Goal: Task Accomplishment & Management: Manage account settings

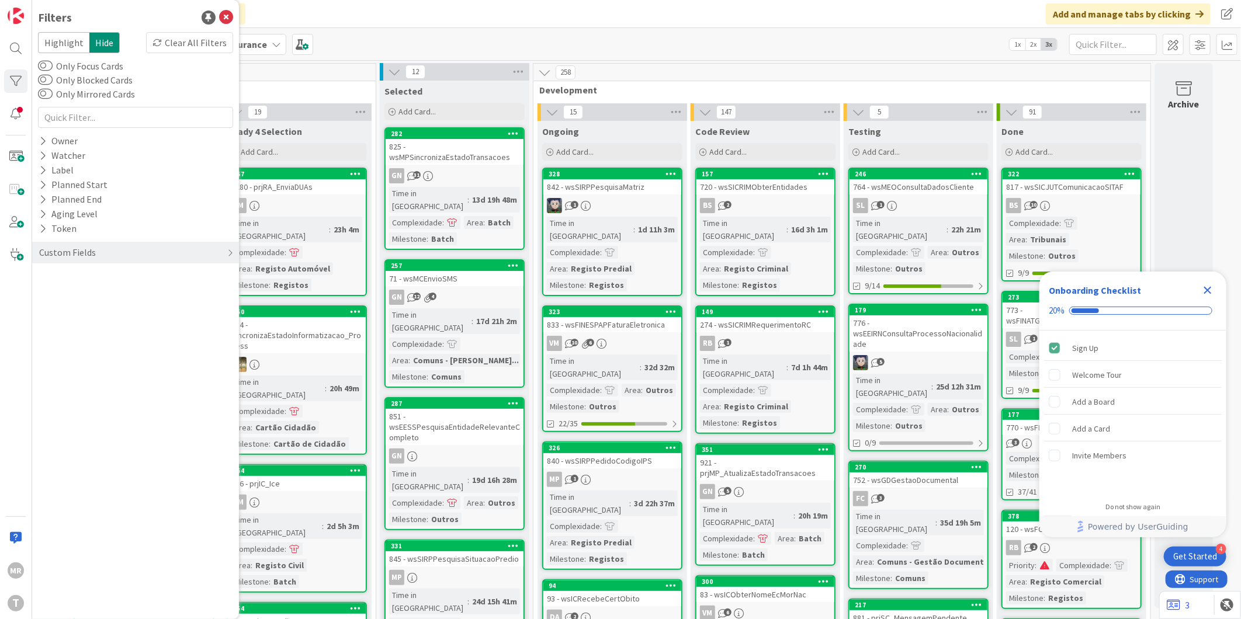
click at [1206, 290] on icon "Close Checklist" at bounding box center [1208, 291] width 8 height 8
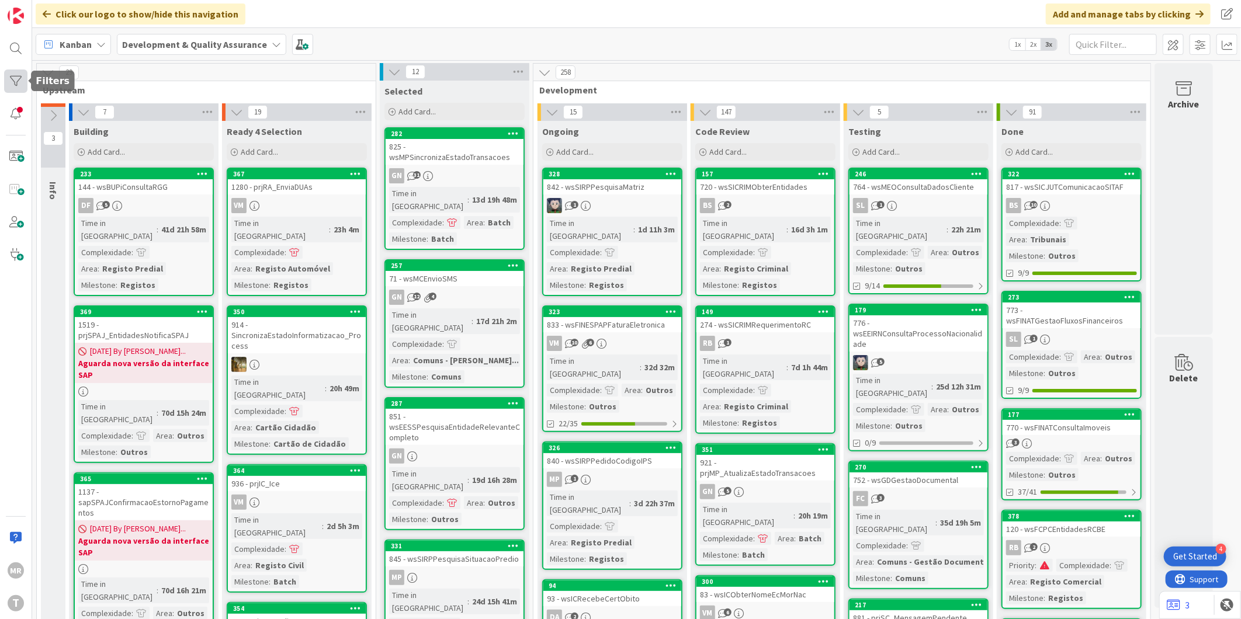
click at [16, 86] on div at bounding box center [15, 81] width 23 height 23
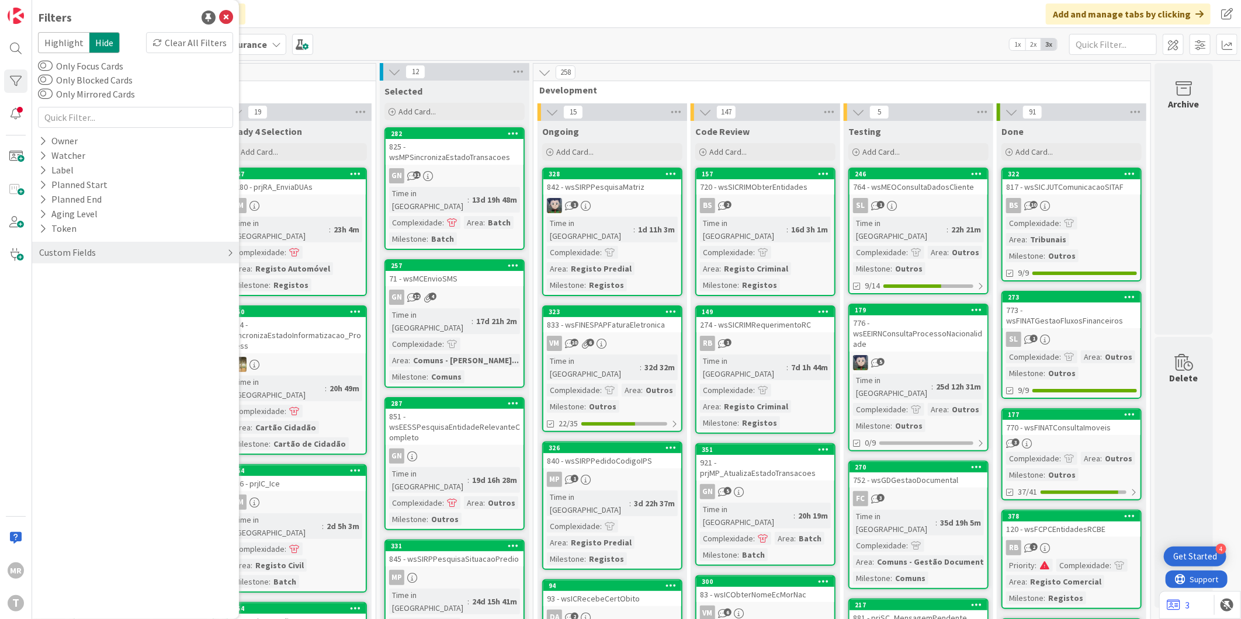
click at [43, 252] on div "Custom Fields" at bounding box center [67, 252] width 59 height 15
click at [68, 317] on button "Milestone" at bounding box center [65, 320] width 55 height 15
click at [68, 317] on button "Milestone" at bounding box center [67, 320] width 58 height 15
click at [76, 277] on button "Priority" at bounding box center [61, 276] width 46 height 15
click at [86, 307] on span "High" at bounding box center [71, 309] width 33 height 15
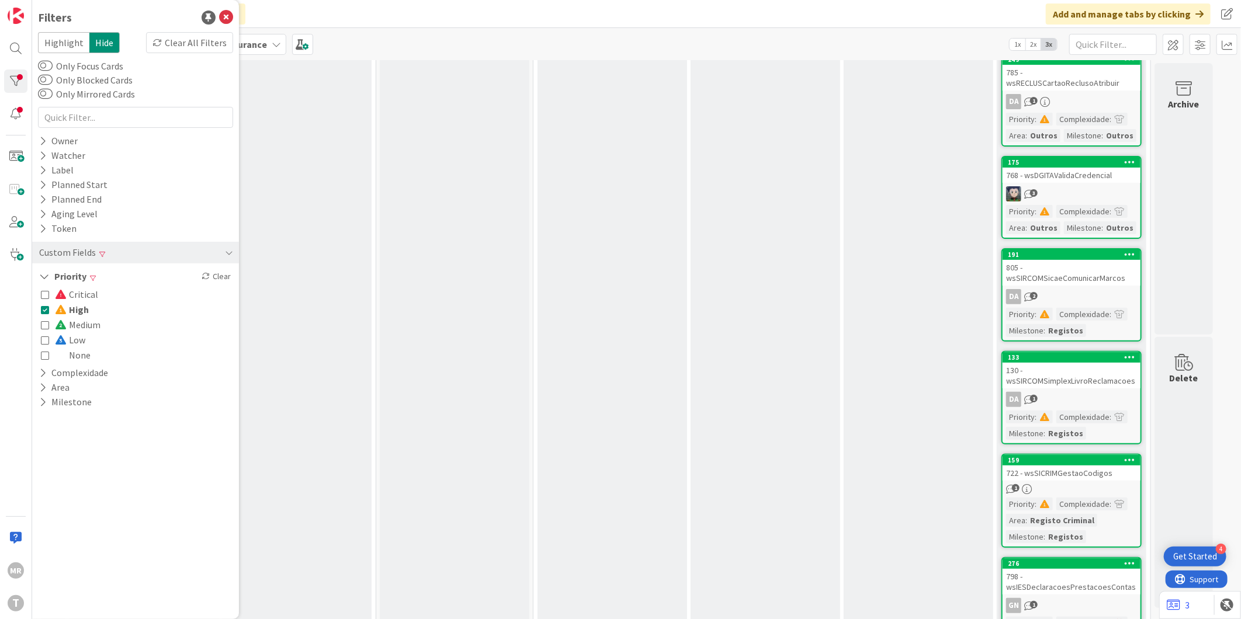
scroll to position [79, 0]
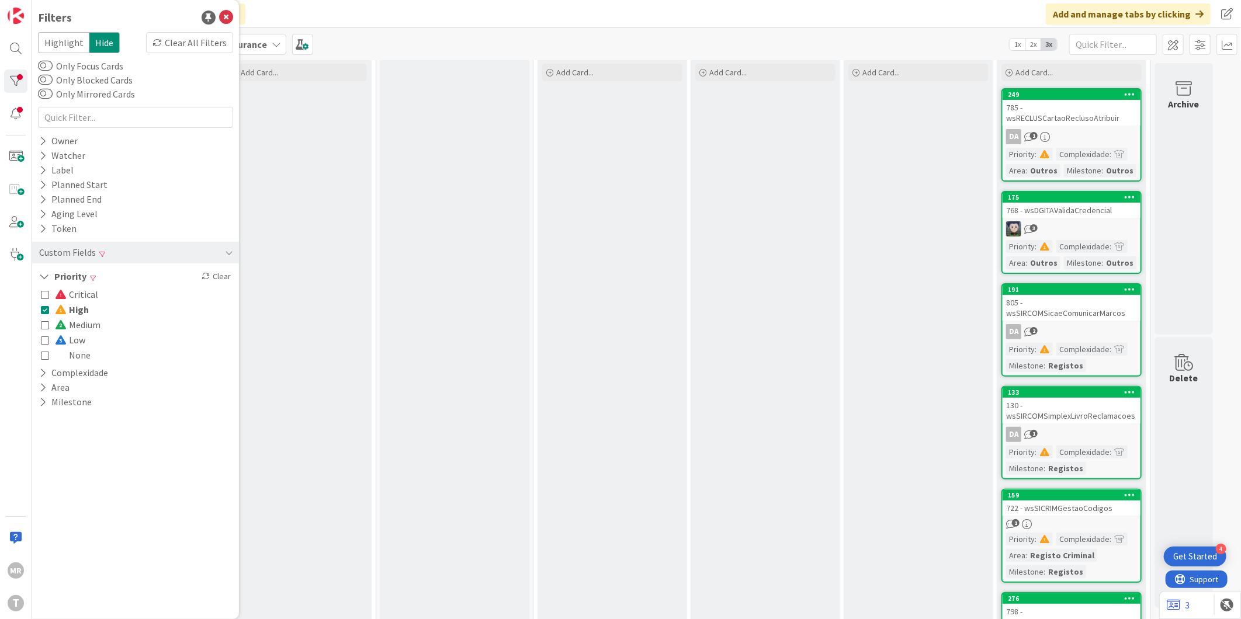
click at [78, 314] on span "High" at bounding box center [72, 309] width 34 height 15
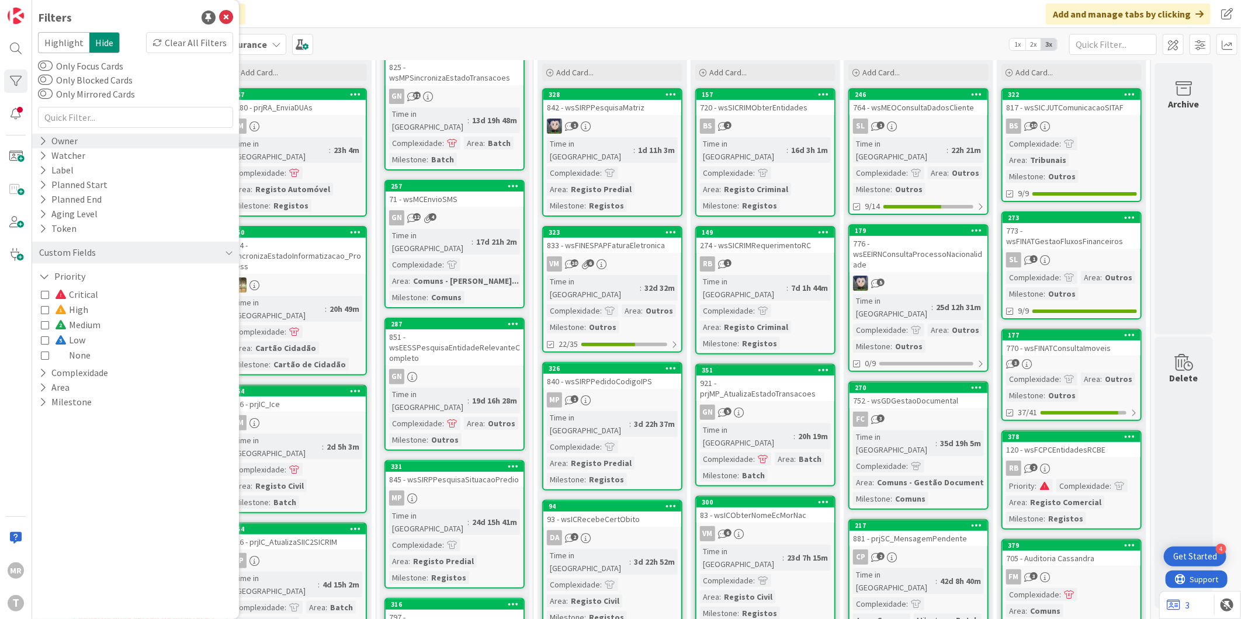
click at [63, 145] on div "Owner" at bounding box center [58, 141] width 41 height 15
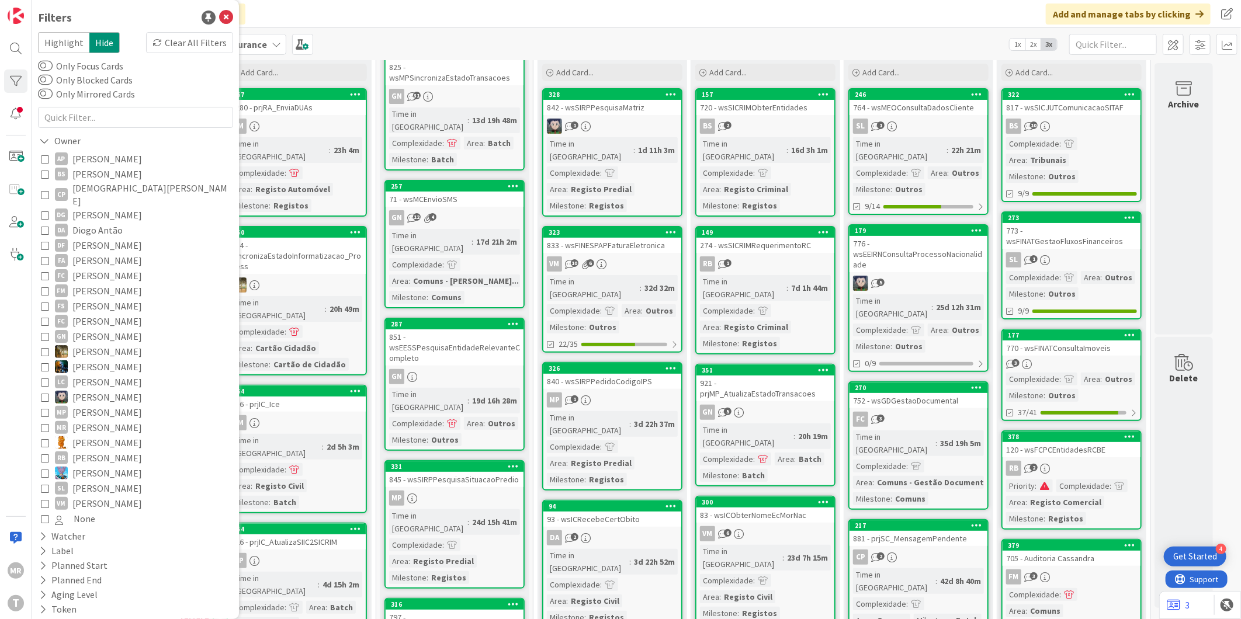
click at [93, 223] on span "Diogo Antão" at bounding box center [97, 230] width 50 height 15
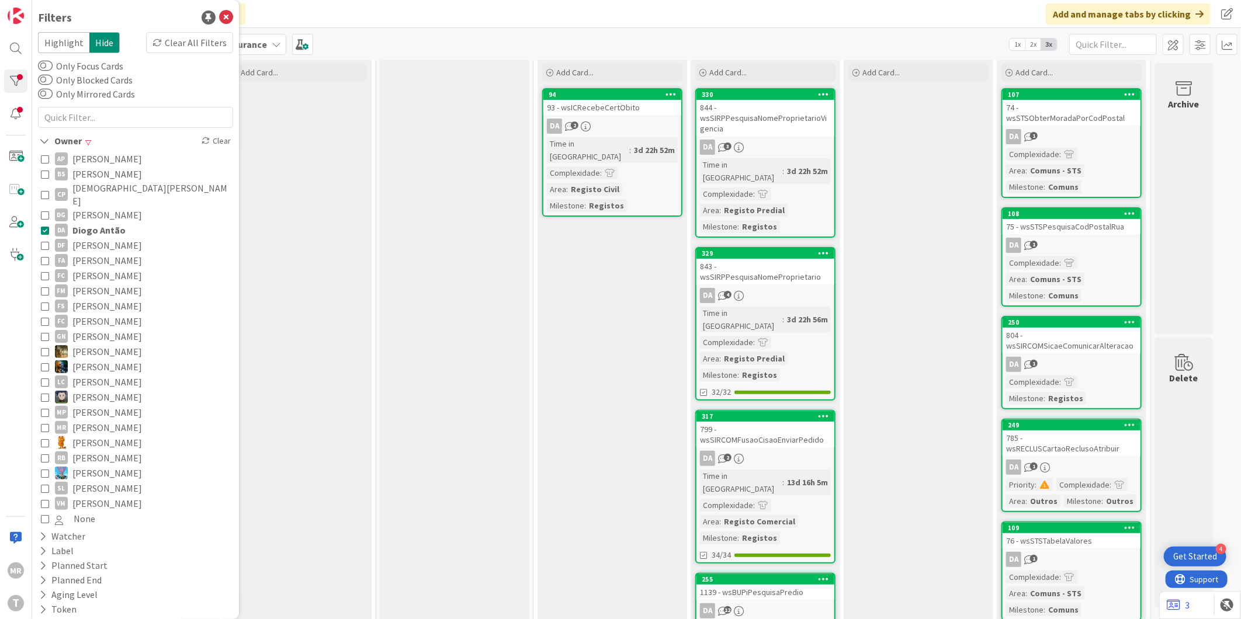
scroll to position [0, 0]
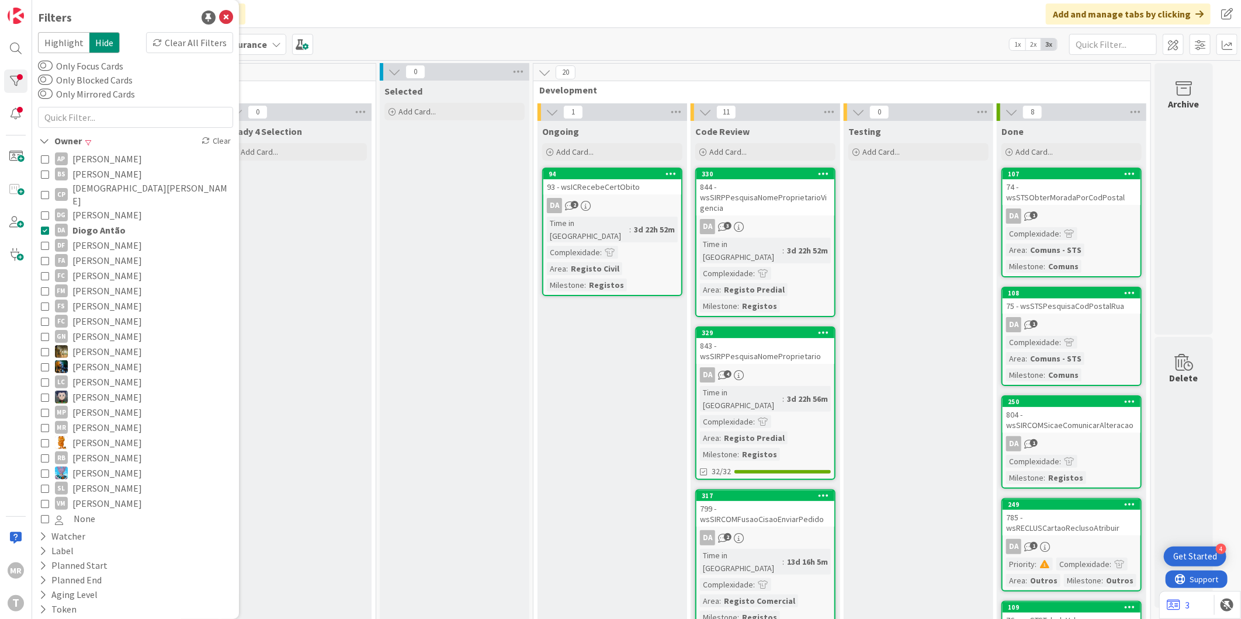
click at [110, 223] on span "Diogo Antão" at bounding box center [98, 230] width 53 height 15
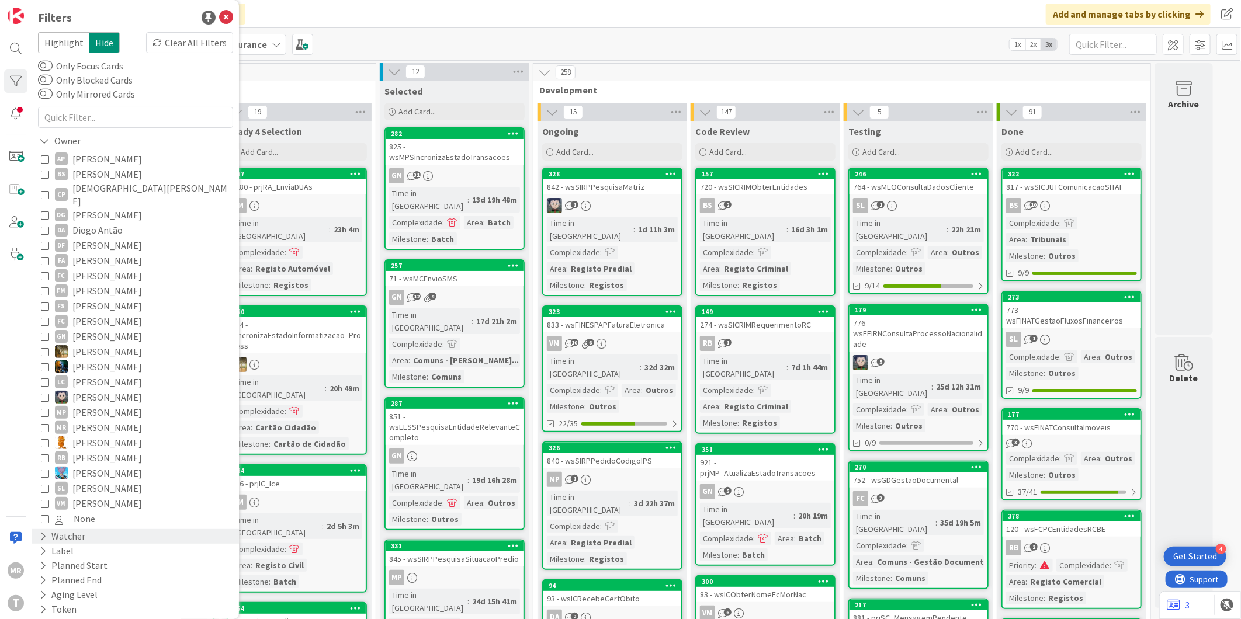
click at [43, 532] on icon at bounding box center [43, 537] width 8 height 10
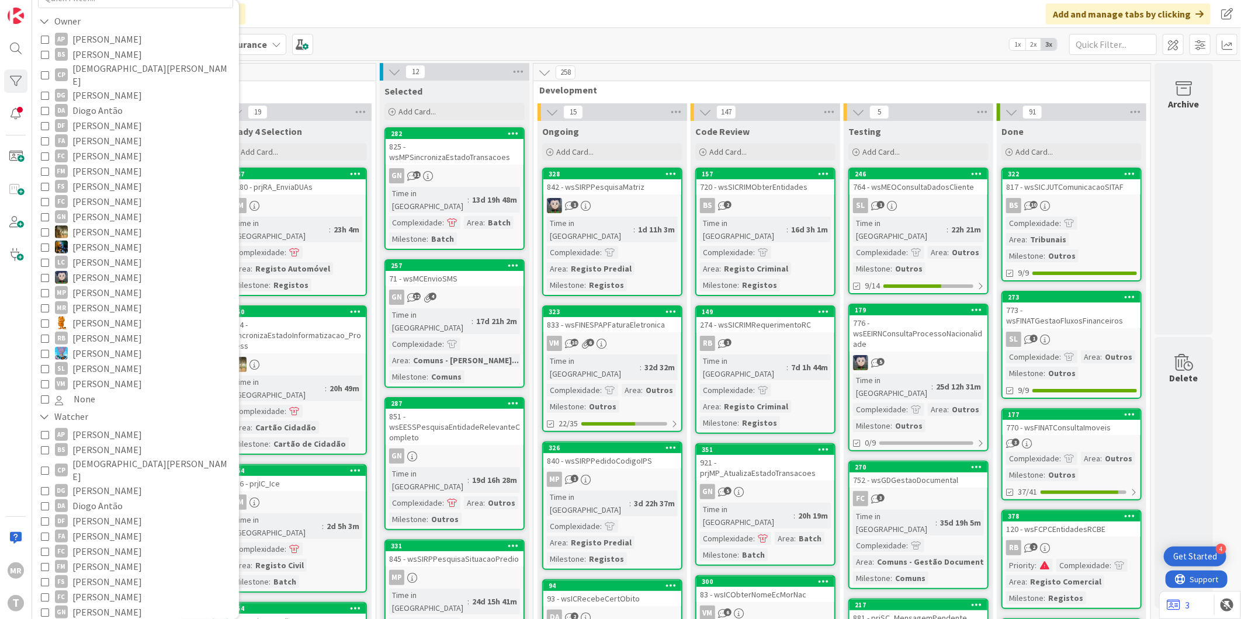
scroll to position [130, 0]
click at [109, 534] on span "[PERSON_NAME]" at bounding box center [107, 541] width 70 height 15
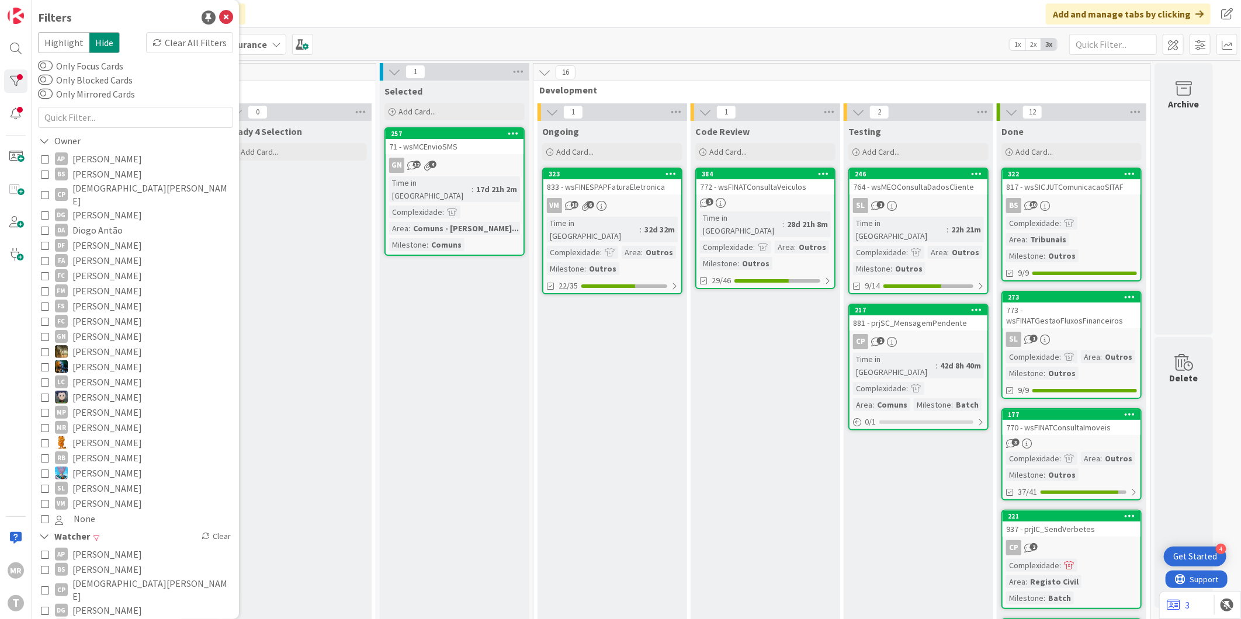
scroll to position [195, 0]
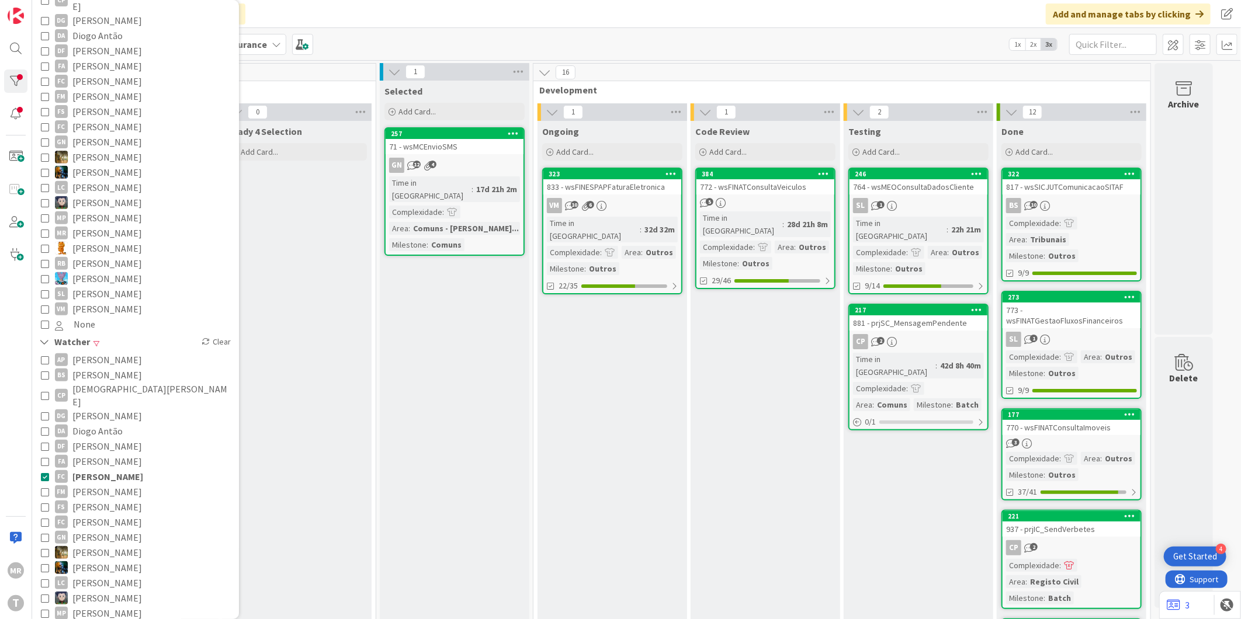
drag, startPoint x: 114, startPoint y: 467, endPoint x: 127, endPoint y: 470, distance: 13.6
click at [114, 484] on span "[PERSON_NAME]" at bounding box center [107, 491] width 70 height 15
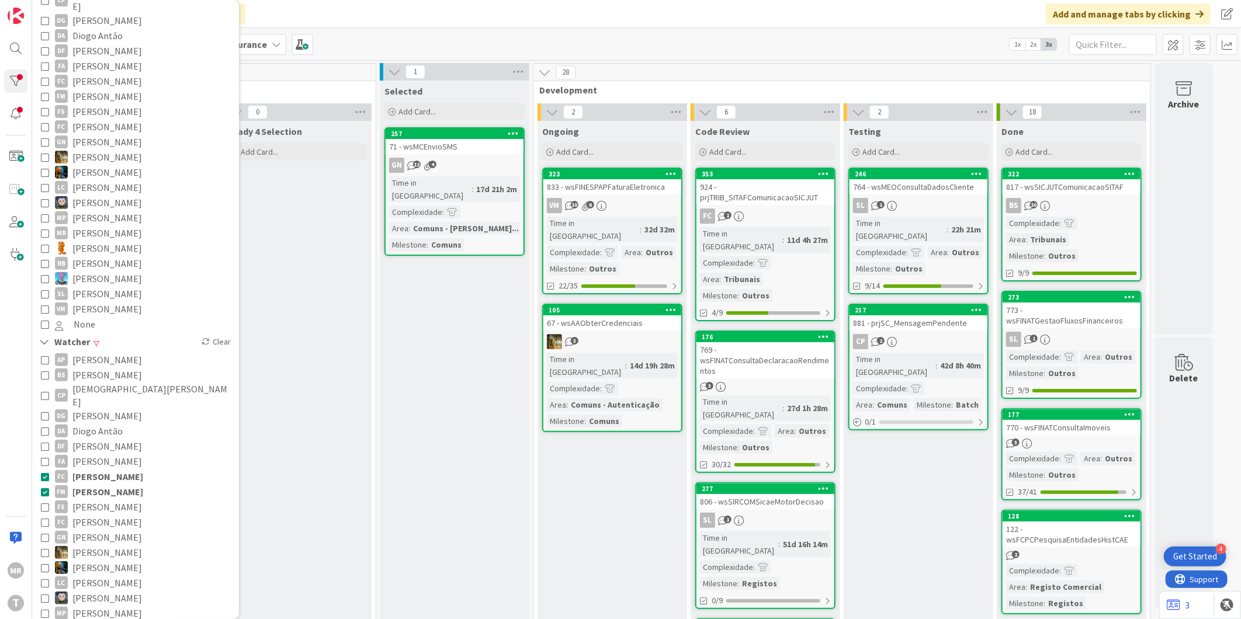
click at [133, 469] on span "[PERSON_NAME]" at bounding box center [107, 476] width 71 height 15
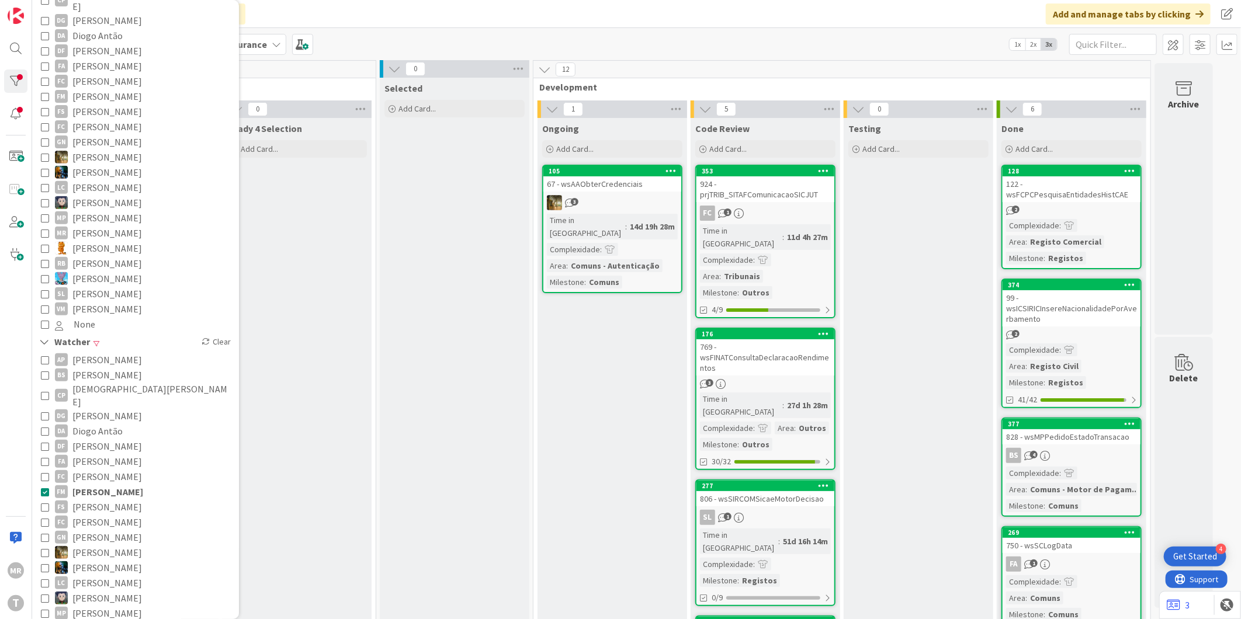
scroll to position [0, 0]
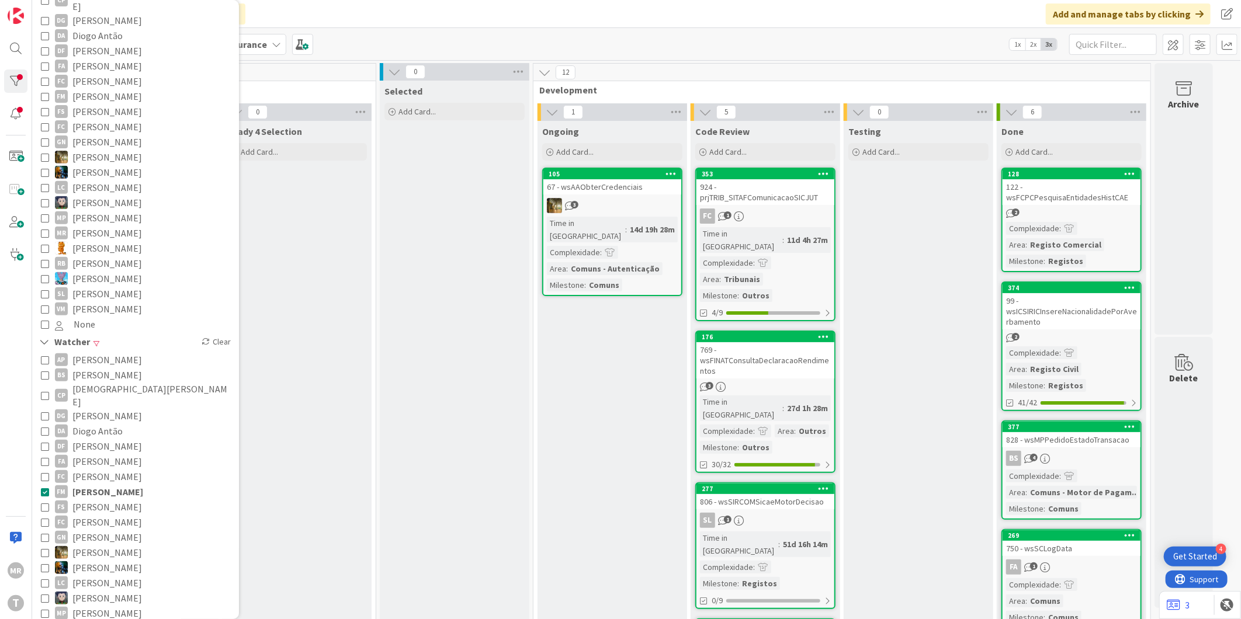
click at [94, 484] on span "[PERSON_NAME]" at bounding box center [107, 491] width 71 height 15
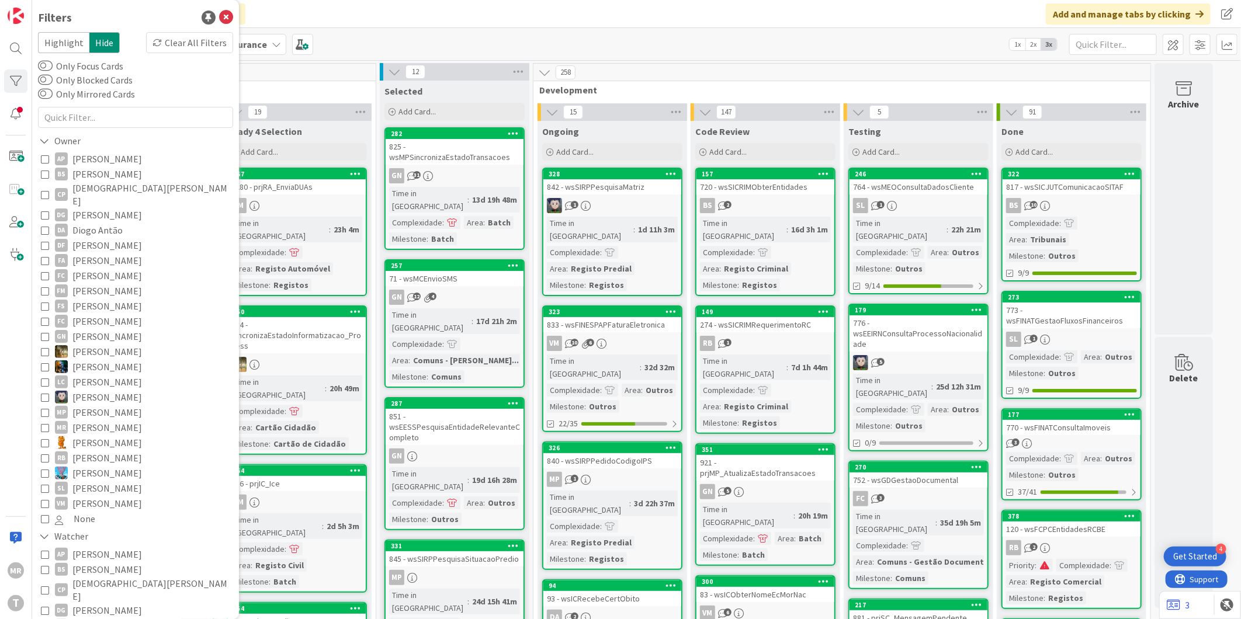
click at [79, 298] on span "[PERSON_NAME]" at bounding box center [107, 305] width 70 height 15
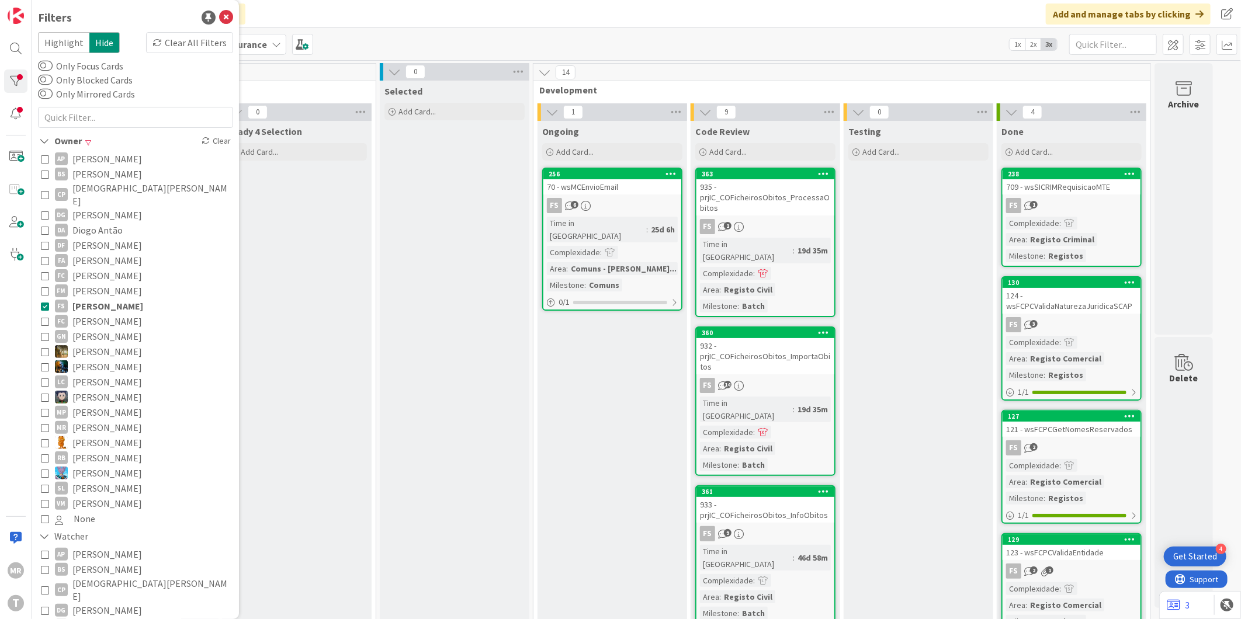
click at [104, 329] on span "[PERSON_NAME]" at bounding box center [107, 336] width 70 height 15
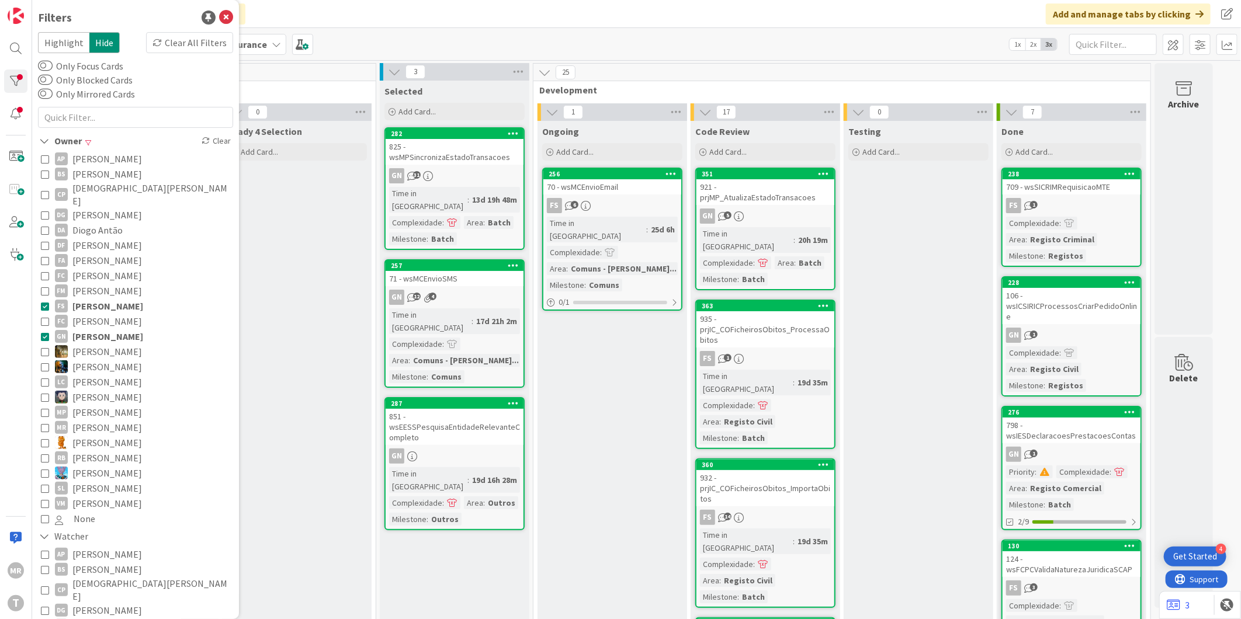
click at [109, 298] on span "[PERSON_NAME]" at bounding box center [107, 305] width 71 height 15
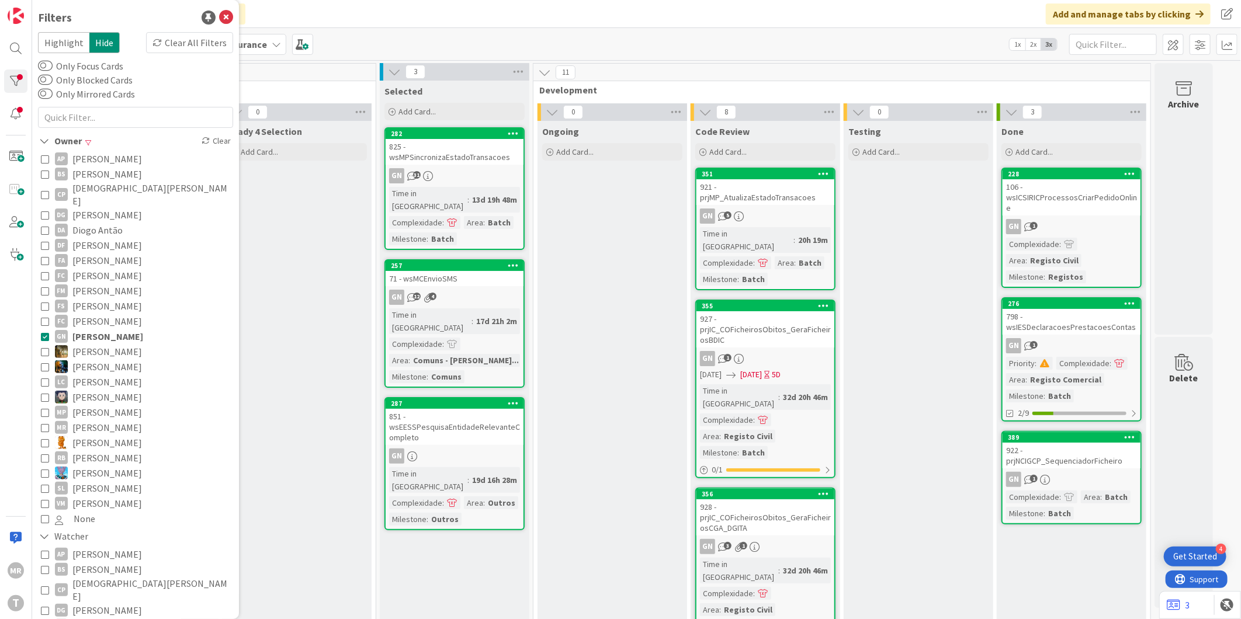
drag, startPoint x: 85, startPoint y: 329, endPoint x: 88, endPoint y: 339, distance: 10.4
click at [85, 329] on span "[PERSON_NAME]" at bounding box center [107, 336] width 71 height 15
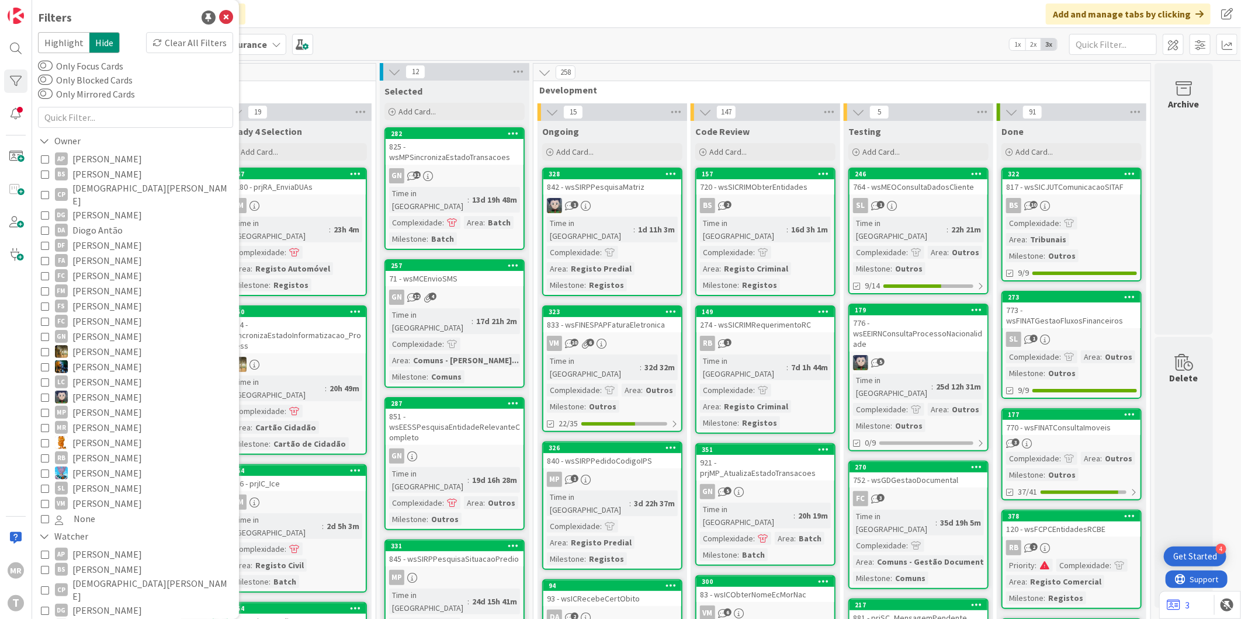
click at [88, 344] on span "[PERSON_NAME]" at bounding box center [107, 351] width 70 height 15
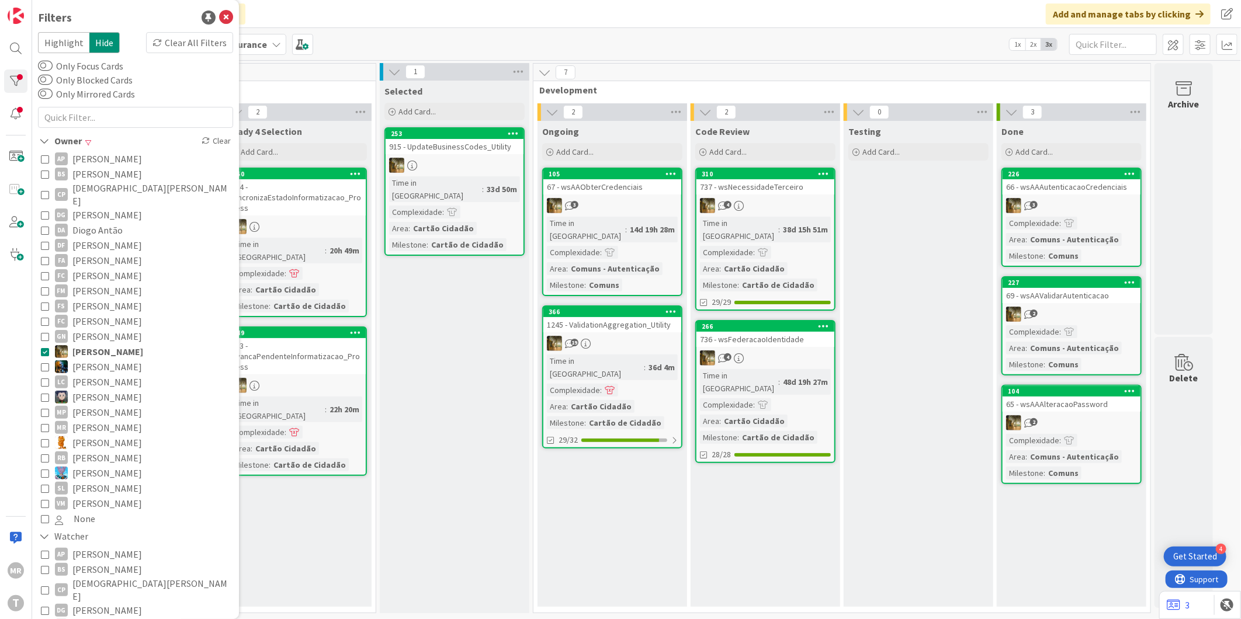
click at [119, 359] on span "[PERSON_NAME]" at bounding box center [107, 366] width 70 height 15
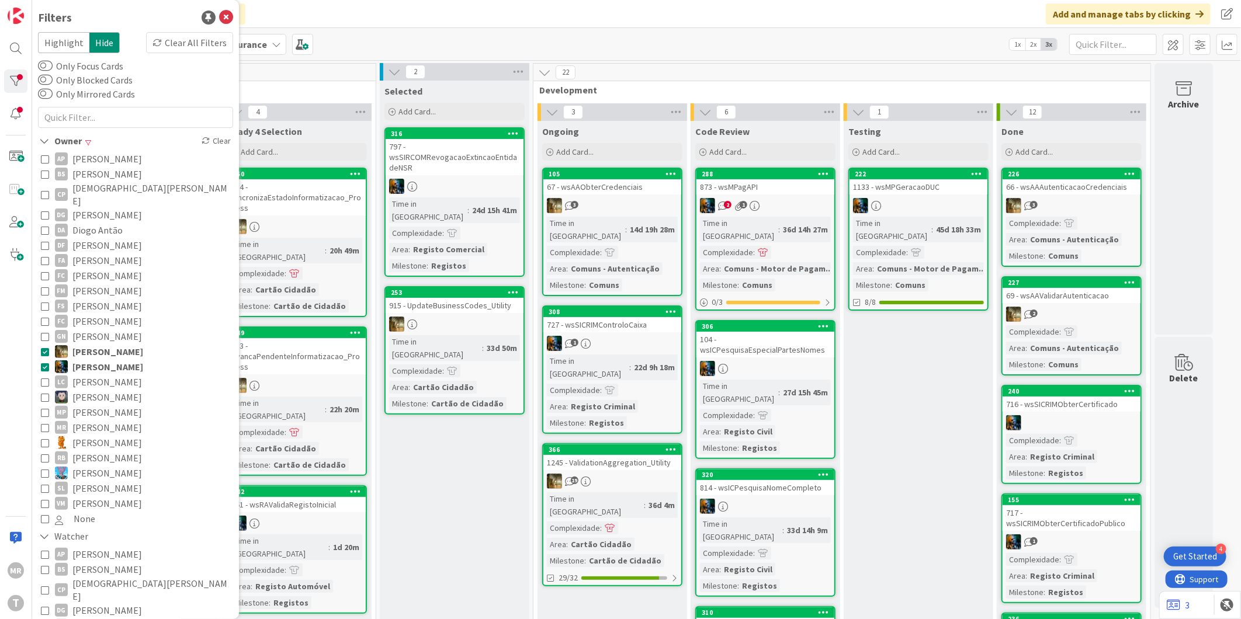
click at [117, 331] on span "[PERSON_NAME]" at bounding box center [107, 336] width 70 height 15
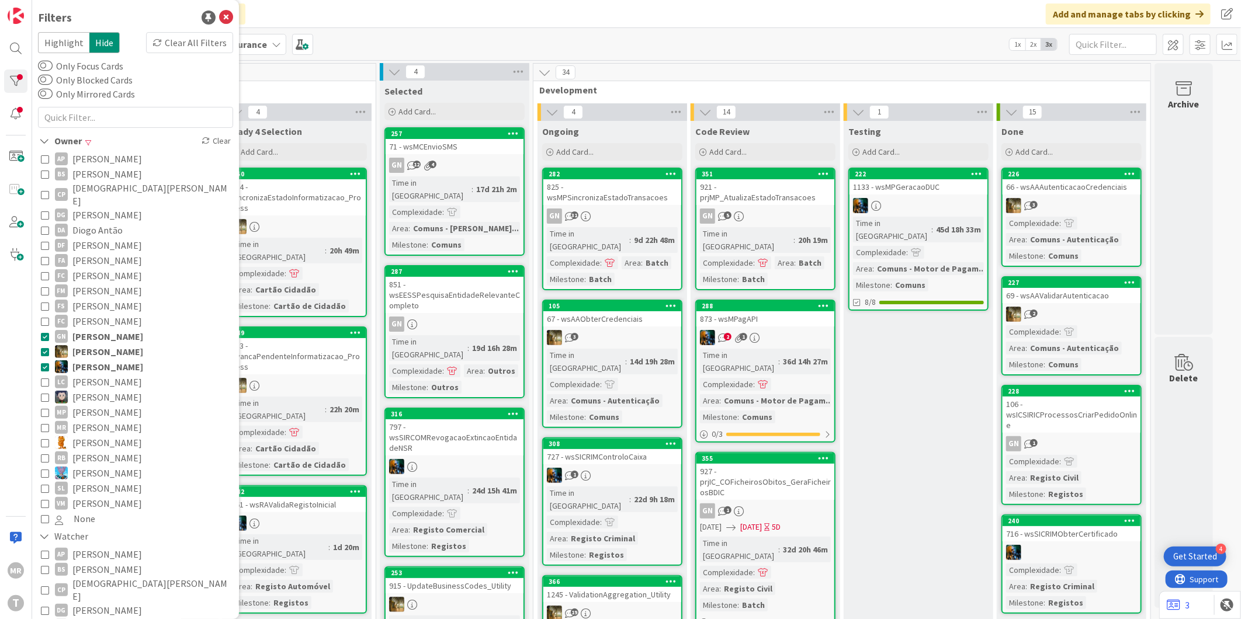
click at [117, 344] on span "[PERSON_NAME]" at bounding box center [107, 351] width 71 height 15
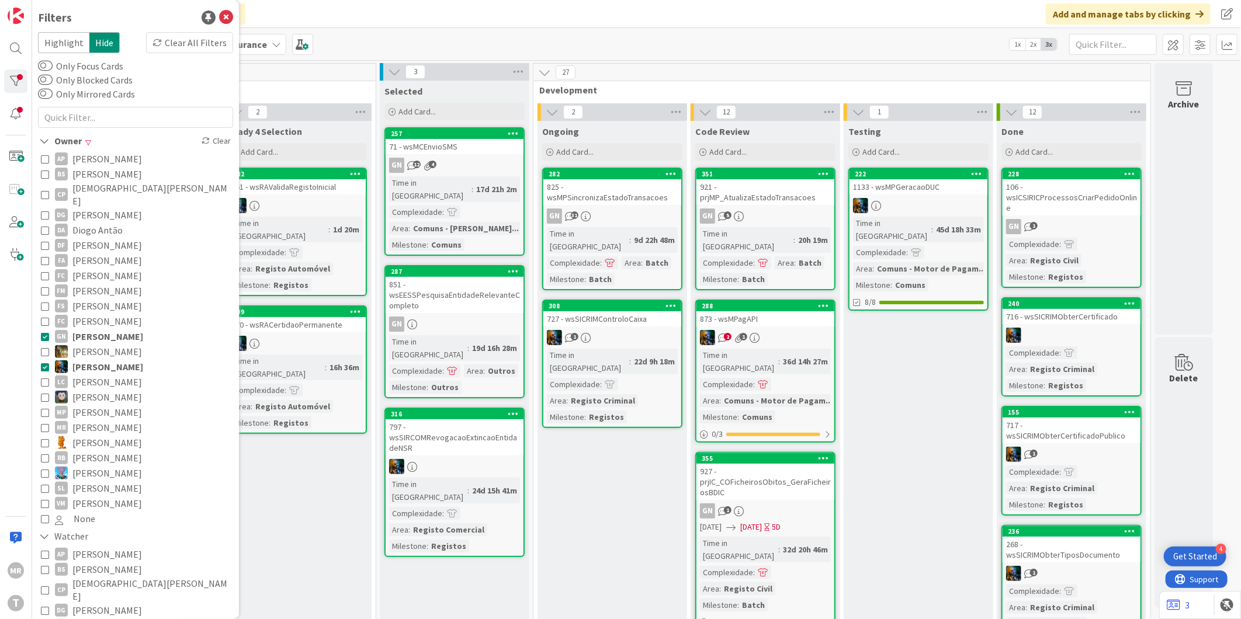
click at [123, 329] on span "[PERSON_NAME]" at bounding box center [107, 336] width 71 height 15
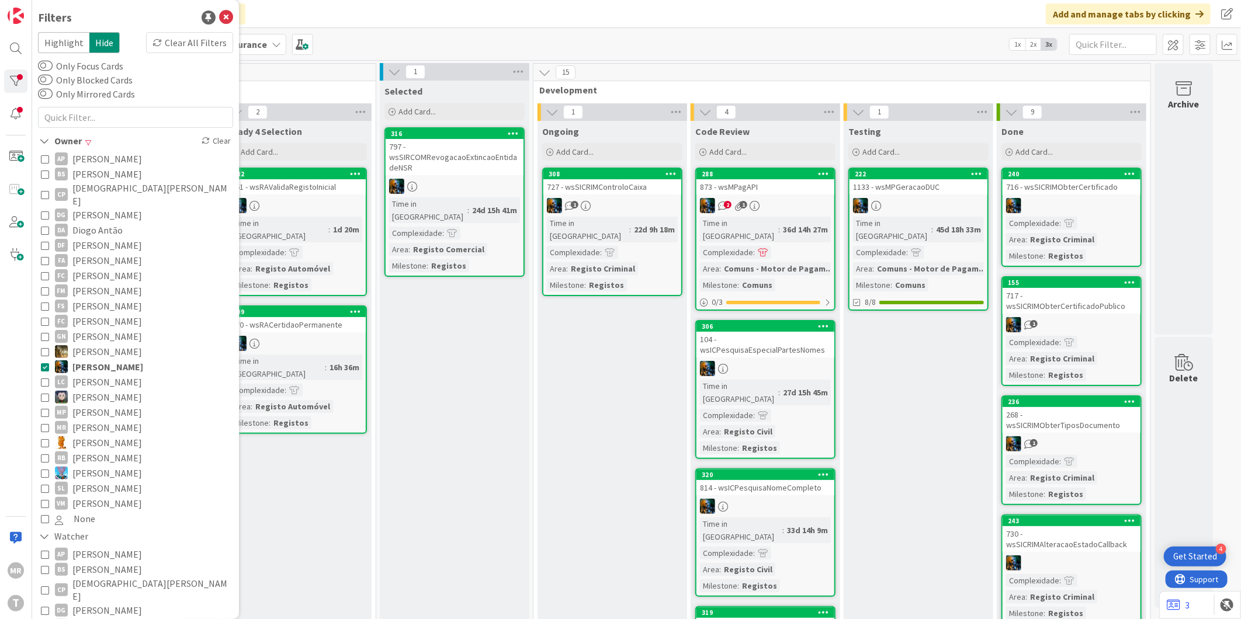
click at [97, 374] on span "[PERSON_NAME]" at bounding box center [107, 381] width 70 height 15
click at [96, 360] on span "[PERSON_NAME]" at bounding box center [107, 366] width 71 height 15
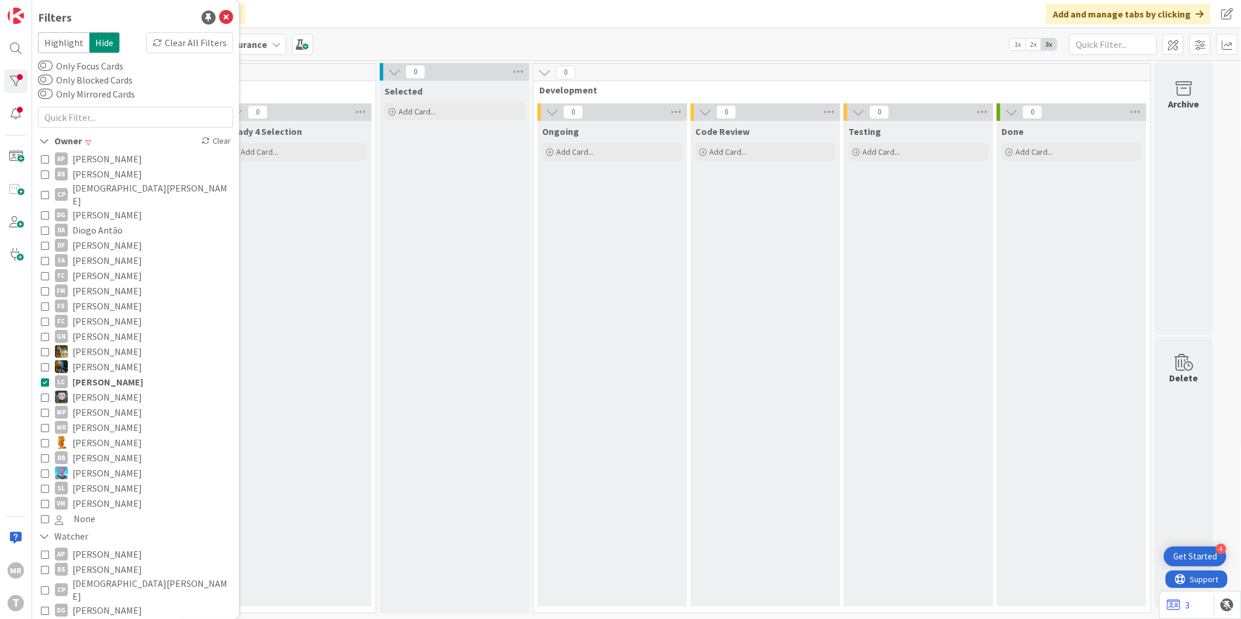
click at [92, 374] on span "[PERSON_NAME]" at bounding box center [107, 381] width 71 height 15
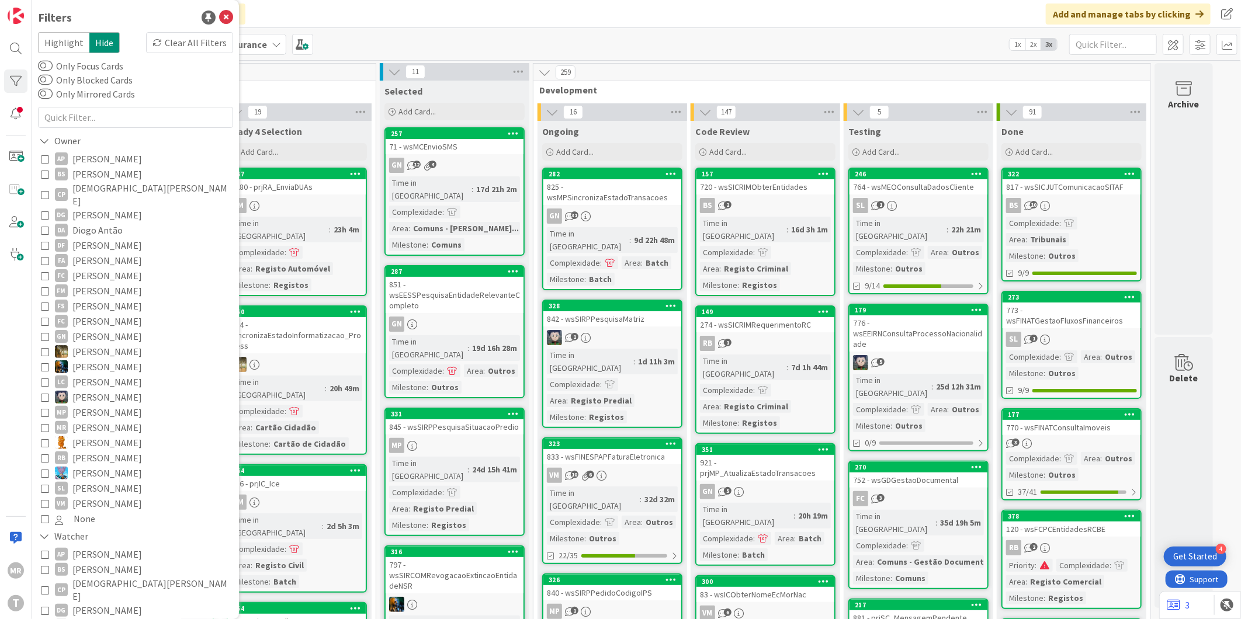
click at [90, 390] on span "[PERSON_NAME]" at bounding box center [107, 397] width 70 height 15
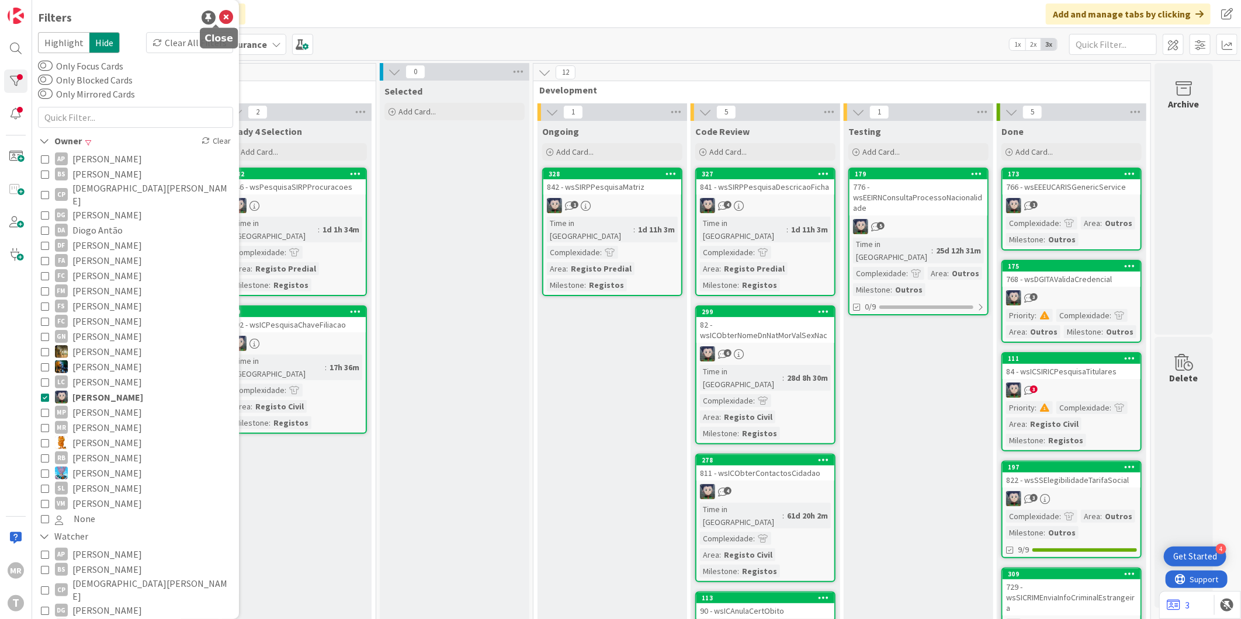
click at [219, 16] on icon at bounding box center [226, 18] width 14 height 14
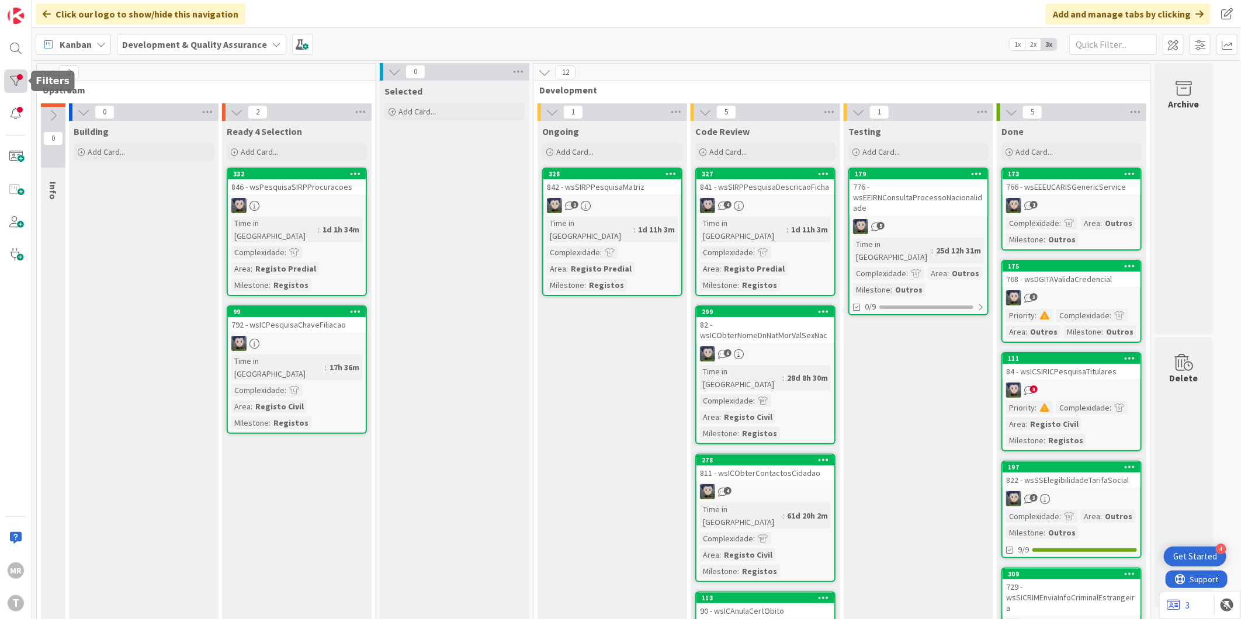
click at [19, 81] on div at bounding box center [15, 81] width 23 height 23
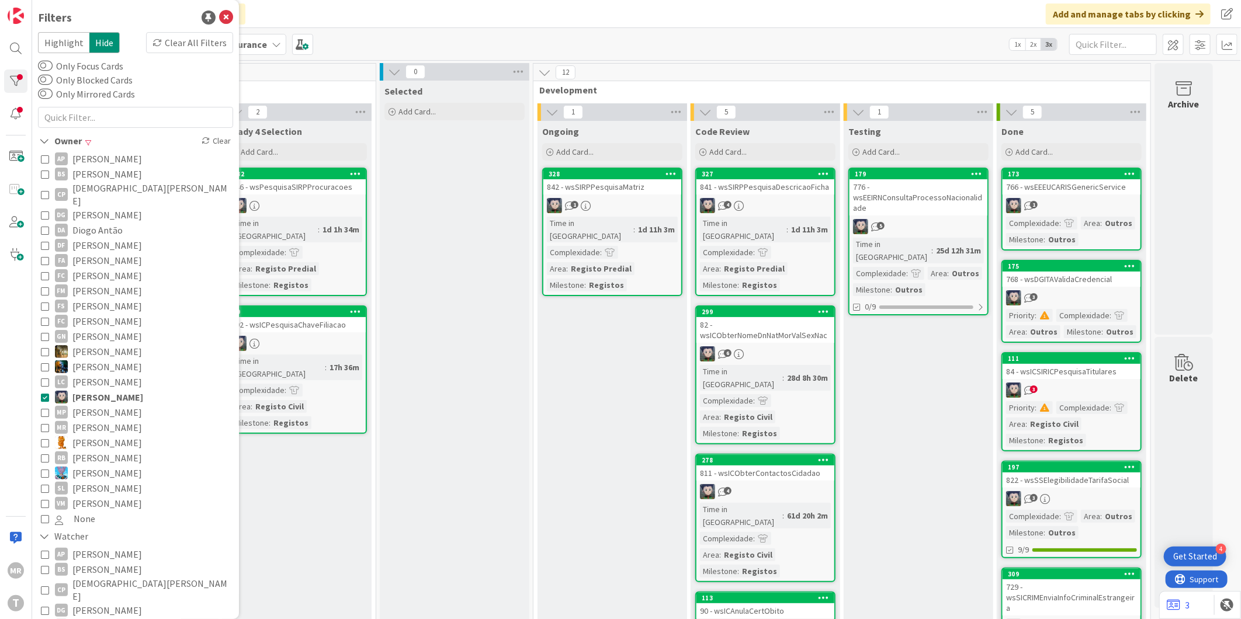
click at [96, 435] on span "[PERSON_NAME]" at bounding box center [107, 442] width 70 height 15
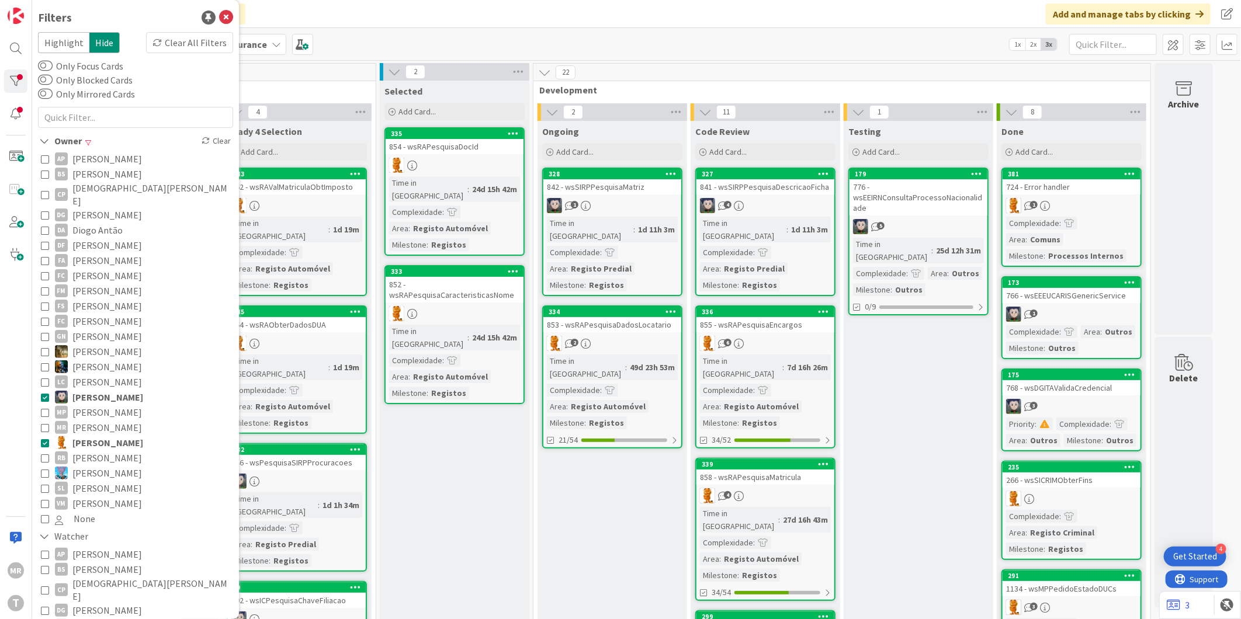
click at [104, 390] on span "[PERSON_NAME]" at bounding box center [107, 397] width 71 height 15
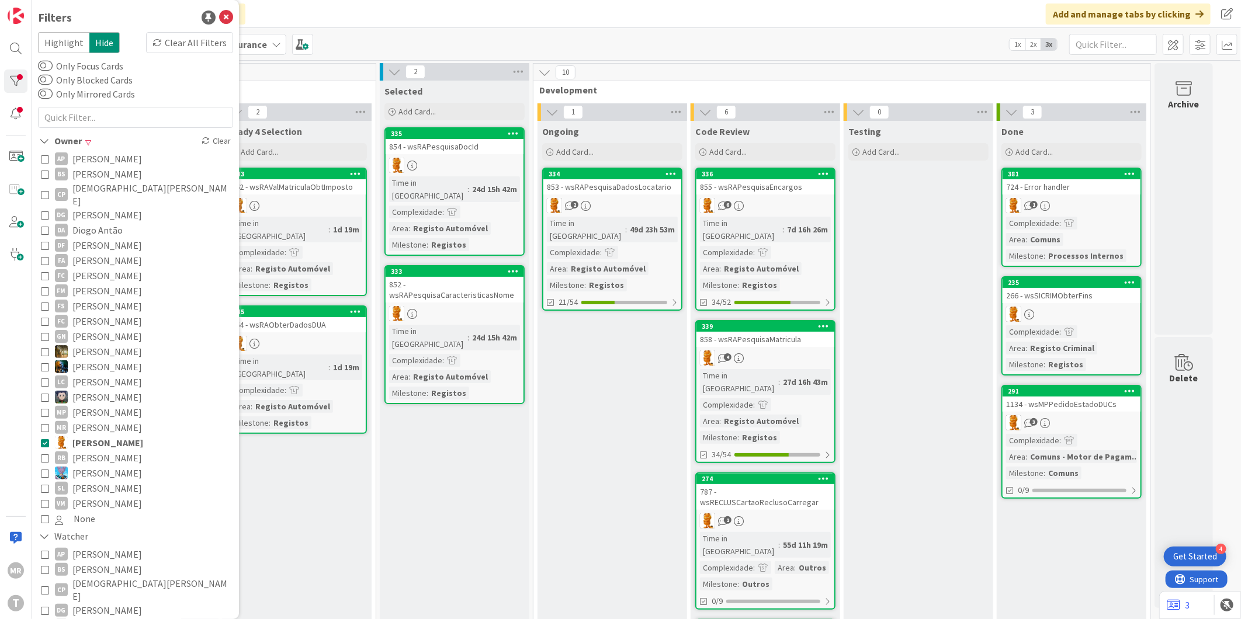
drag, startPoint x: 89, startPoint y: 447, endPoint x: 89, endPoint y: 439, distance: 8.8
click at [89, 450] on span "[PERSON_NAME]" at bounding box center [107, 457] width 70 height 15
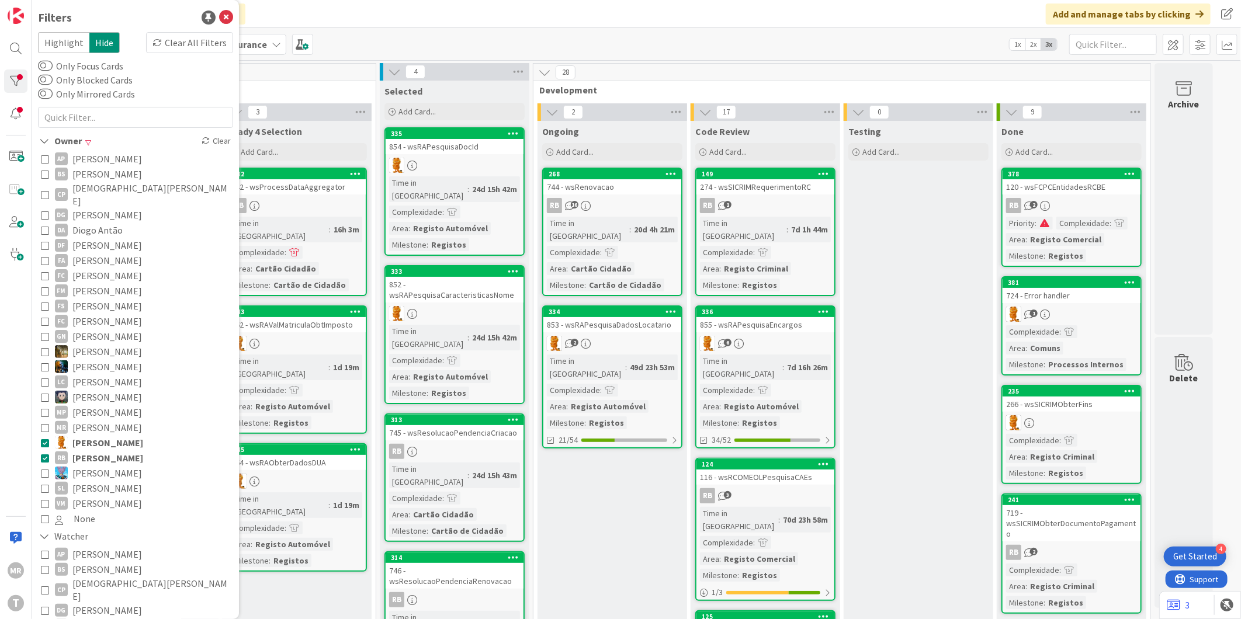
click at [91, 435] on span "[PERSON_NAME]" at bounding box center [107, 442] width 71 height 15
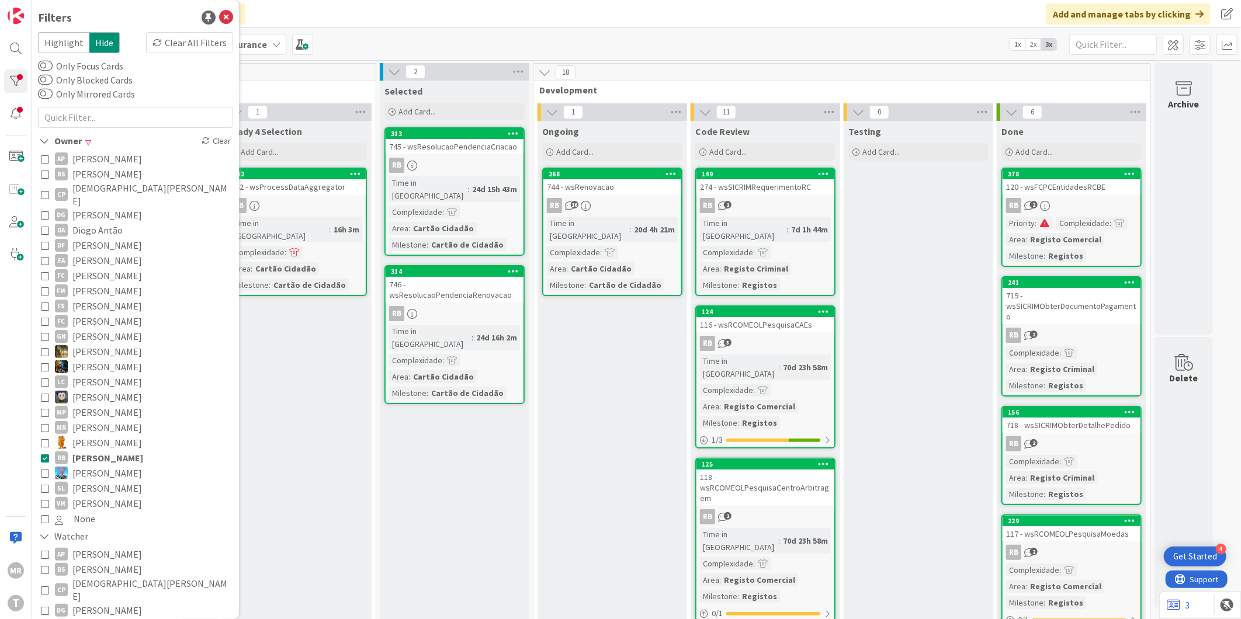
click at [76, 481] on span "[PERSON_NAME]" at bounding box center [107, 488] width 70 height 15
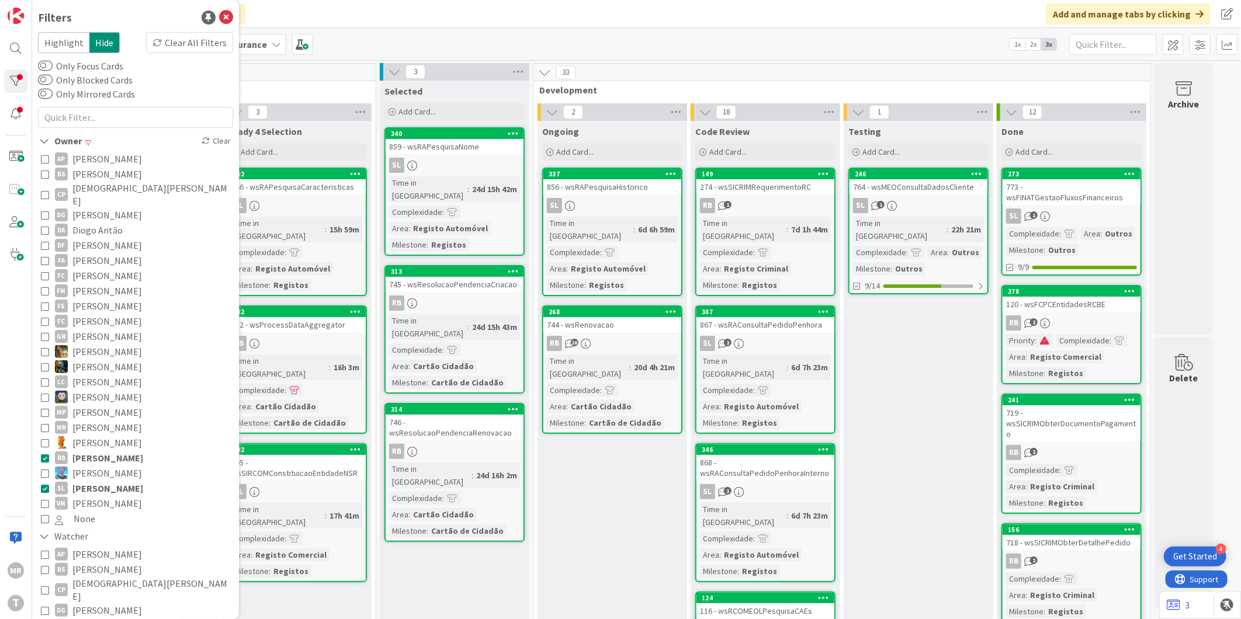
click at [84, 450] on span "[PERSON_NAME]" at bounding box center [107, 457] width 71 height 15
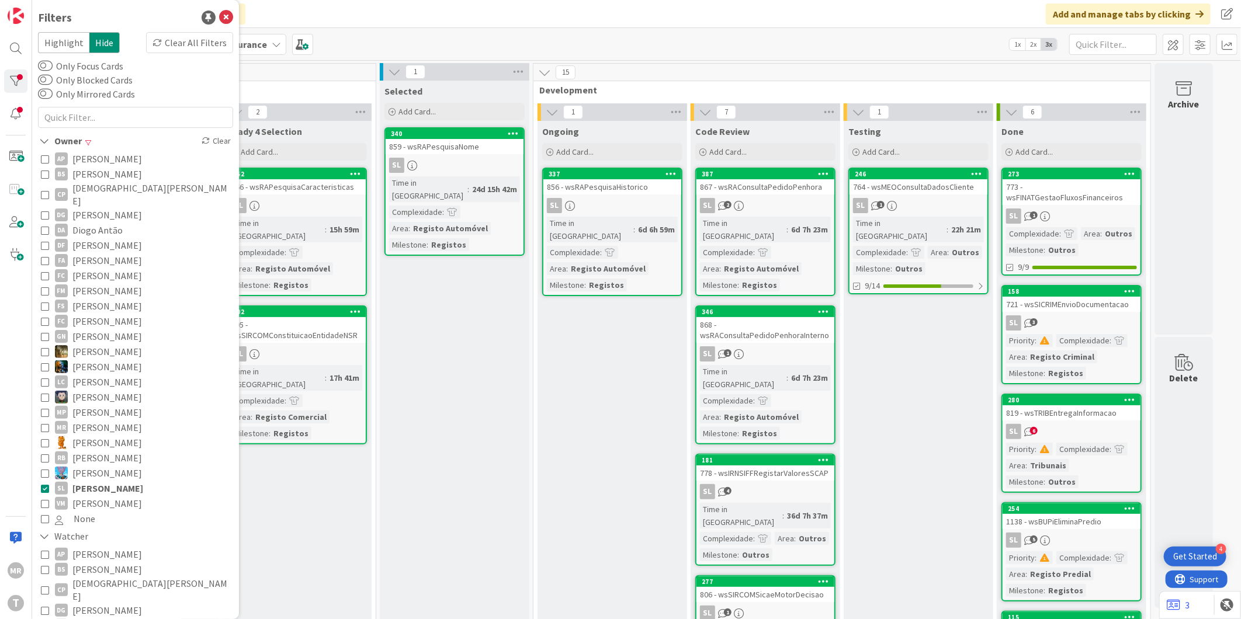
click at [96, 481] on span "[PERSON_NAME]" at bounding box center [107, 488] width 71 height 15
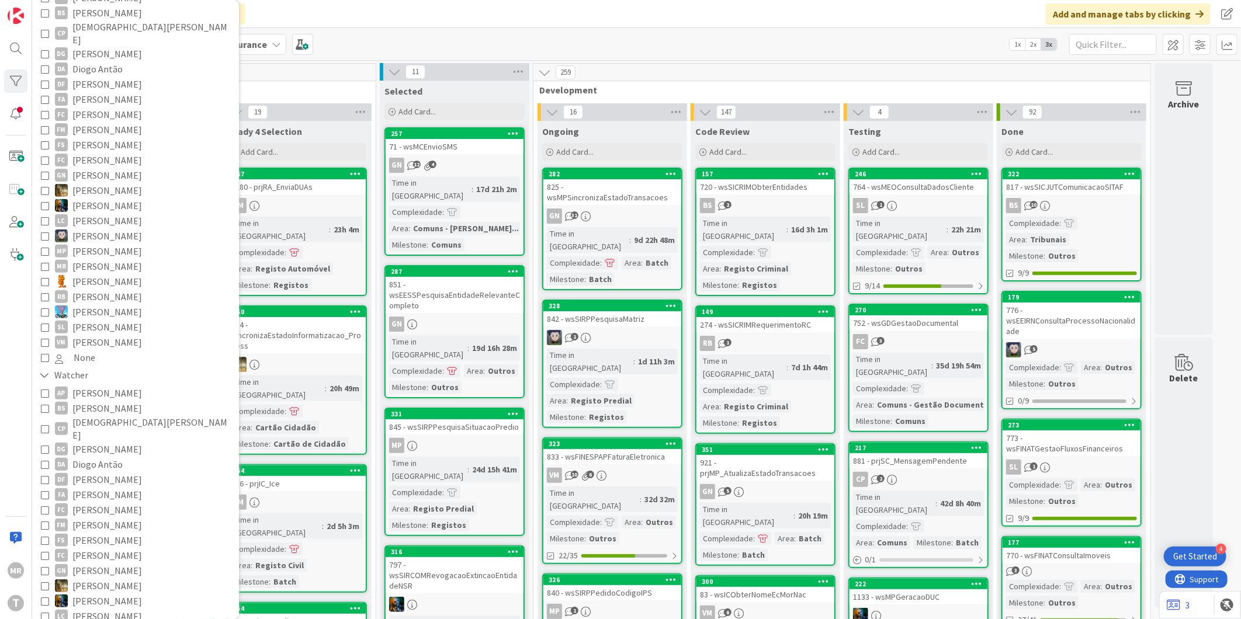
scroll to position [195, 0]
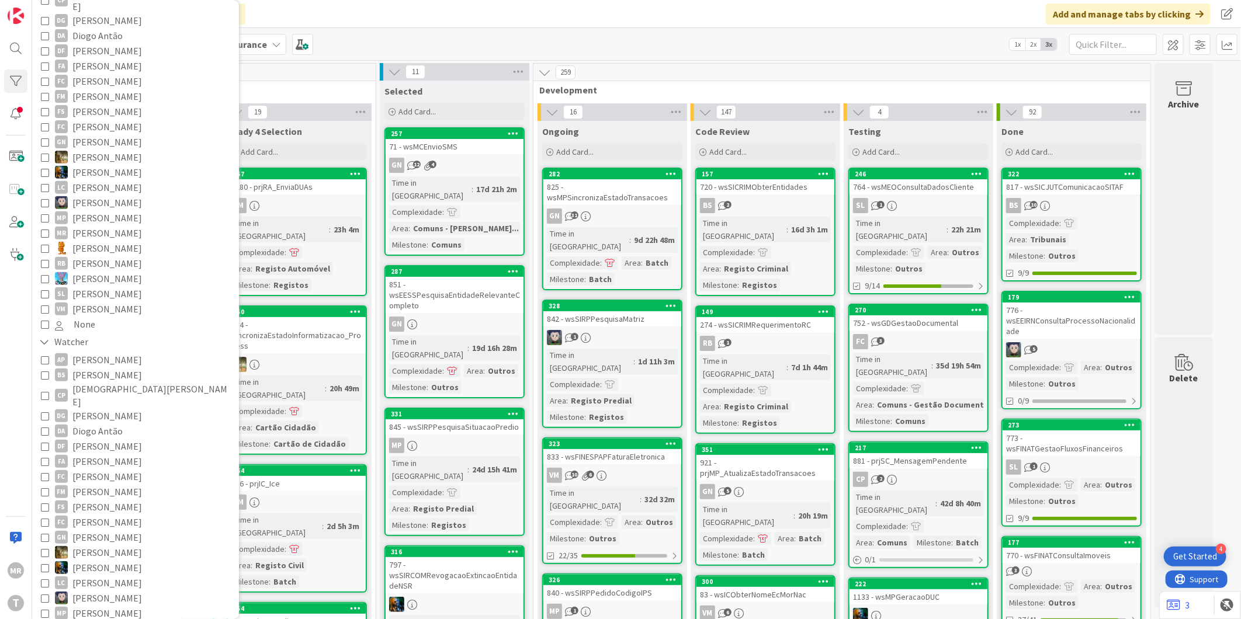
click at [91, 454] on span "[PERSON_NAME]" at bounding box center [107, 461] width 70 height 15
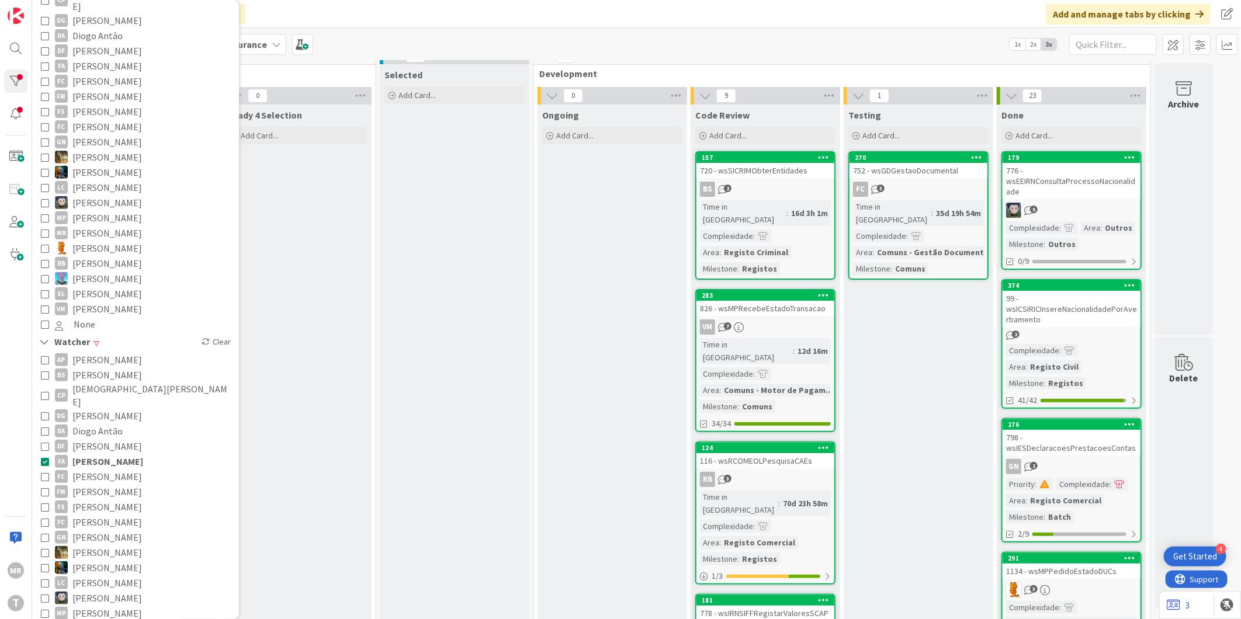
scroll to position [0, 0]
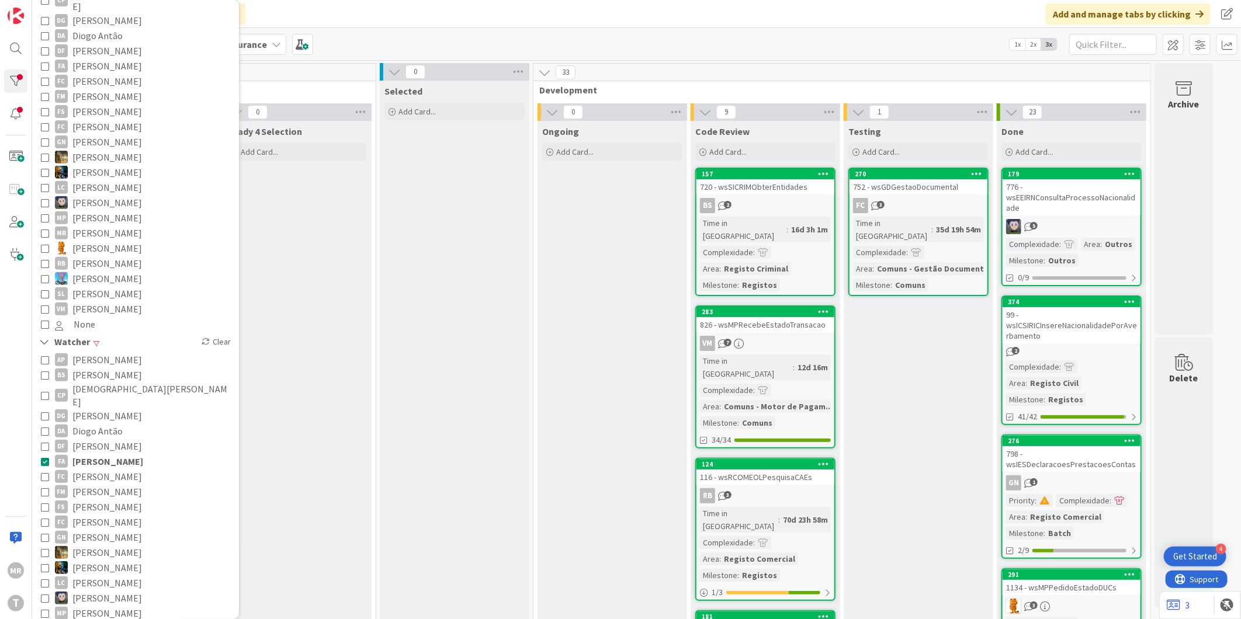
click at [85, 469] on span "[PERSON_NAME]" at bounding box center [107, 476] width 70 height 15
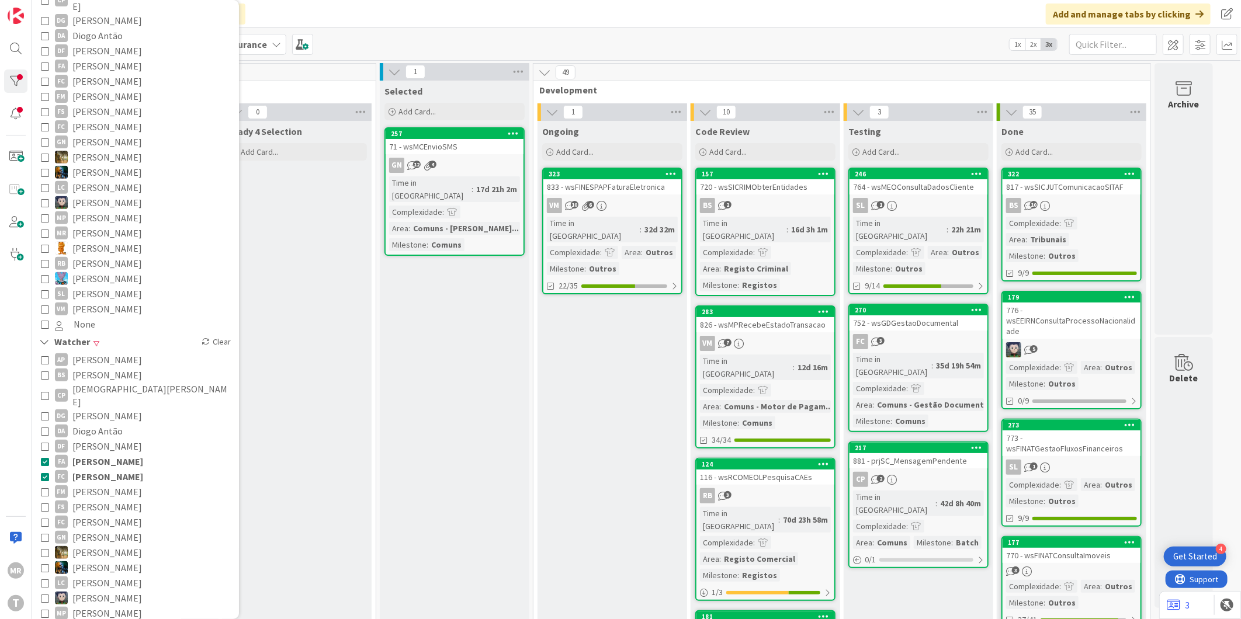
click at [92, 454] on span "[PERSON_NAME]" at bounding box center [107, 461] width 71 height 15
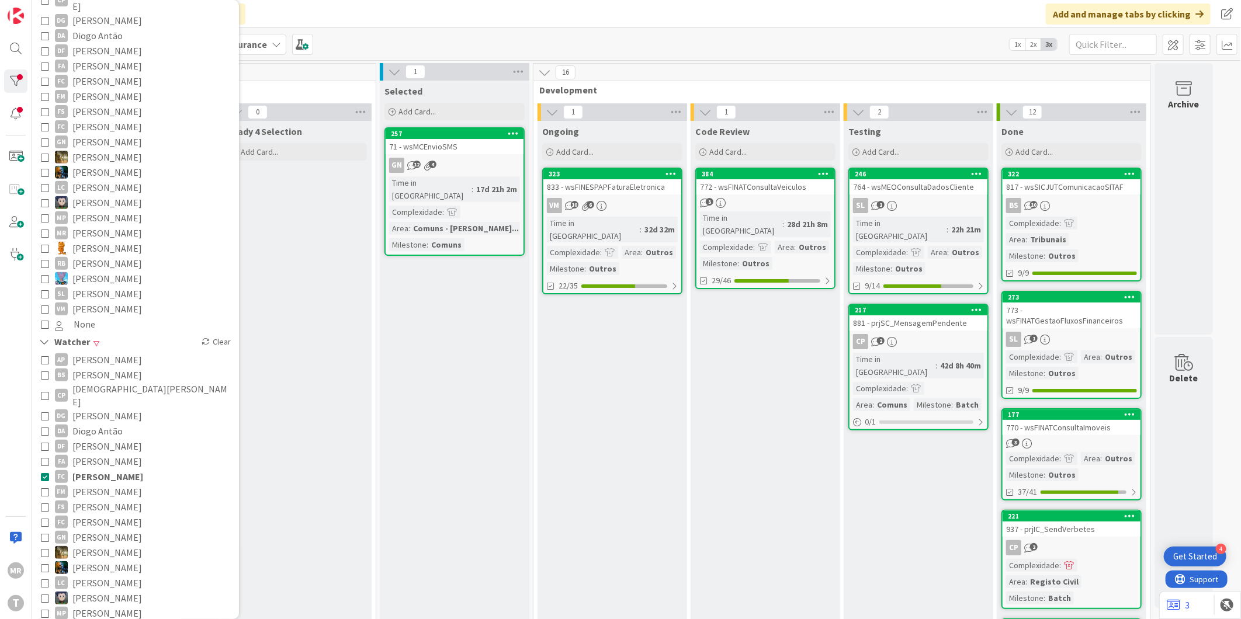
click at [82, 484] on span "[PERSON_NAME]" at bounding box center [107, 491] width 70 height 15
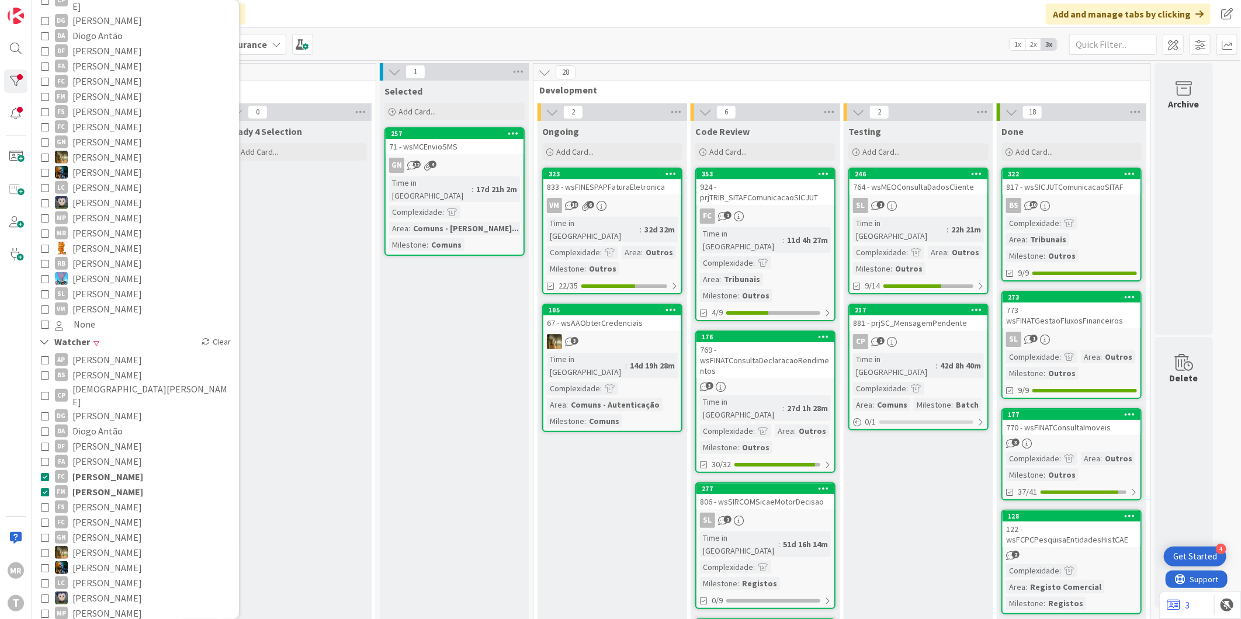
click at [88, 469] on span "[PERSON_NAME]" at bounding box center [107, 476] width 71 height 15
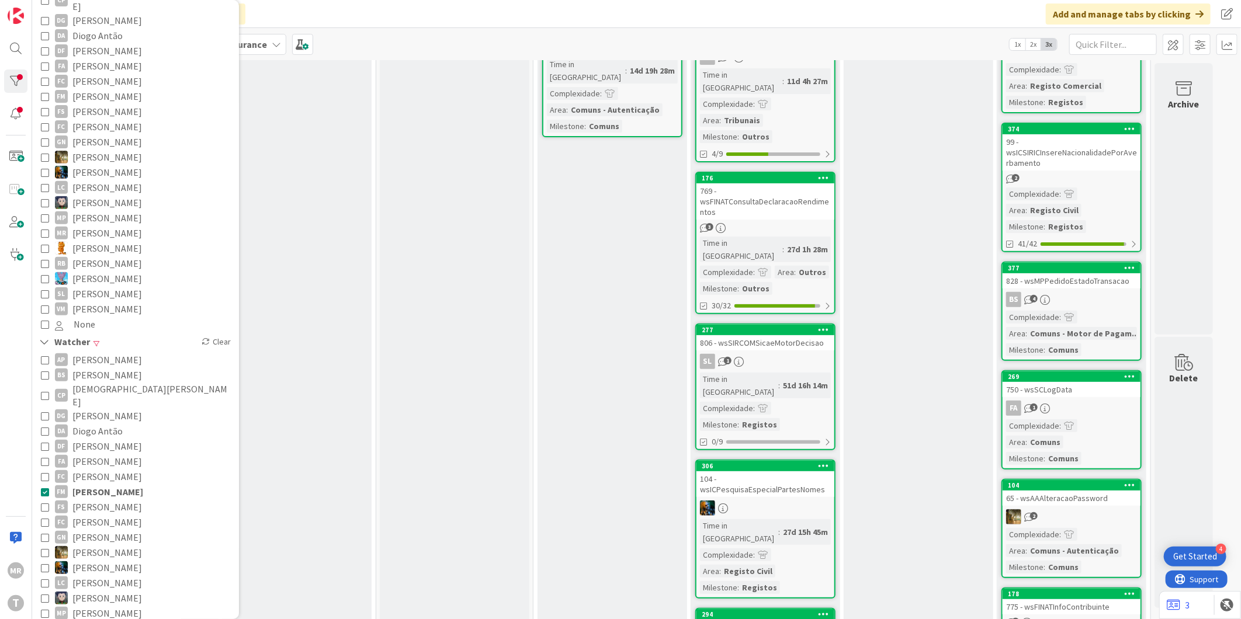
scroll to position [46, 0]
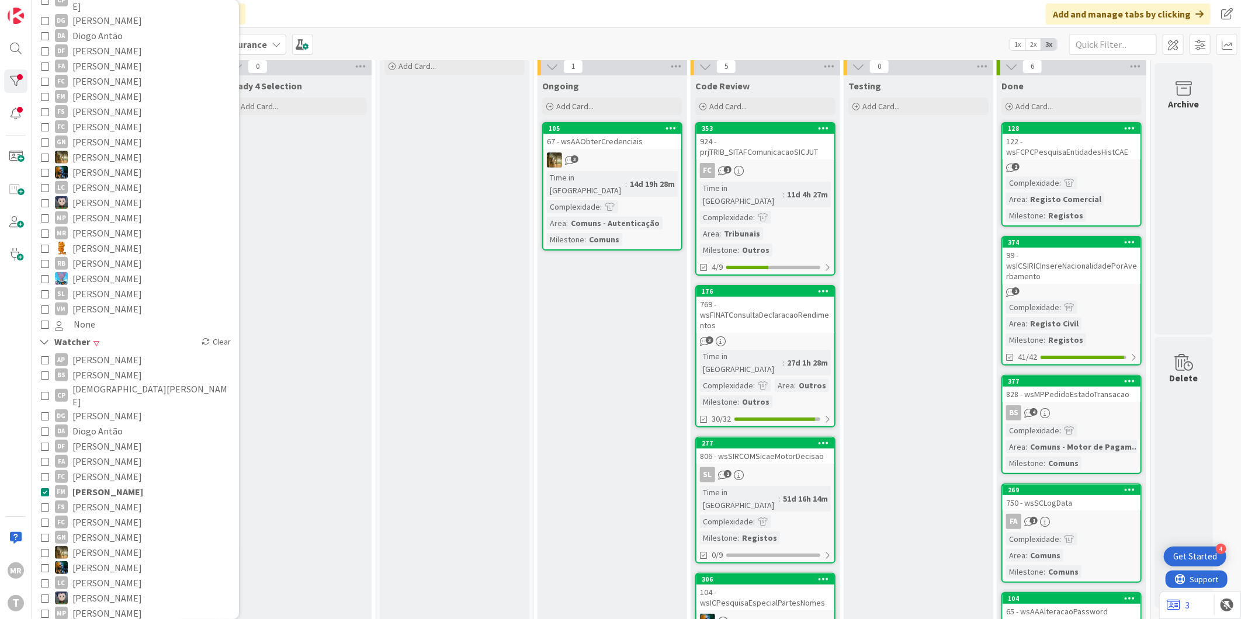
click at [117, 469] on span "[PERSON_NAME]" at bounding box center [107, 476] width 70 height 15
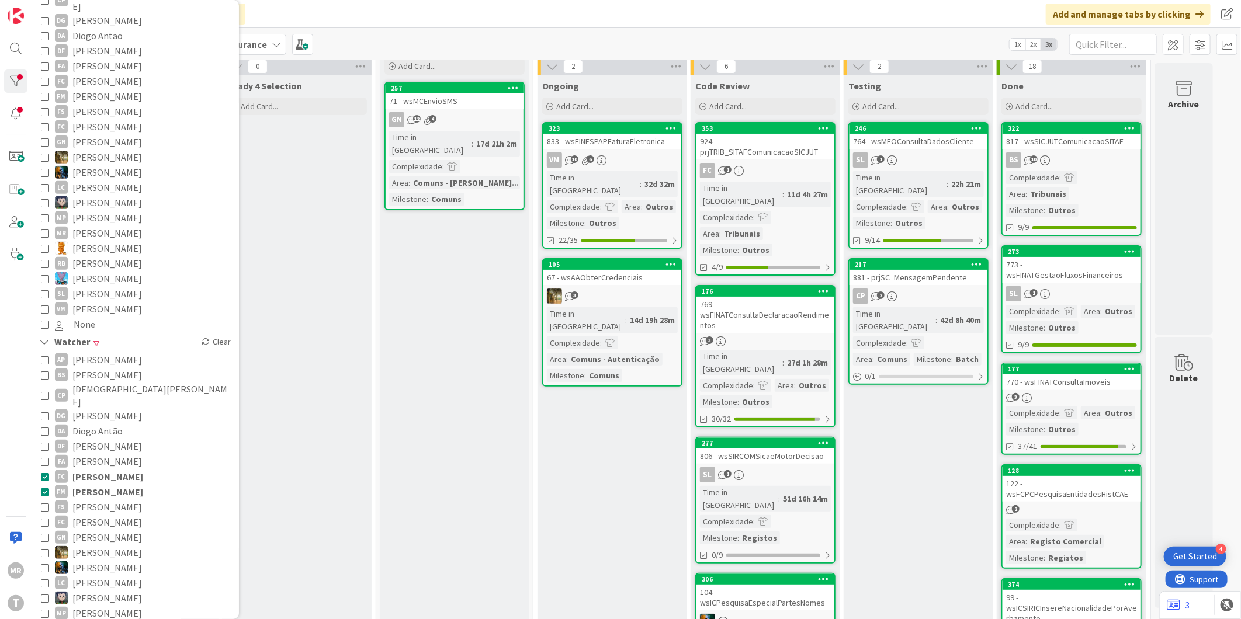
click at [112, 484] on span "[PERSON_NAME]" at bounding box center [107, 491] width 71 height 15
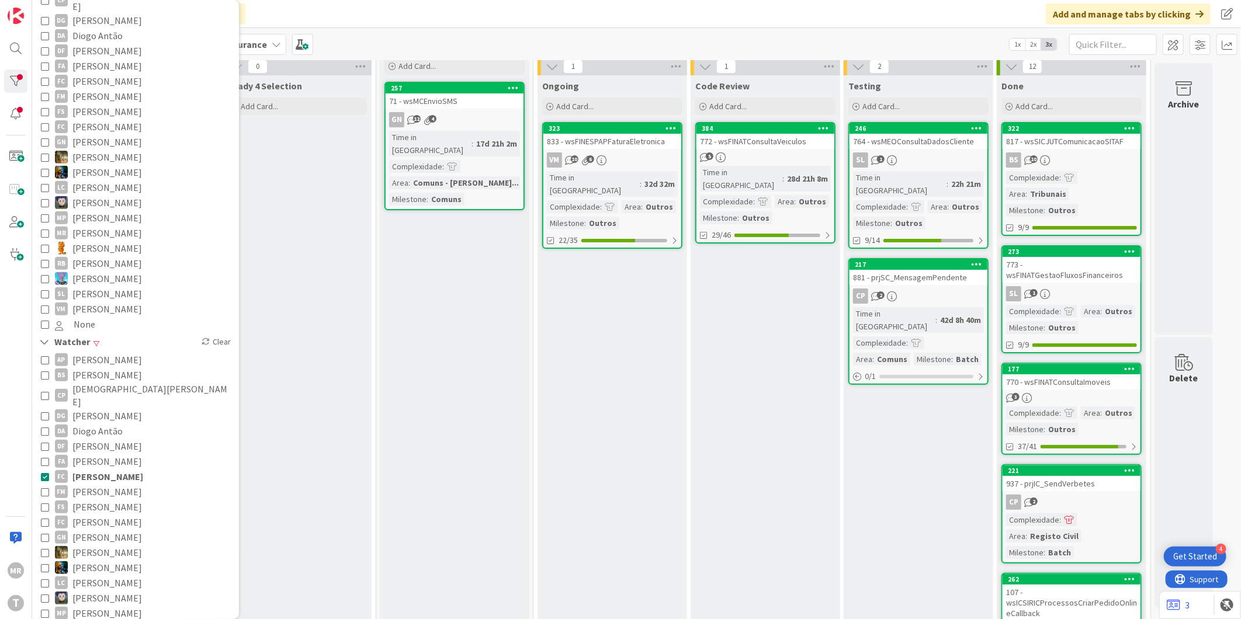
click at [117, 454] on span "[PERSON_NAME]" at bounding box center [107, 461] width 70 height 15
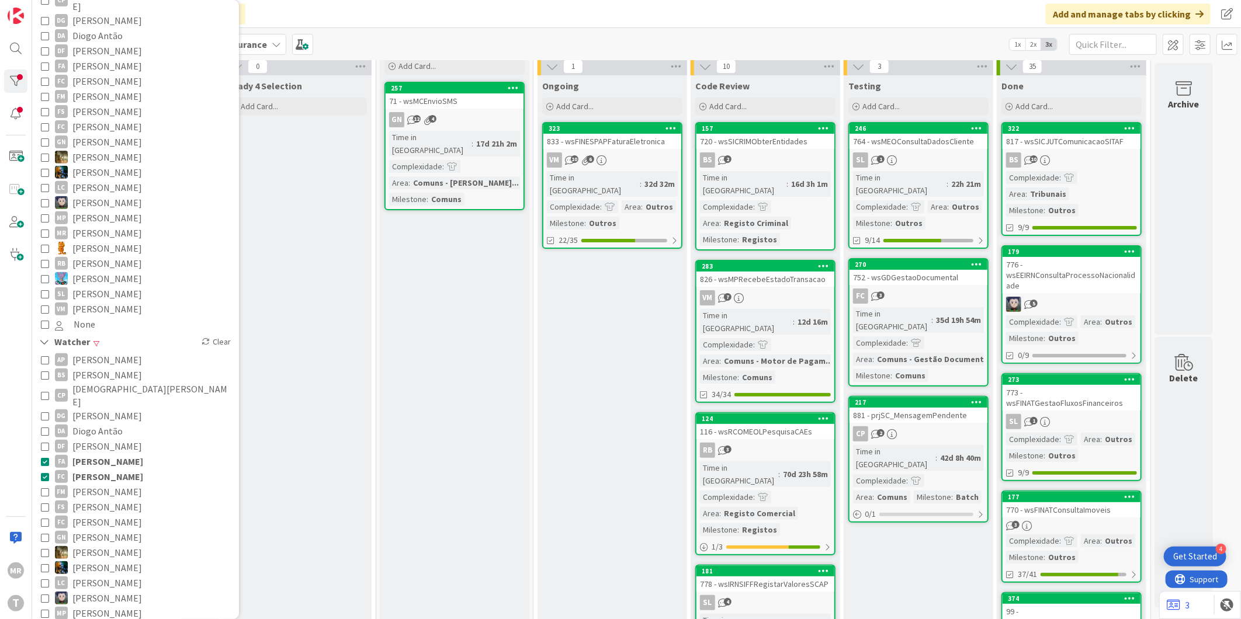
click at [117, 469] on span "[PERSON_NAME]" at bounding box center [107, 476] width 71 height 15
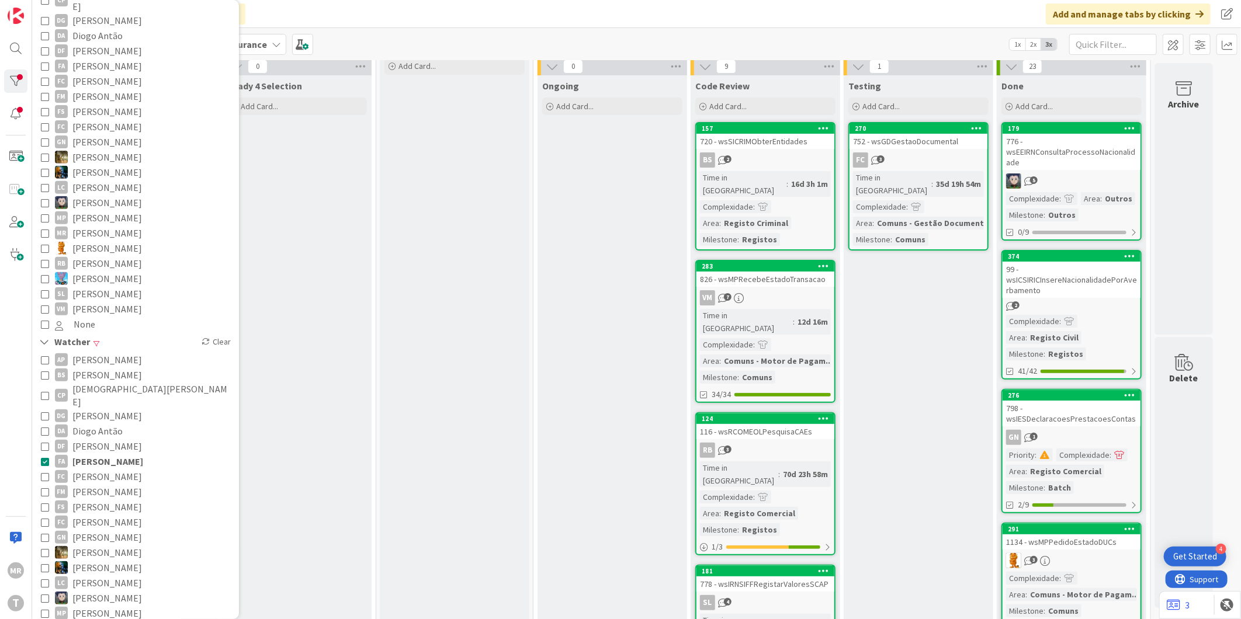
click at [115, 454] on span "[PERSON_NAME]" at bounding box center [107, 461] width 71 height 15
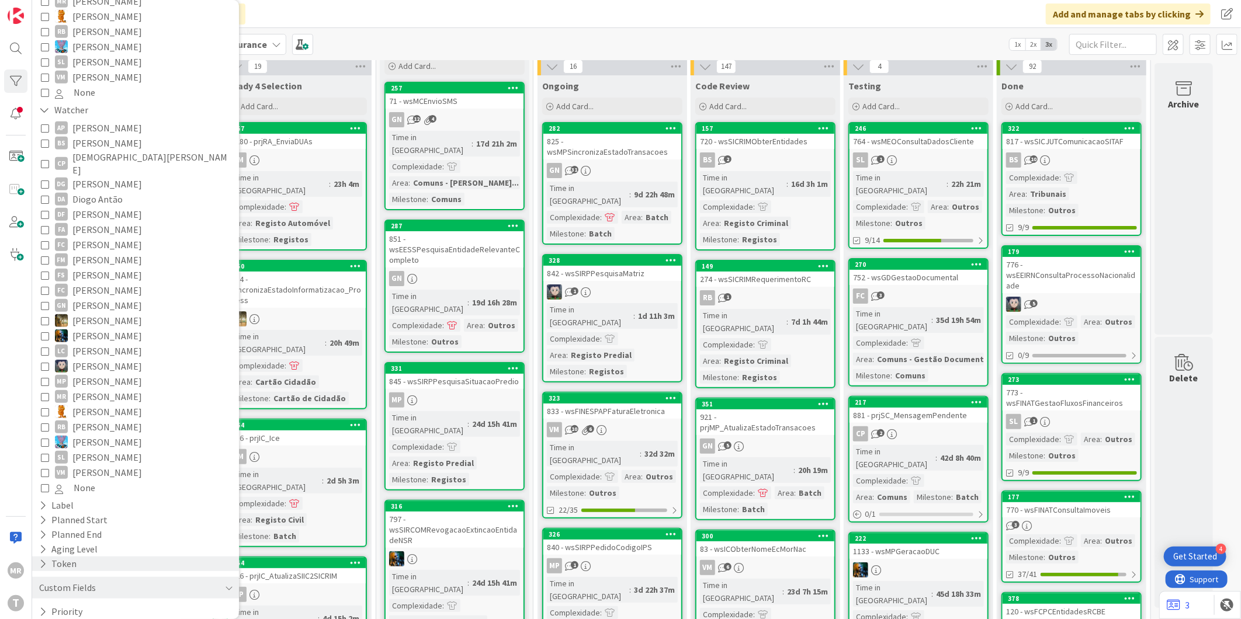
scroll to position [457, 0]
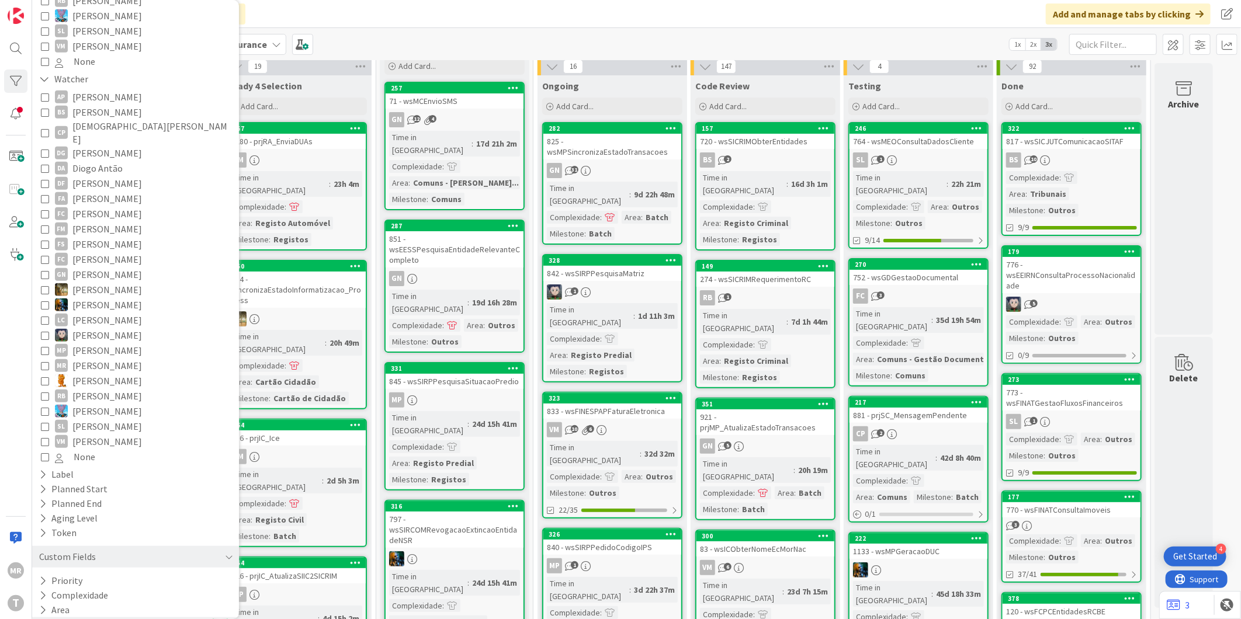
click at [68, 617] on button "Milestone" at bounding box center [65, 624] width 55 height 15
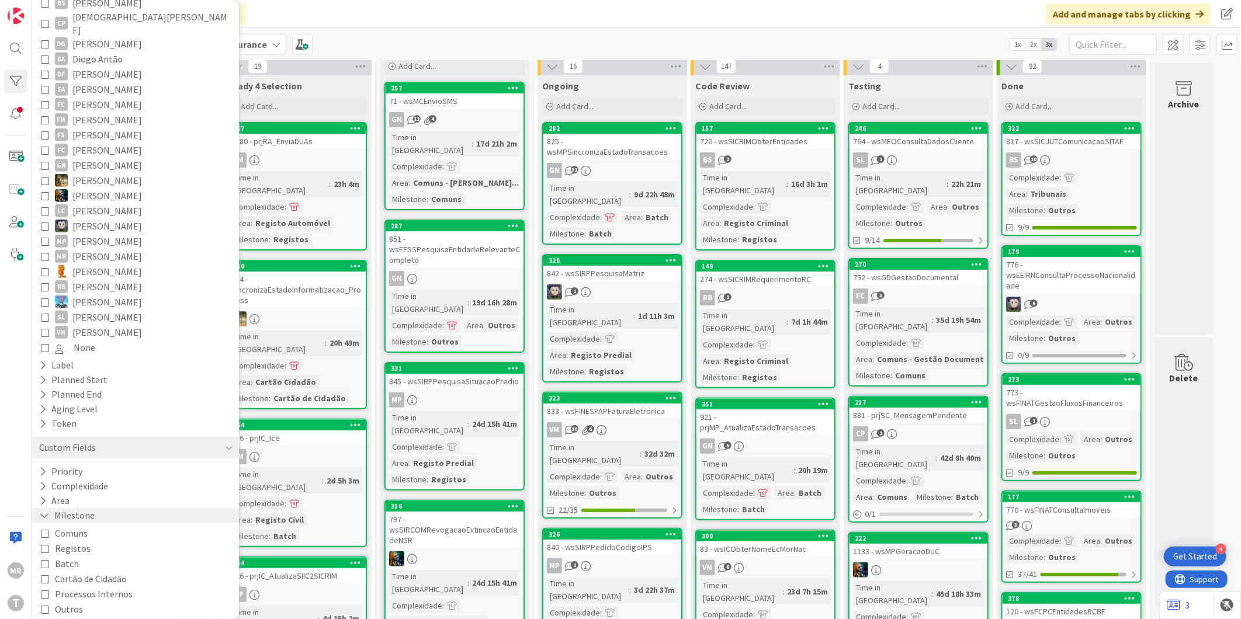
scroll to position [570, 0]
click at [65, 538] on span "Registos" at bounding box center [73, 545] width 36 height 15
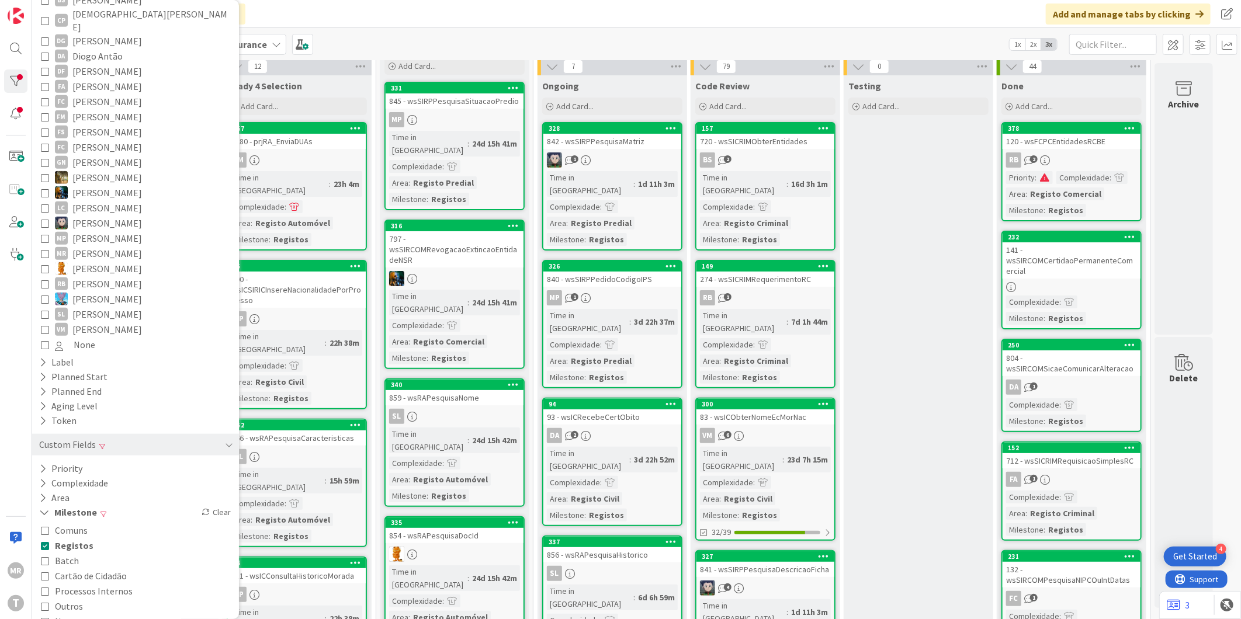
click at [60, 599] on span "Outros" at bounding box center [69, 606] width 28 height 15
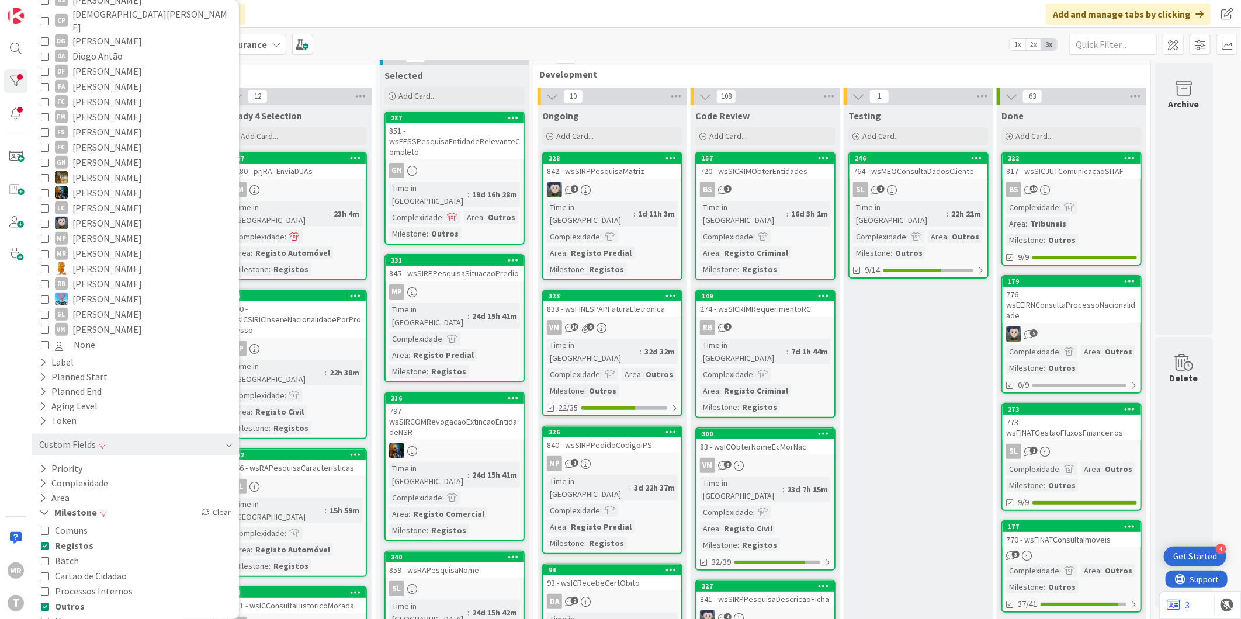
scroll to position [0, 0]
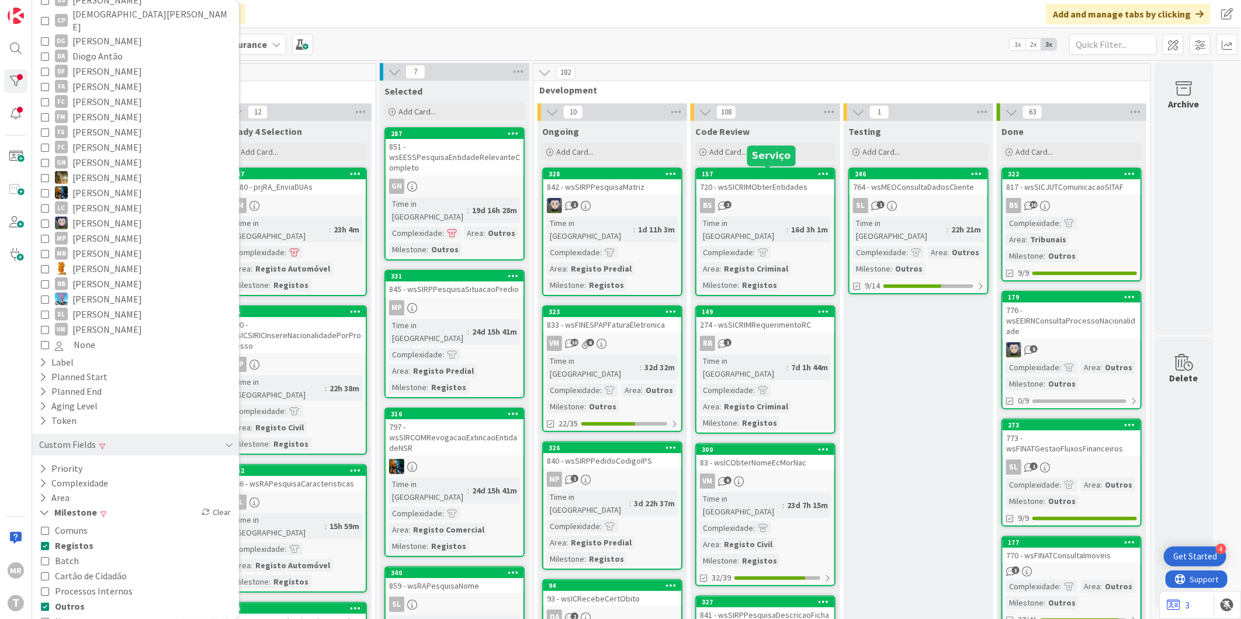
click at [761, 172] on div "157" at bounding box center [768, 174] width 133 height 8
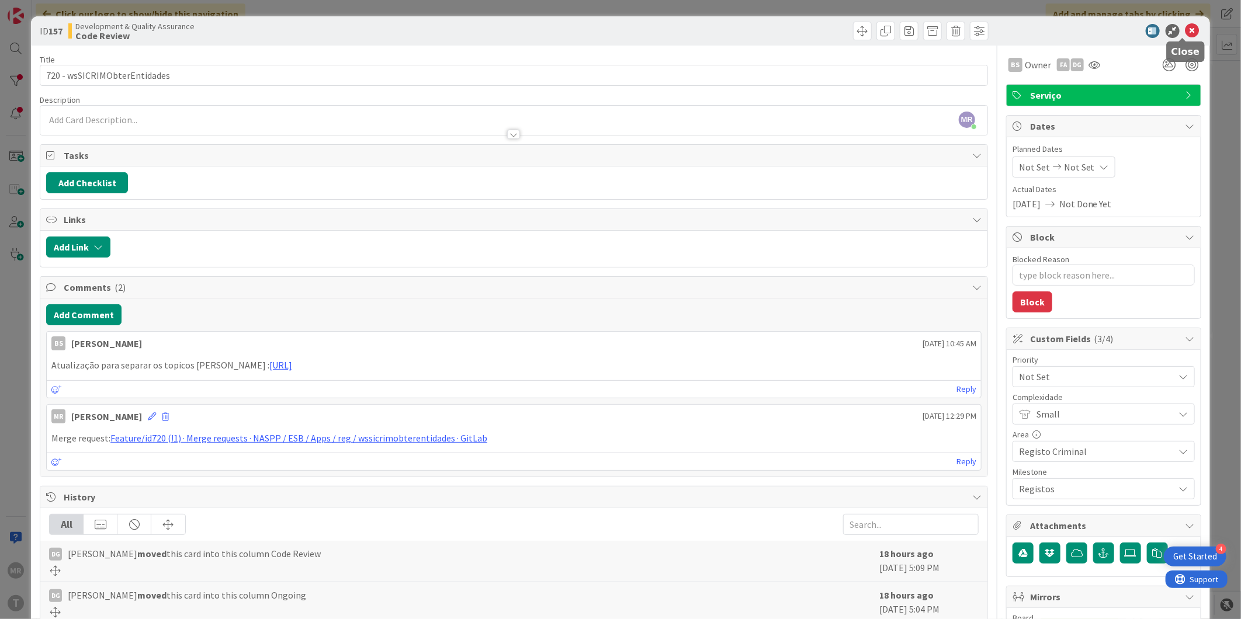
click at [1185, 26] on icon at bounding box center [1192, 31] width 14 height 14
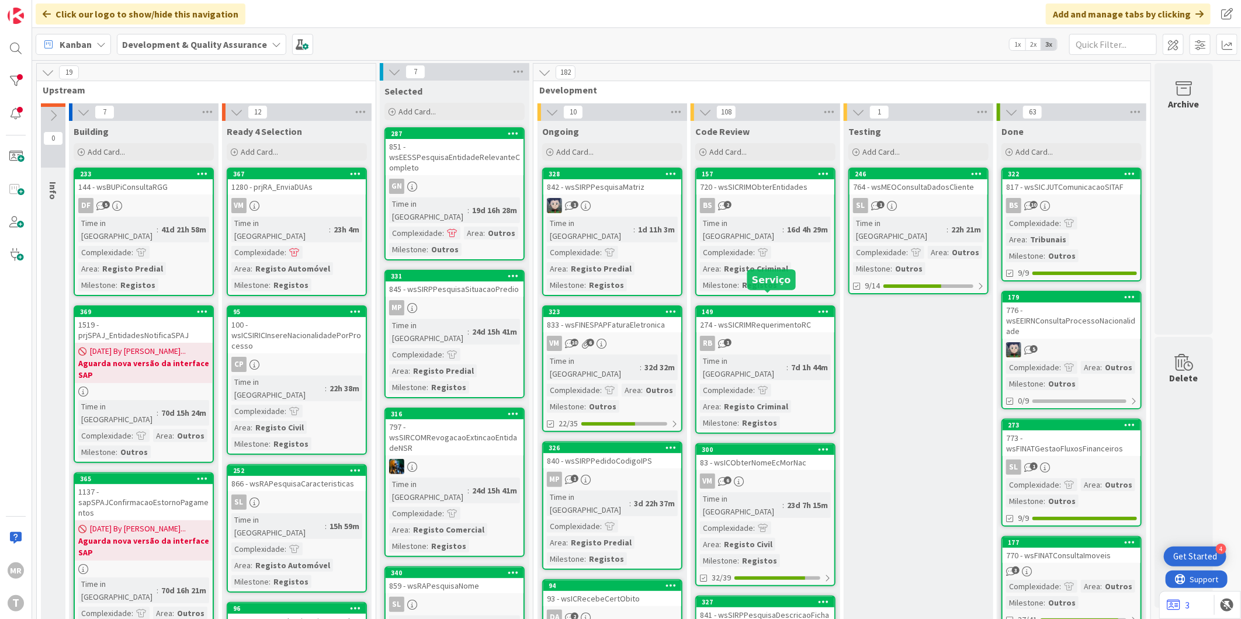
click at [798, 308] on div "149" at bounding box center [768, 312] width 133 height 8
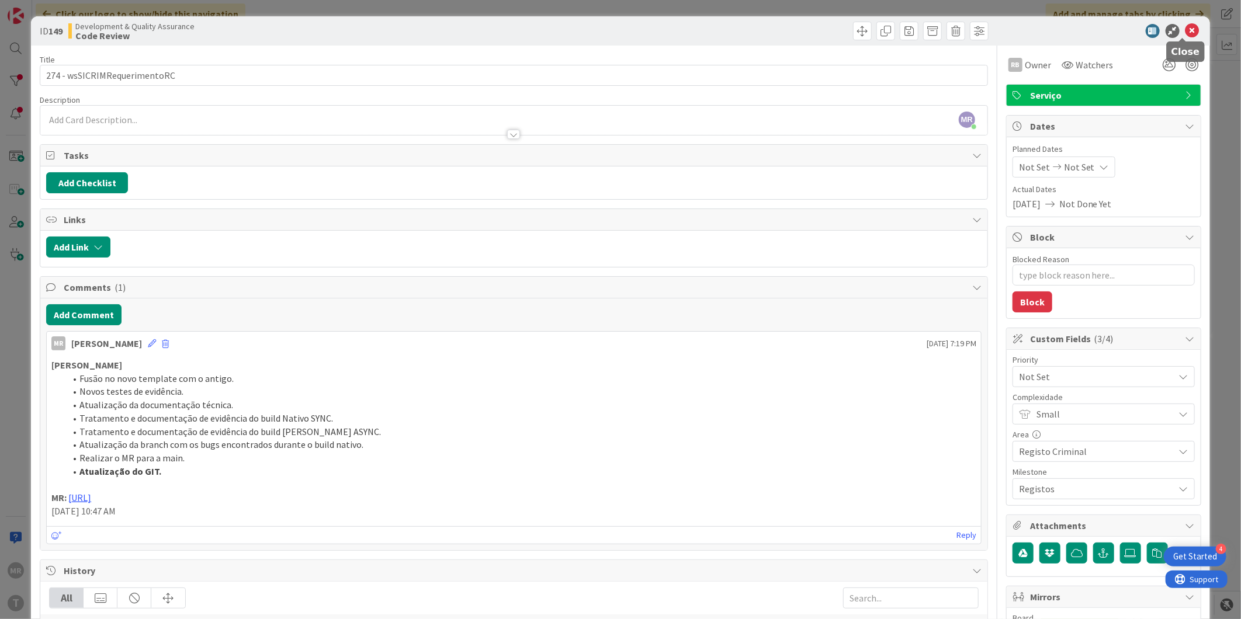
click at [1185, 25] on icon at bounding box center [1192, 31] width 14 height 14
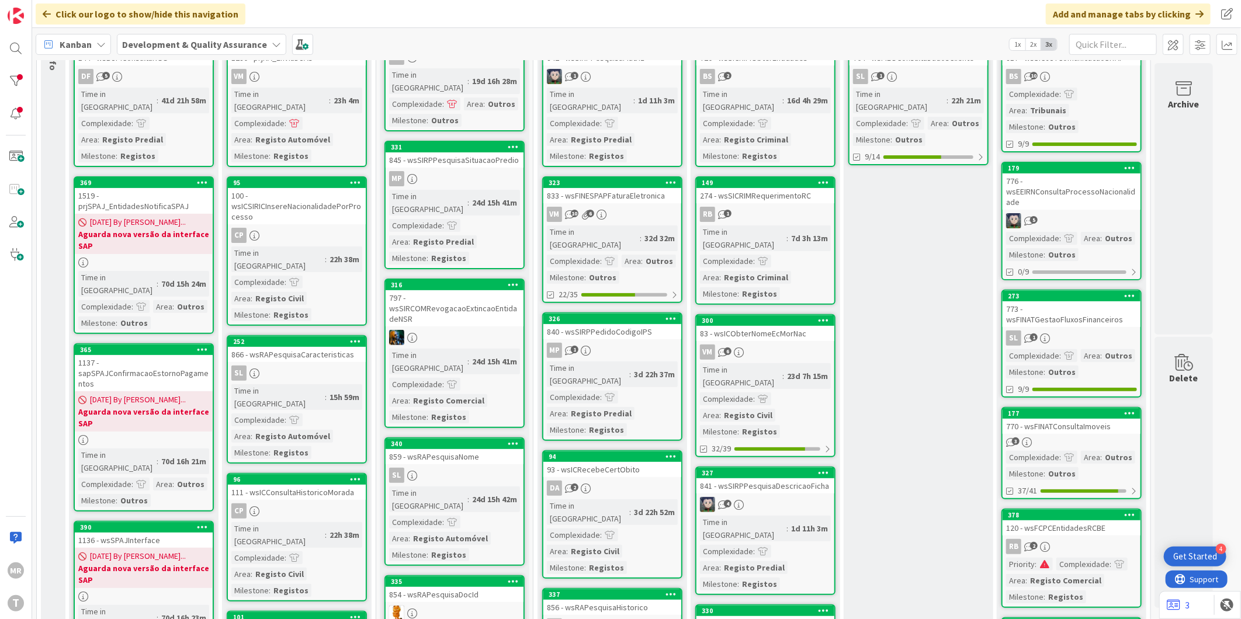
scroll to position [130, 0]
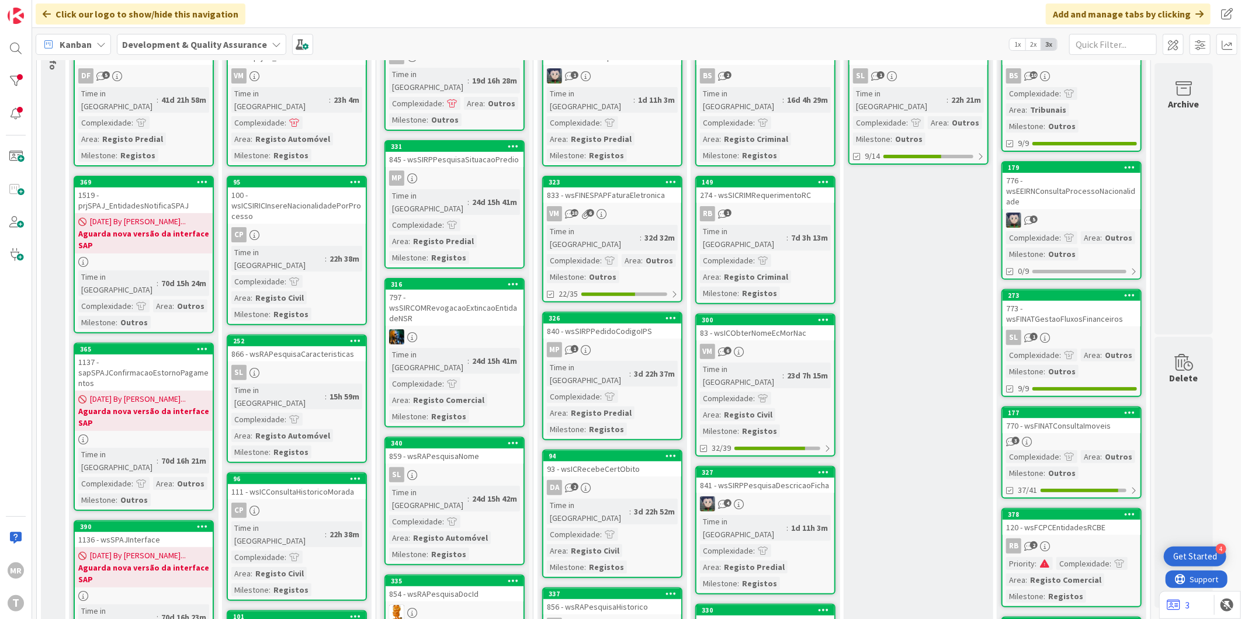
click at [779, 315] on div "300" at bounding box center [765, 320] width 138 height 11
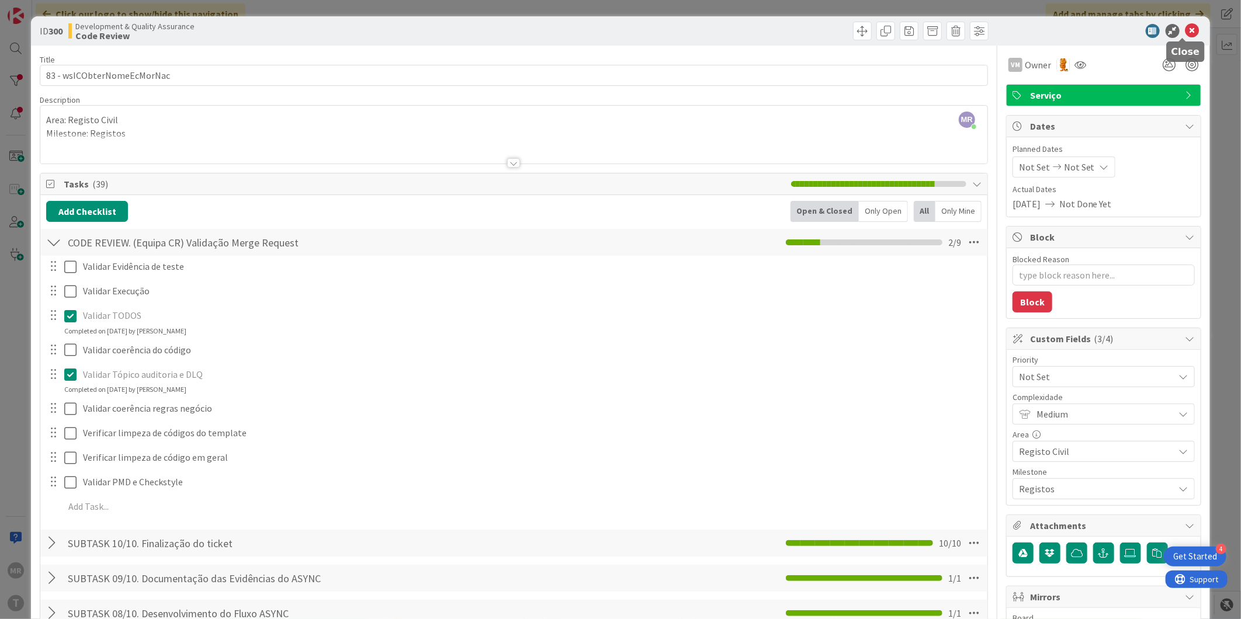
click at [1187, 31] on icon at bounding box center [1192, 31] width 14 height 14
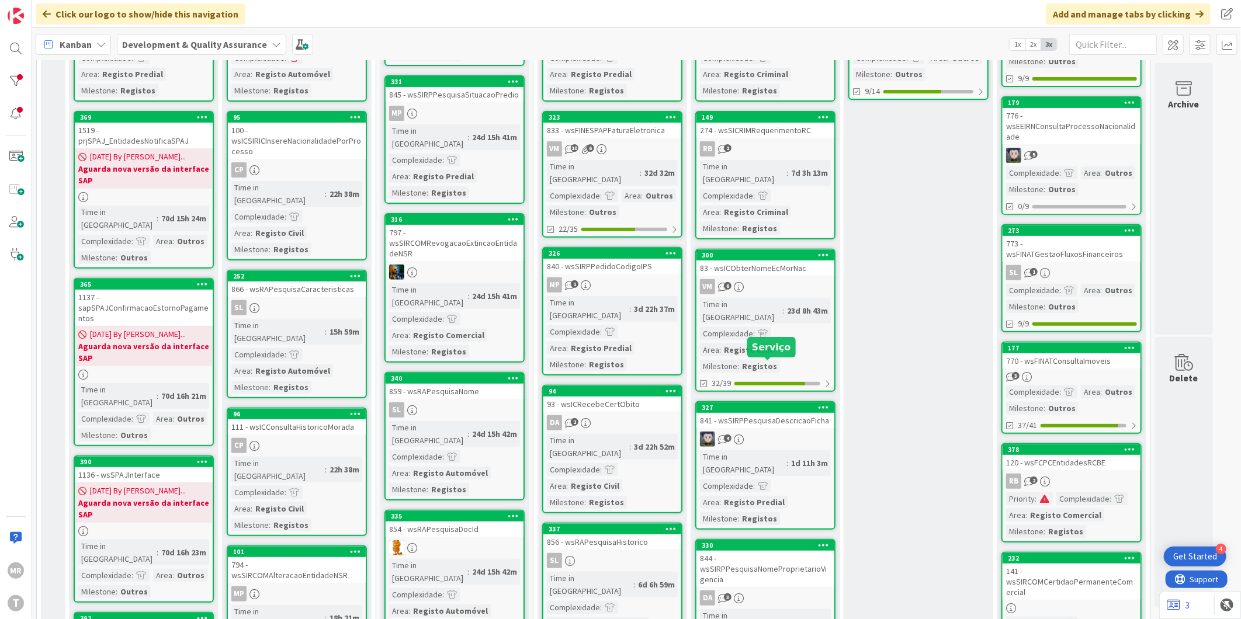
click at [741, 404] on div "327" at bounding box center [768, 408] width 133 height 8
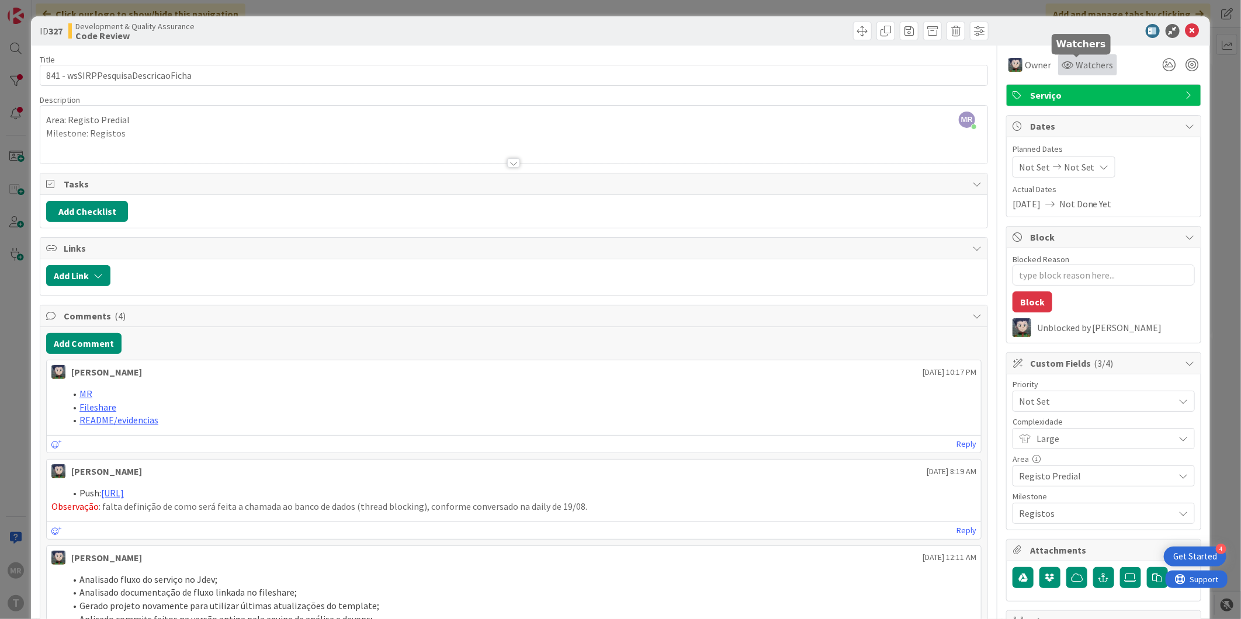
click at [1061, 67] on icon at bounding box center [1067, 64] width 12 height 9
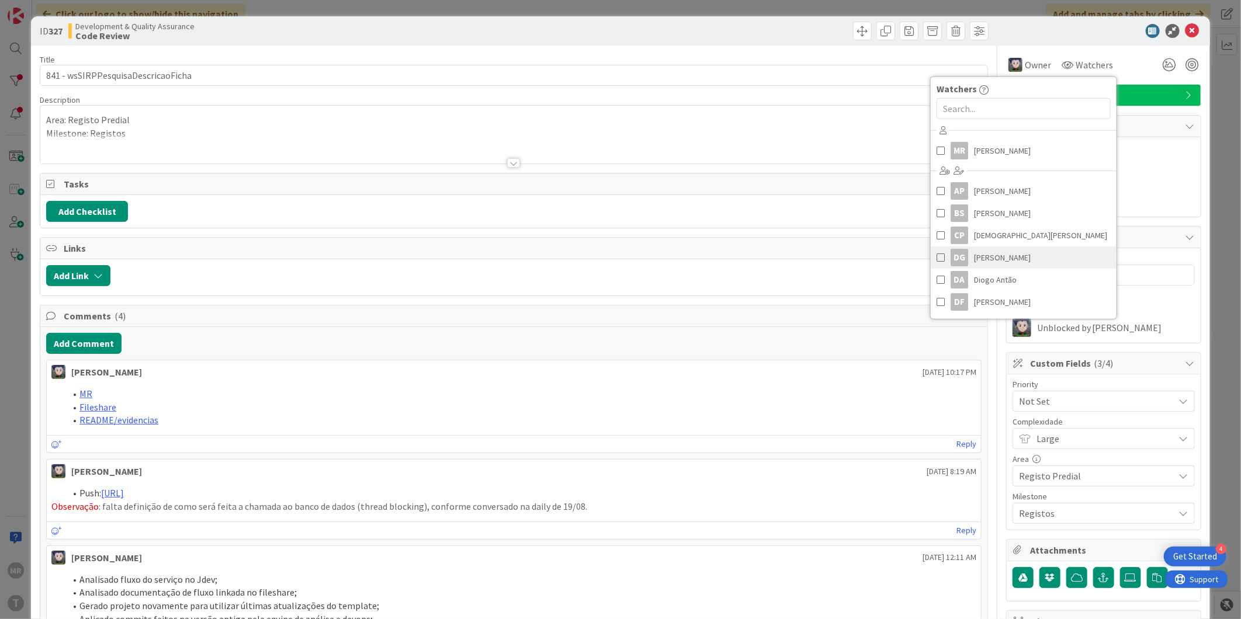
scroll to position [130, 0]
click at [979, 221] on span "[PERSON_NAME]" at bounding box center [1002, 217] width 57 height 18
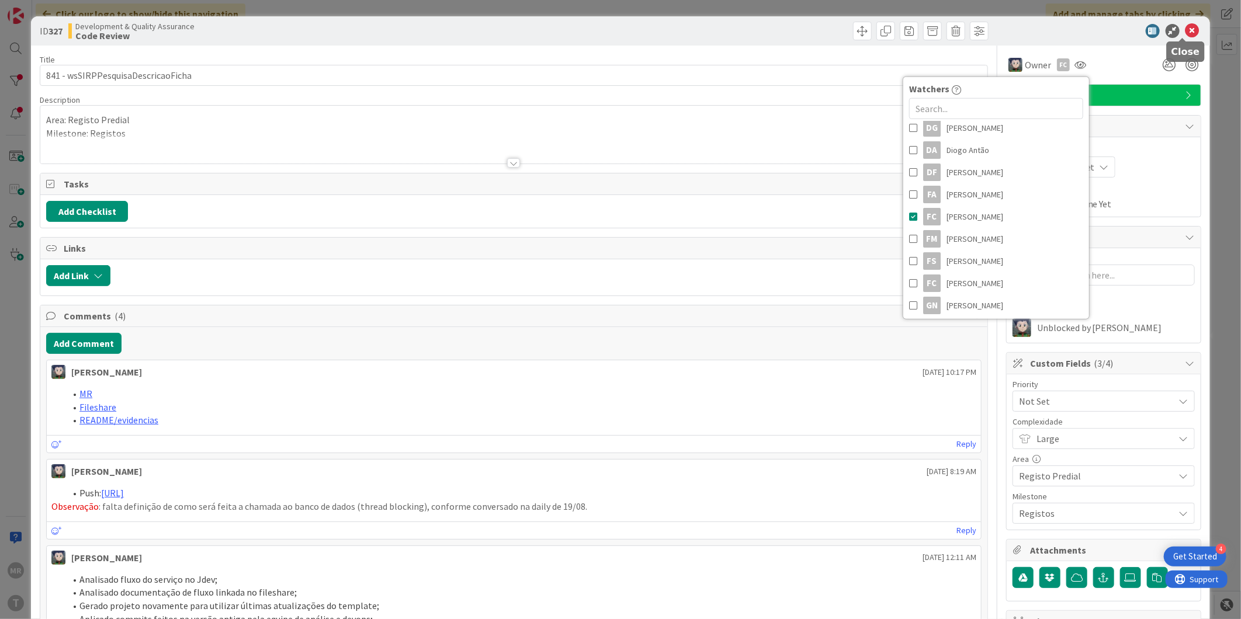
click at [1185, 30] on icon at bounding box center [1192, 31] width 14 height 14
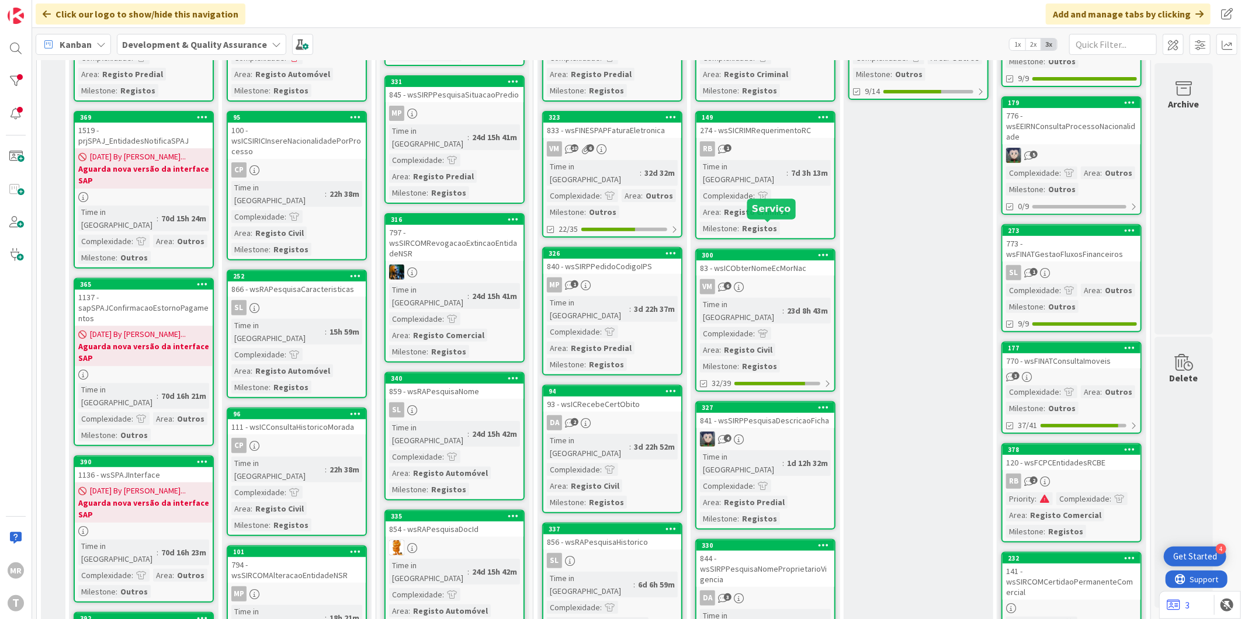
click at [749, 251] on div "300" at bounding box center [768, 255] width 133 height 8
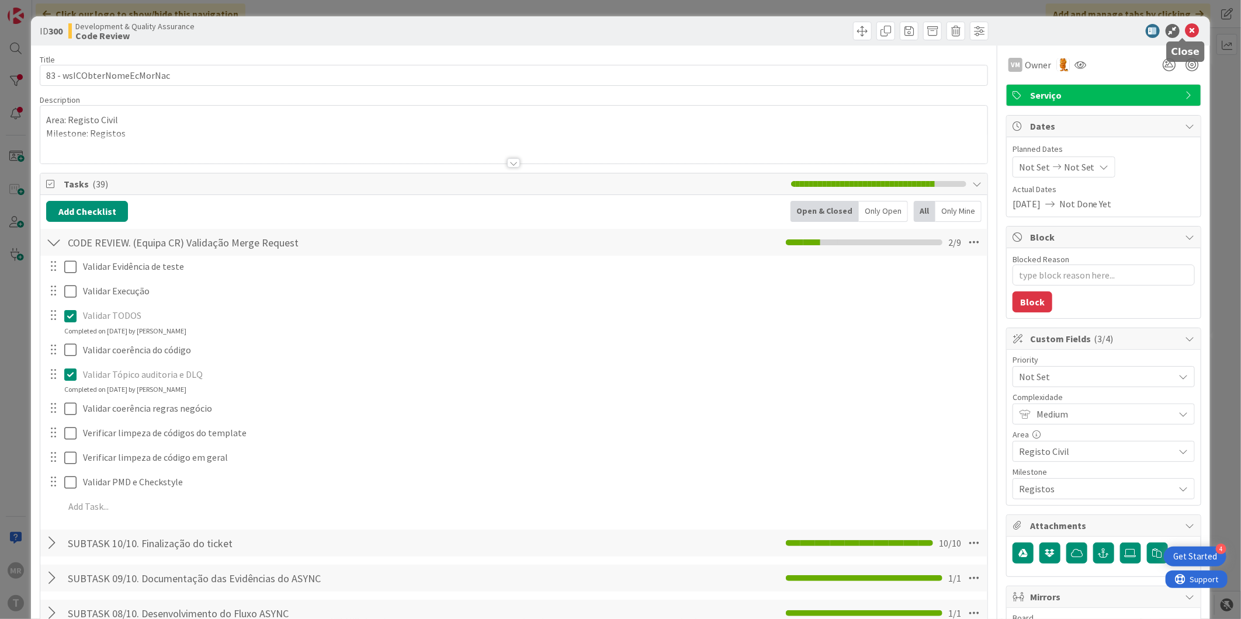
click at [1185, 33] on icon at bounding box center [1192, 31] width 14 height 14
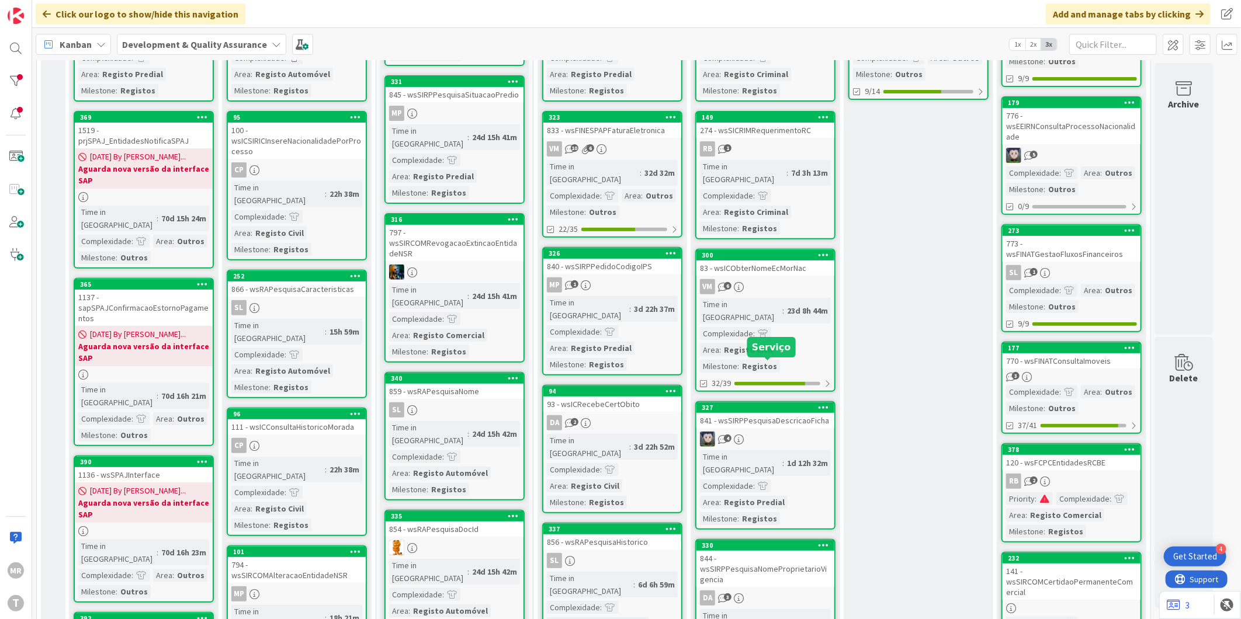
click at [783, 404] on div "327" at bounding box center [768, 408] width 133 height 8
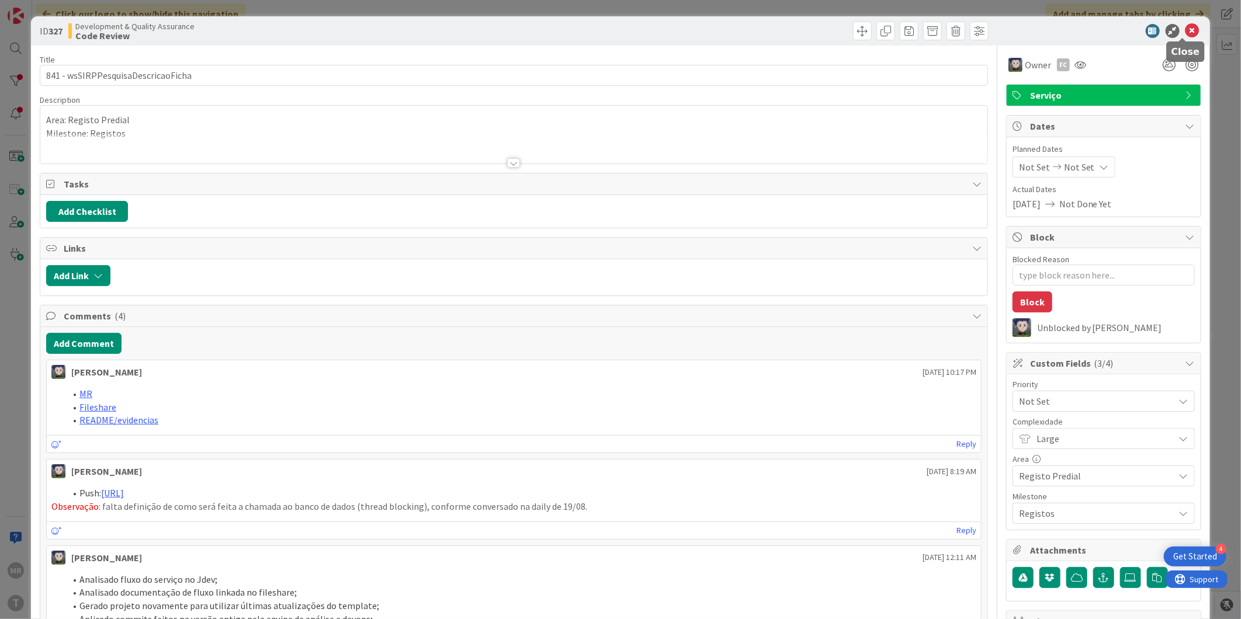
click at [1185, 26] on icon at bounding box center [1192, 31] width 14 height 14
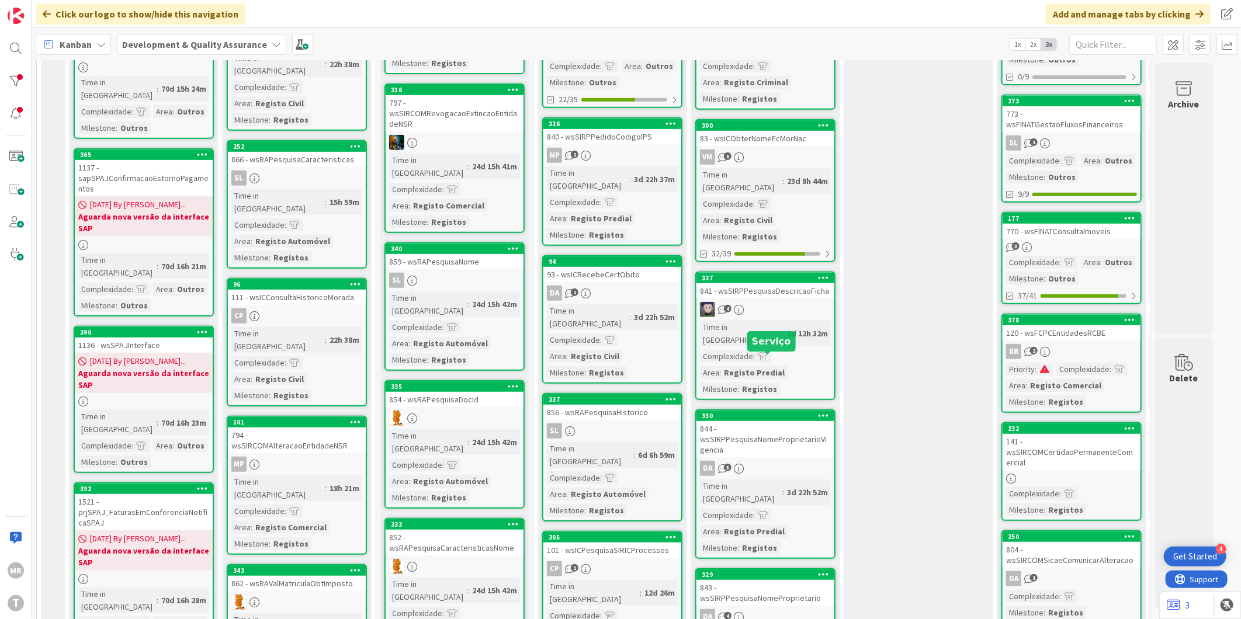
click at [780, 412] on div "330" at bounding box center [768, 416] width 133 height 8
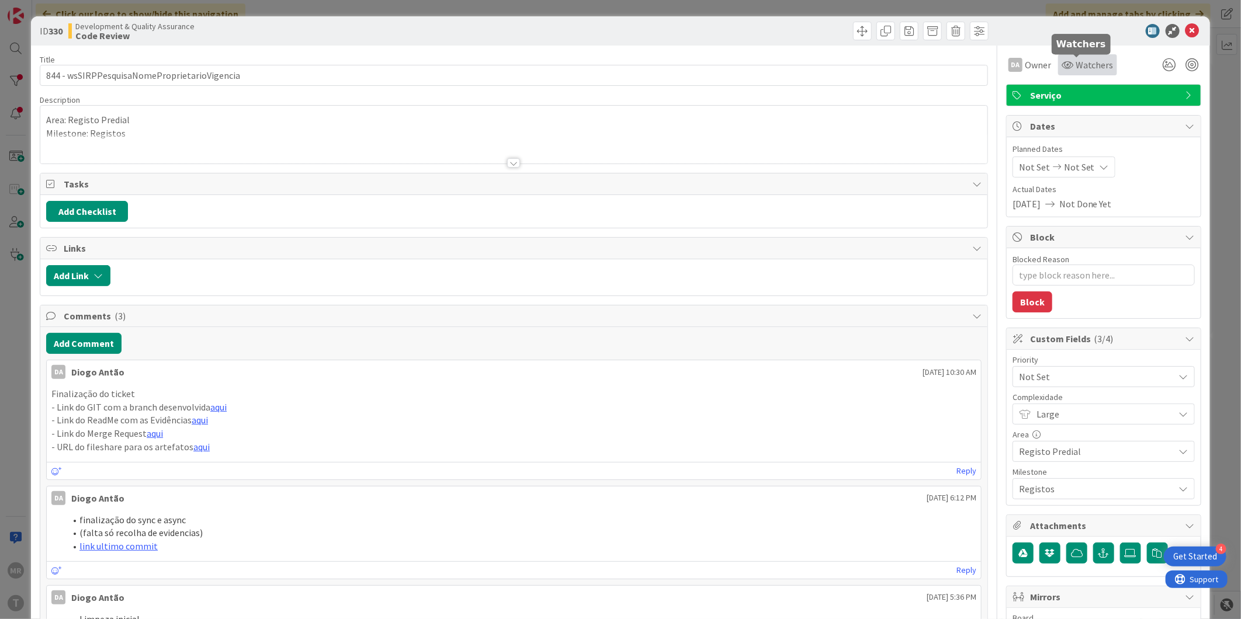
click at [1061, 68] on icon at bounding box center [1067, 64] width 12 height 9
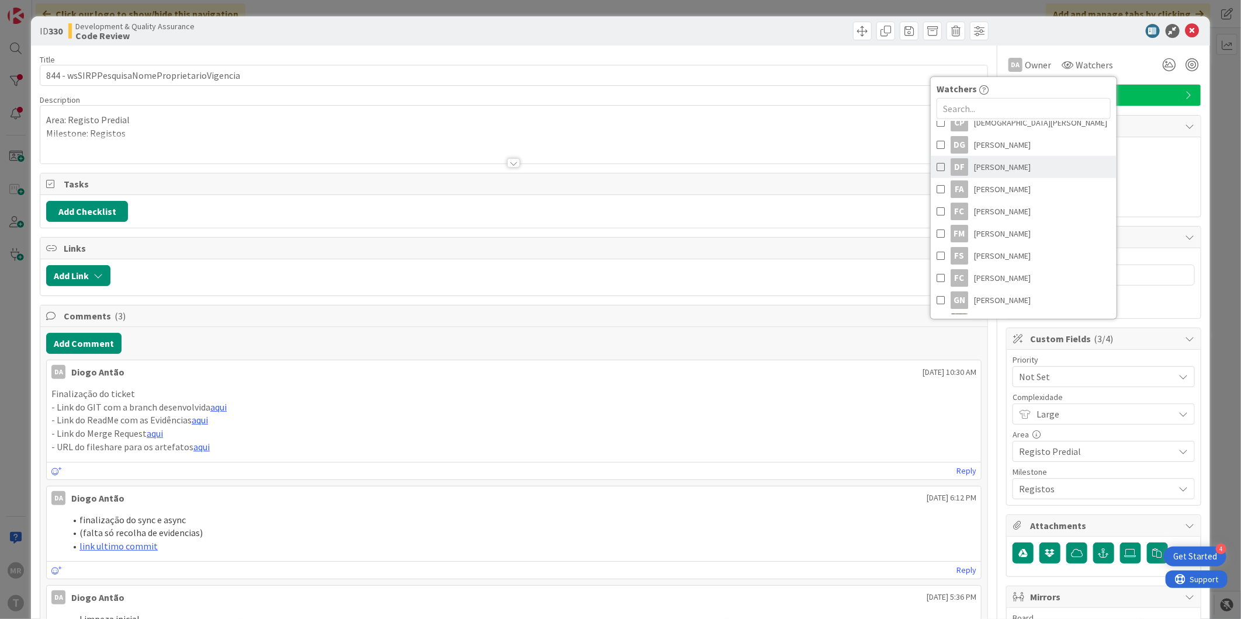
scroll to position [130, 0]
click at [987, 193] on span "[PERSON_NAME]" at bounding box center [1002, 195] width 57 height 18
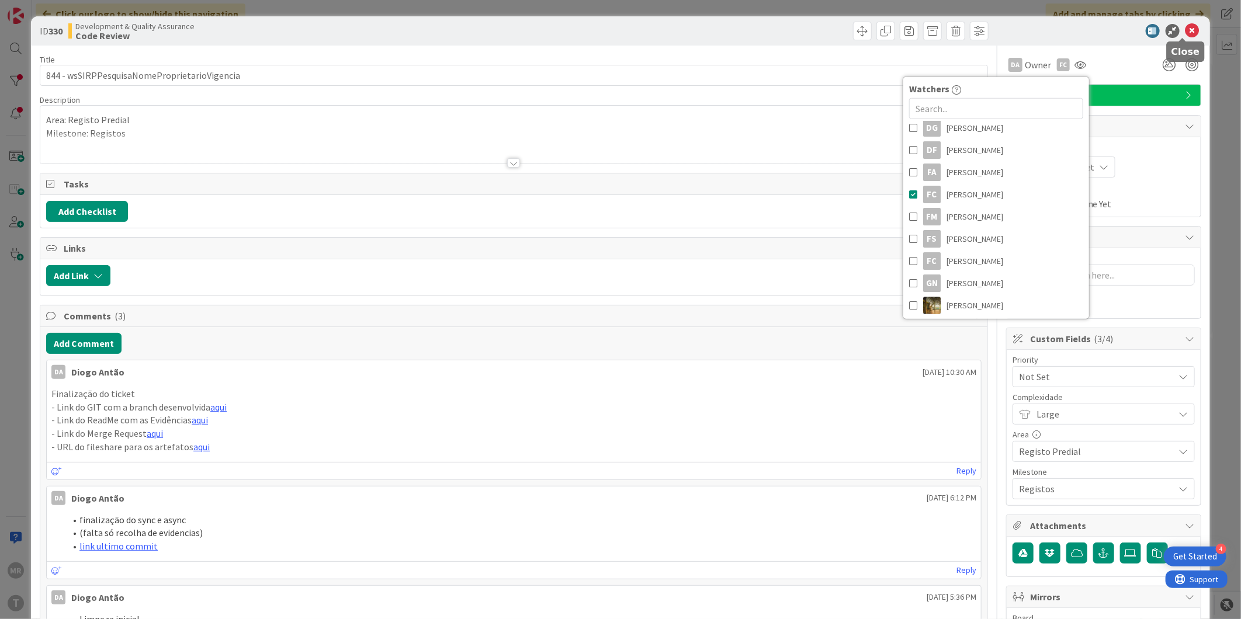
click at [1185, 30] on icon at bounding box center [1192, 31] width 14 height 14
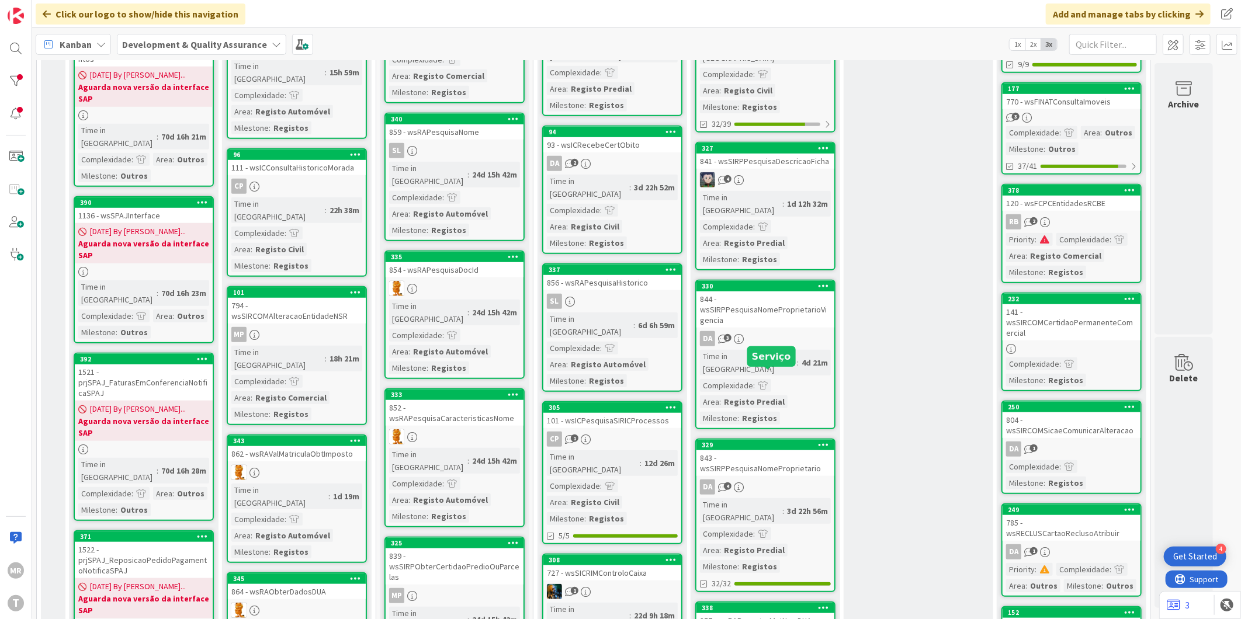
click at [746, 441] on div "329" at bounding box center [768, 445] width 133 height 8
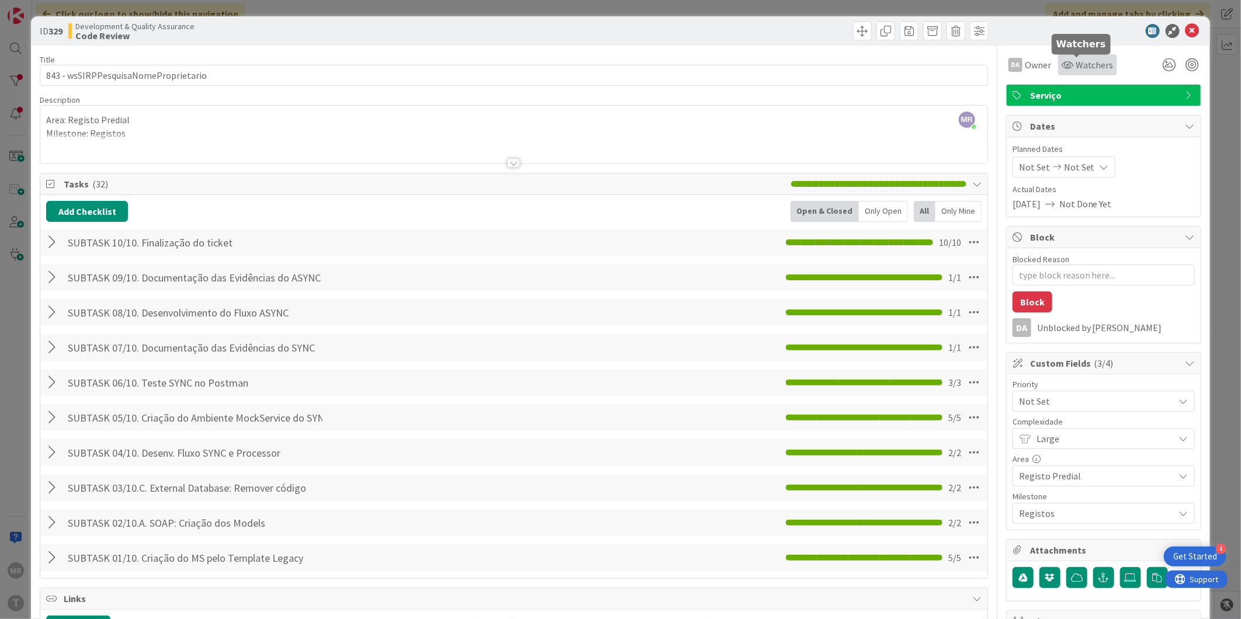
click at [1061, 67] on icon at bounding box center [1067, 64] width 12 height 9
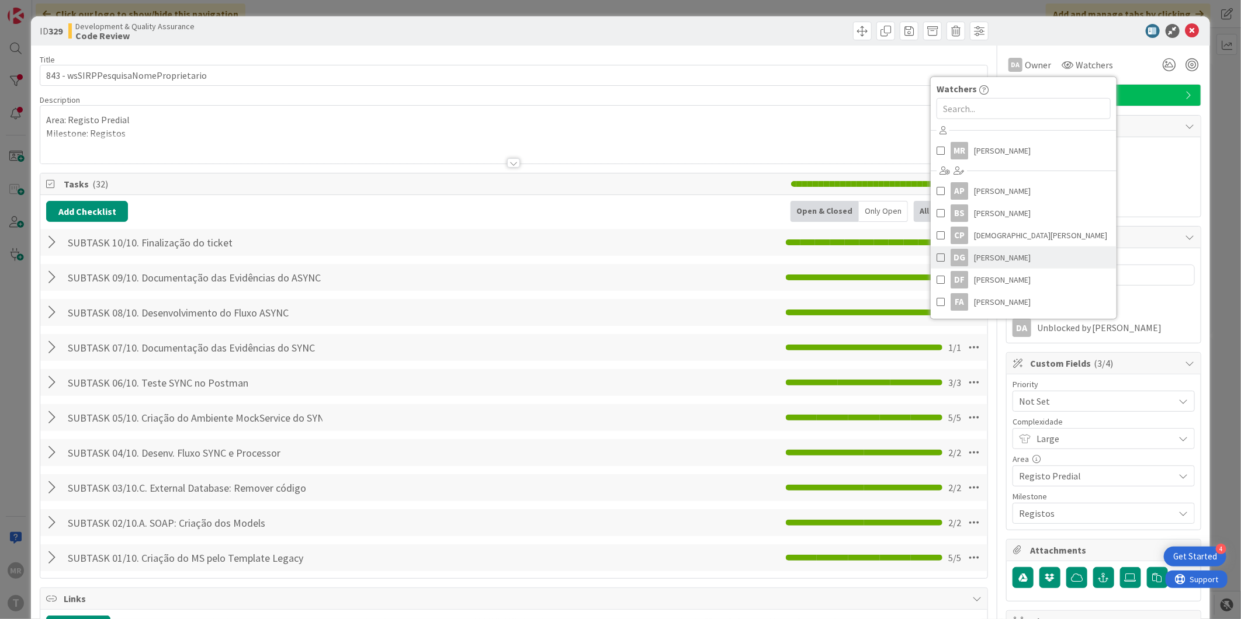
scroll to position [65, 0]
click at [993, 258] on span "[PERSON_NAME]" at bounding box center [1002, 260] width 57 height 18
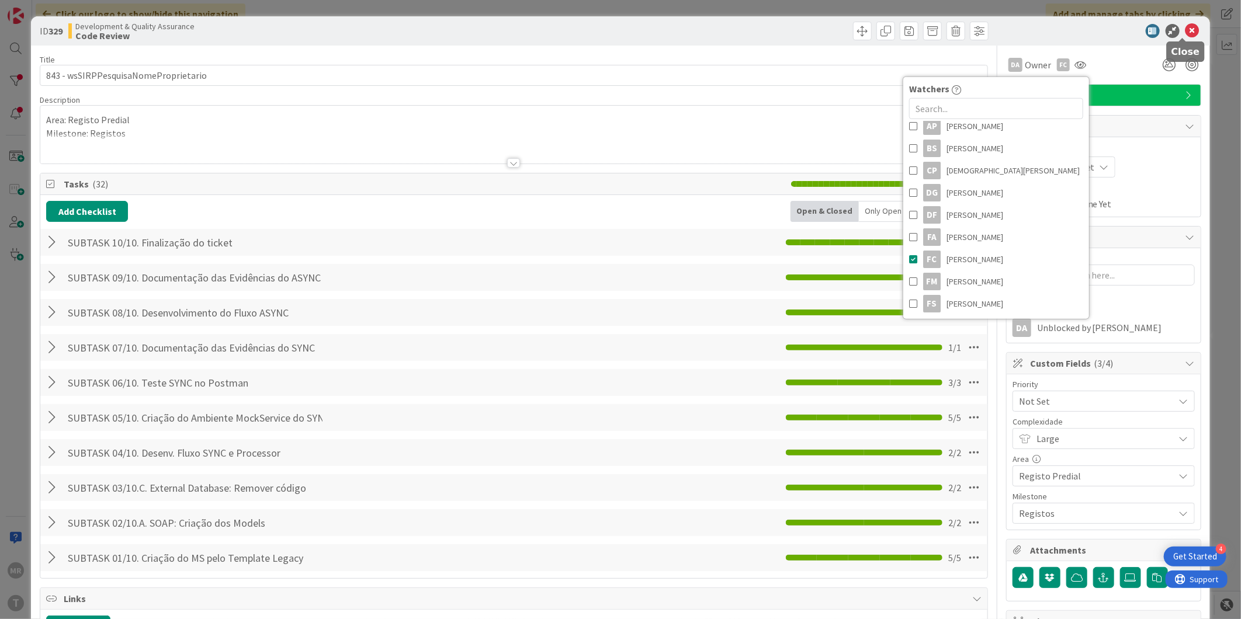
click at [1185, 33] on icon at bounding box center [1192, 31] width 14 height 14
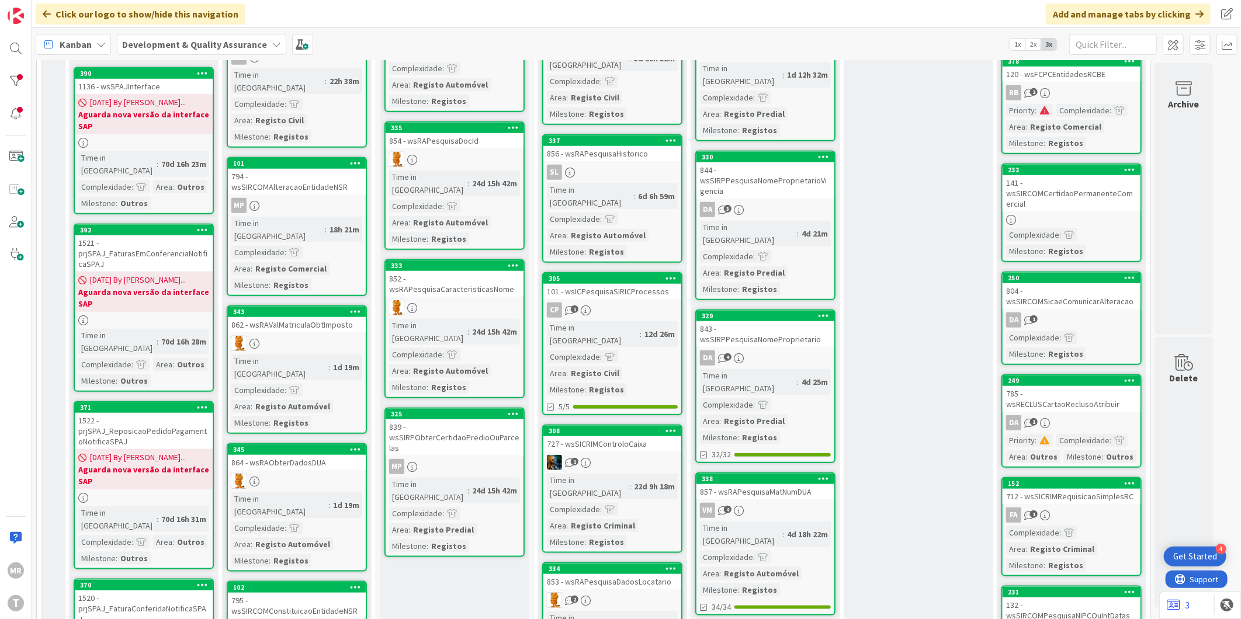
scroll to position [584, 0]
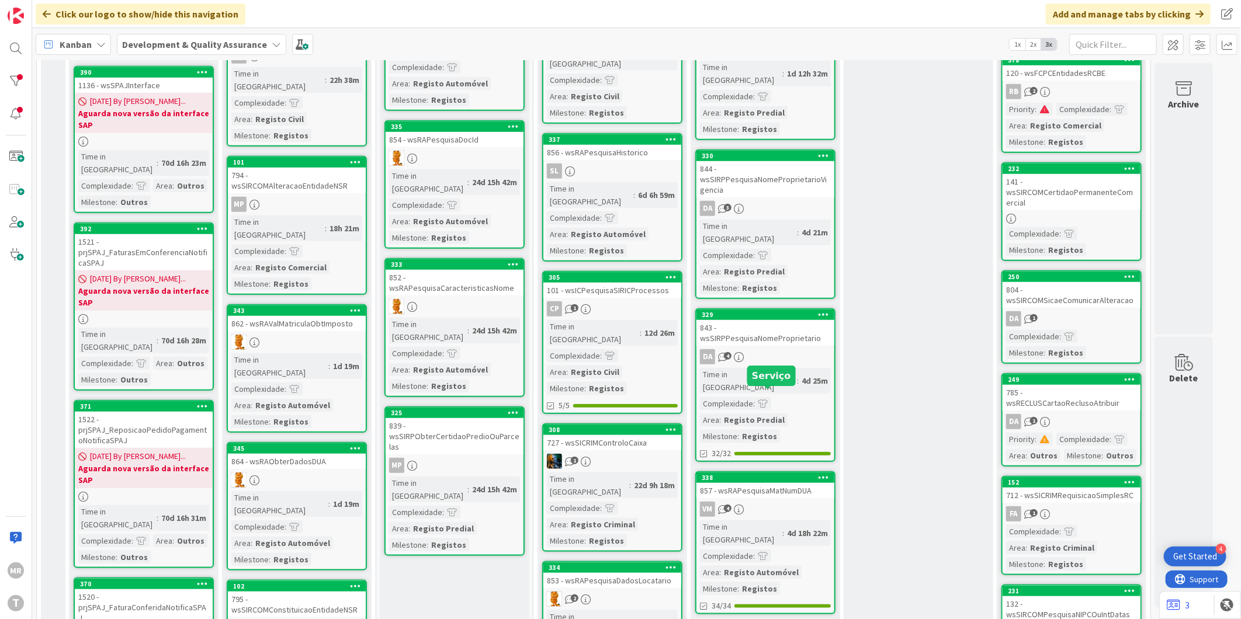
click at [769, 474] on div "338" at bounding box center [768, 478] width 133 height 8
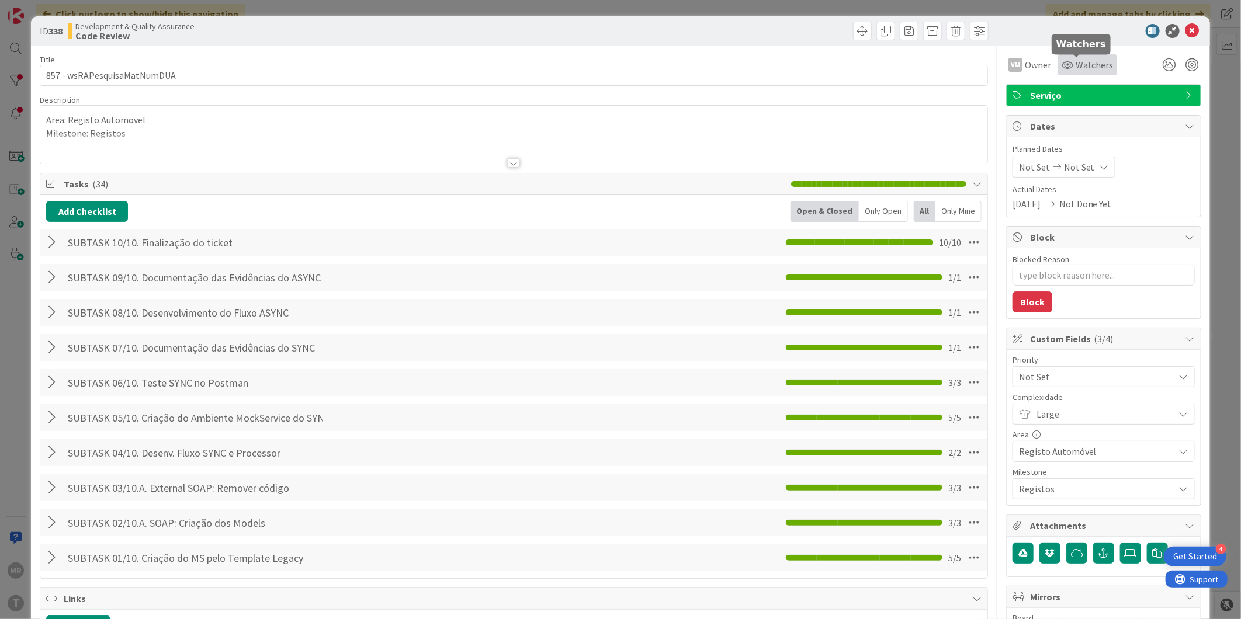
click at [1075, 68] on span "Watchers" at bounding box center [1094, 65] width 38 height 14
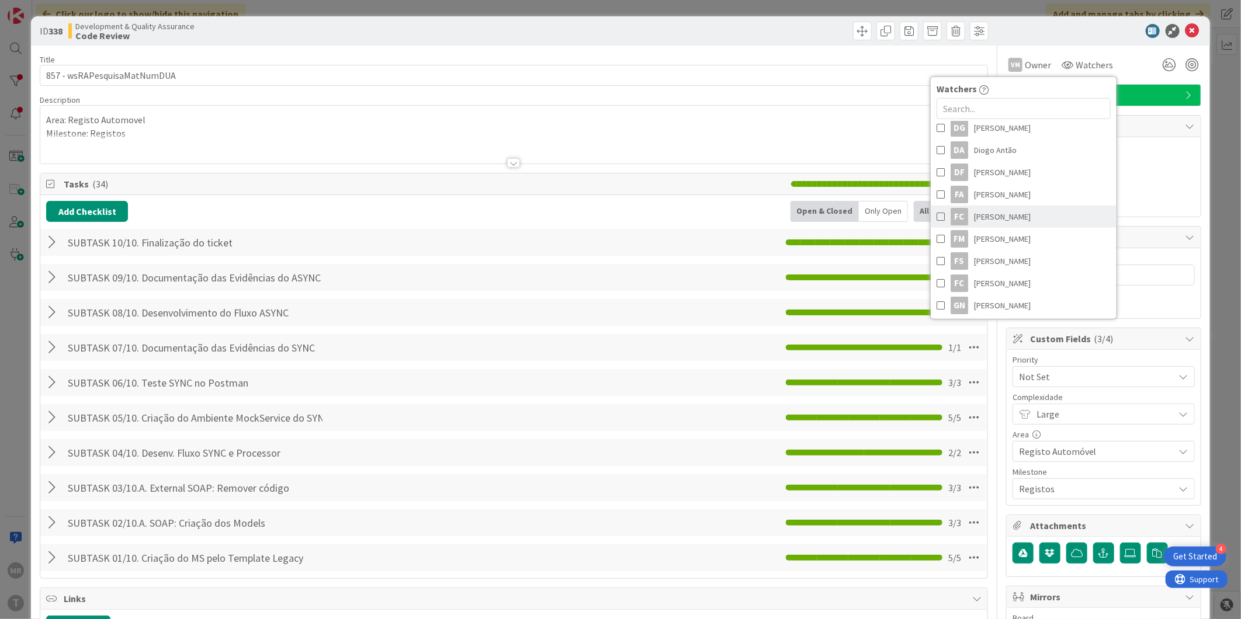
click at [990, 211] on span "[PERSON_NAME]" at bounding box center [1002, 217] width 57 height 18
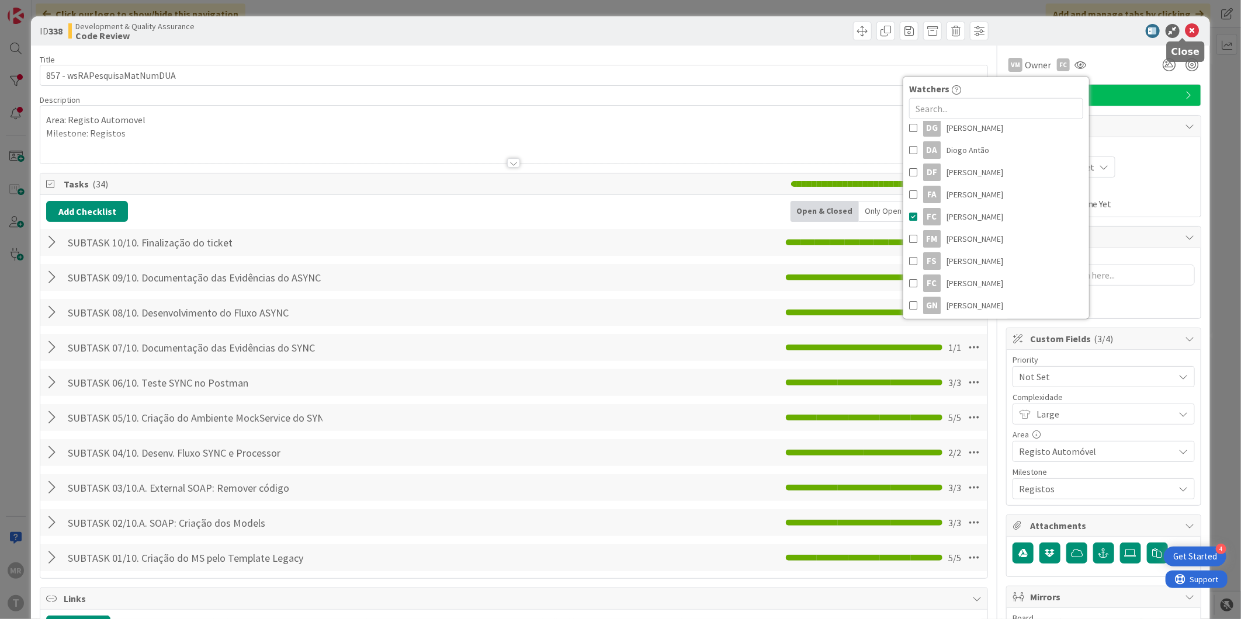
click at [1185, 33] on icon at bounding box center [1192, 31] width 14 height 14
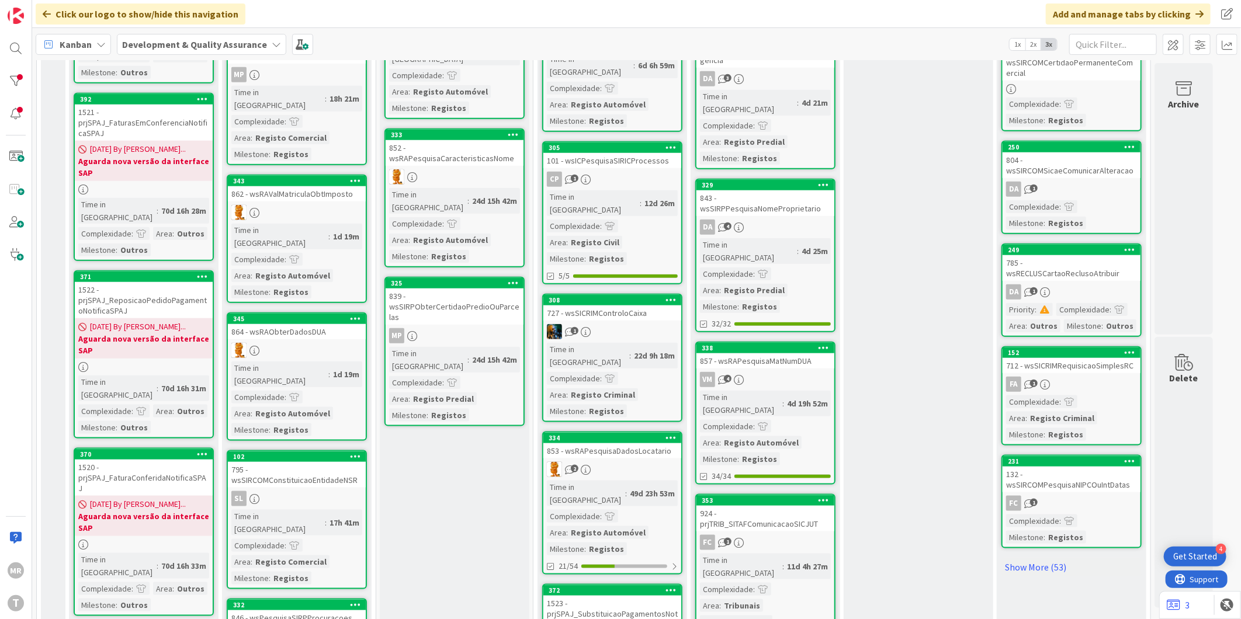
click at [796, 495] on div "353" at bounding box center [765, 500] width 138 height 11
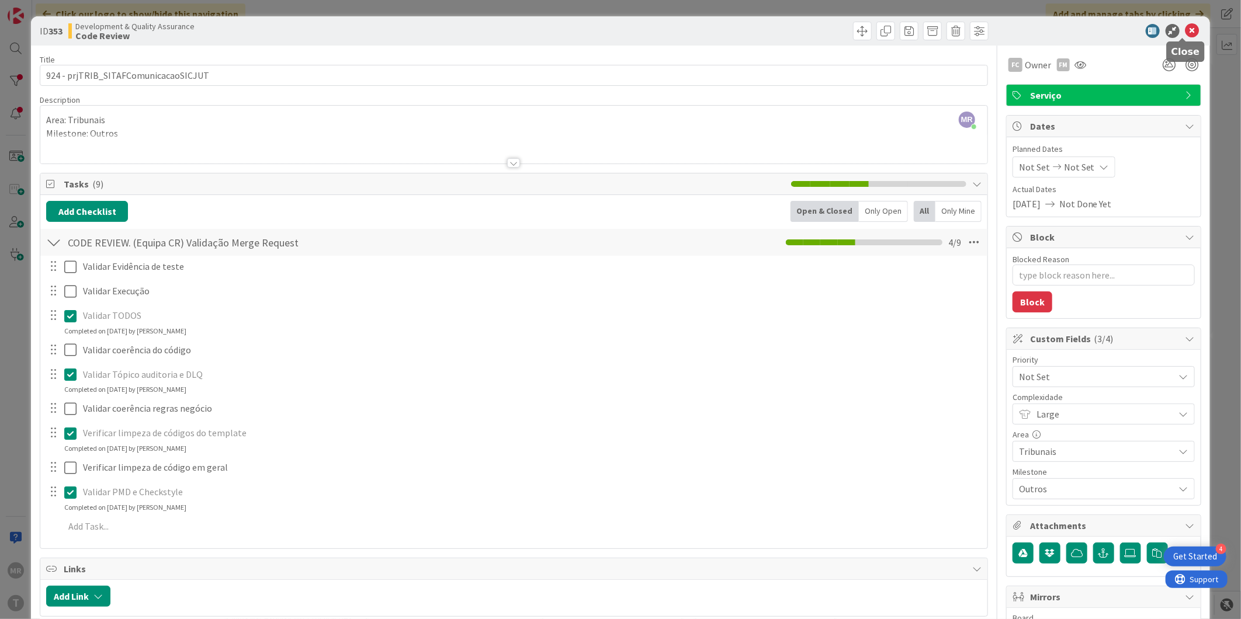
click at [1185, 27] on icon at bounding box center [1192, 31] width 14 height 14
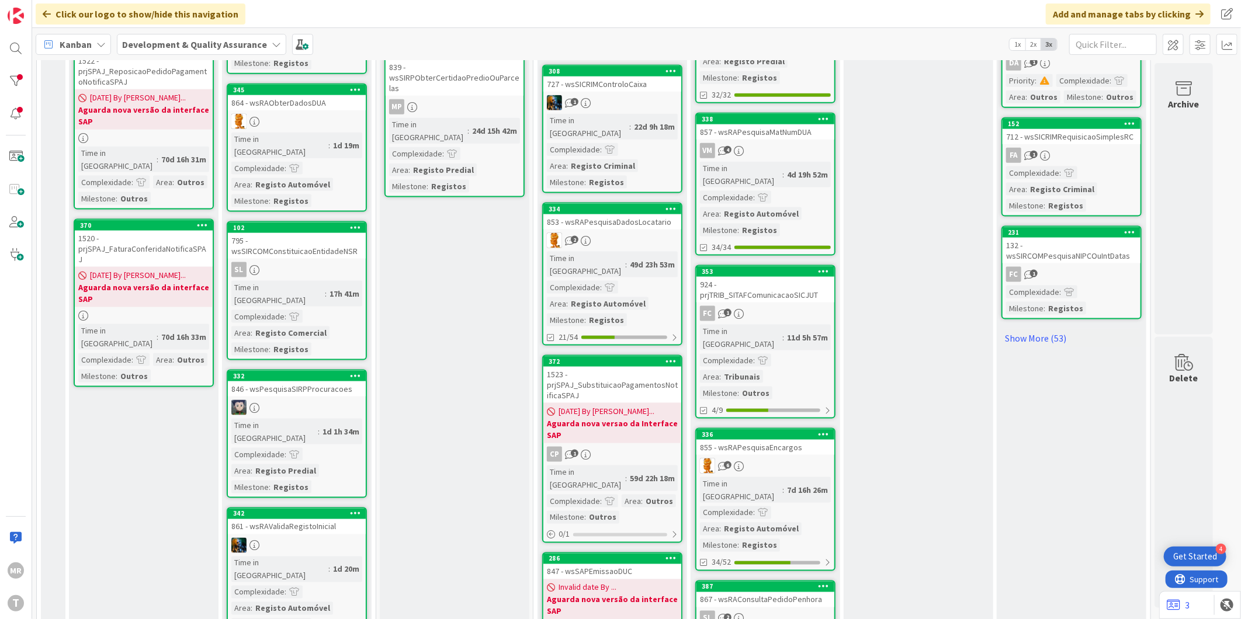
click at [772, 583] on div "387" at bounding box center [768, 587] width 133 height 8
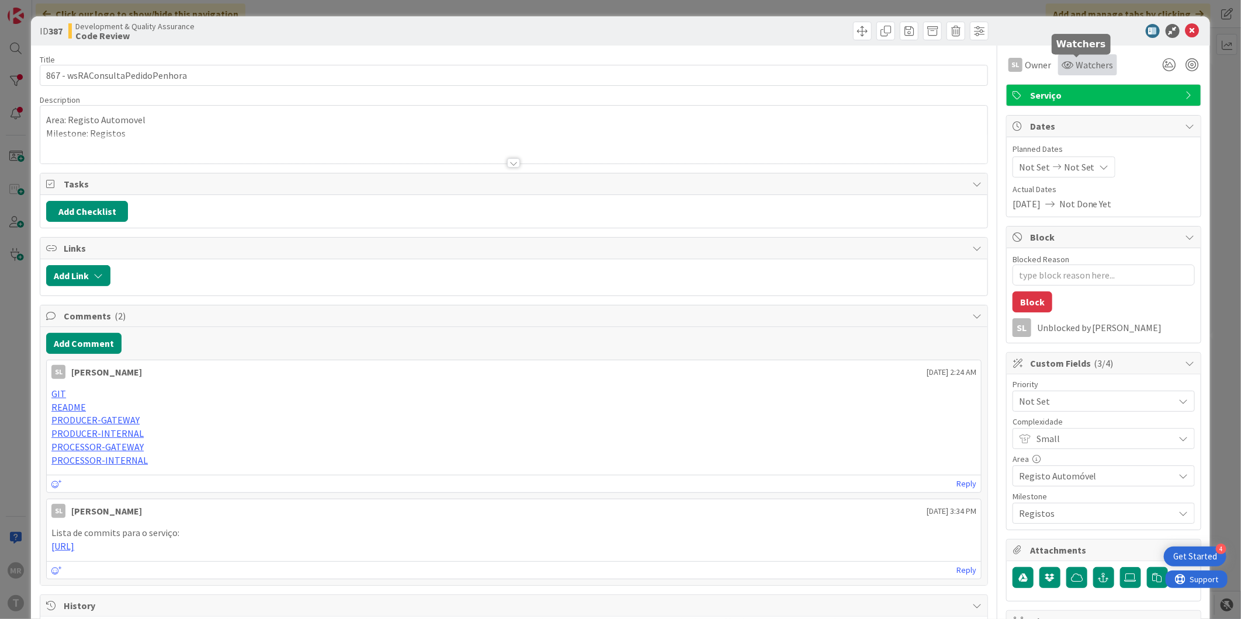
click at [1064, 69] on div "Watchers" at bounding box center [1087, 65] width 52 height 14
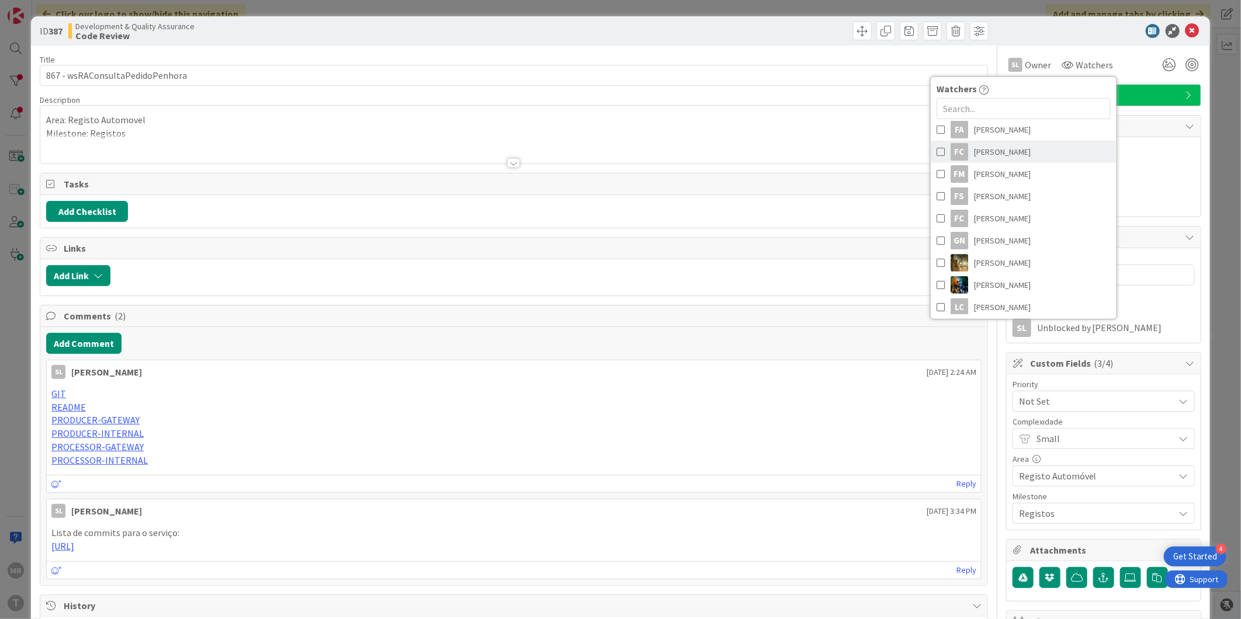
click at [974, 157] on span "[PERSON_NAME]" at bounding box center [1002, 152] width 57 height 18
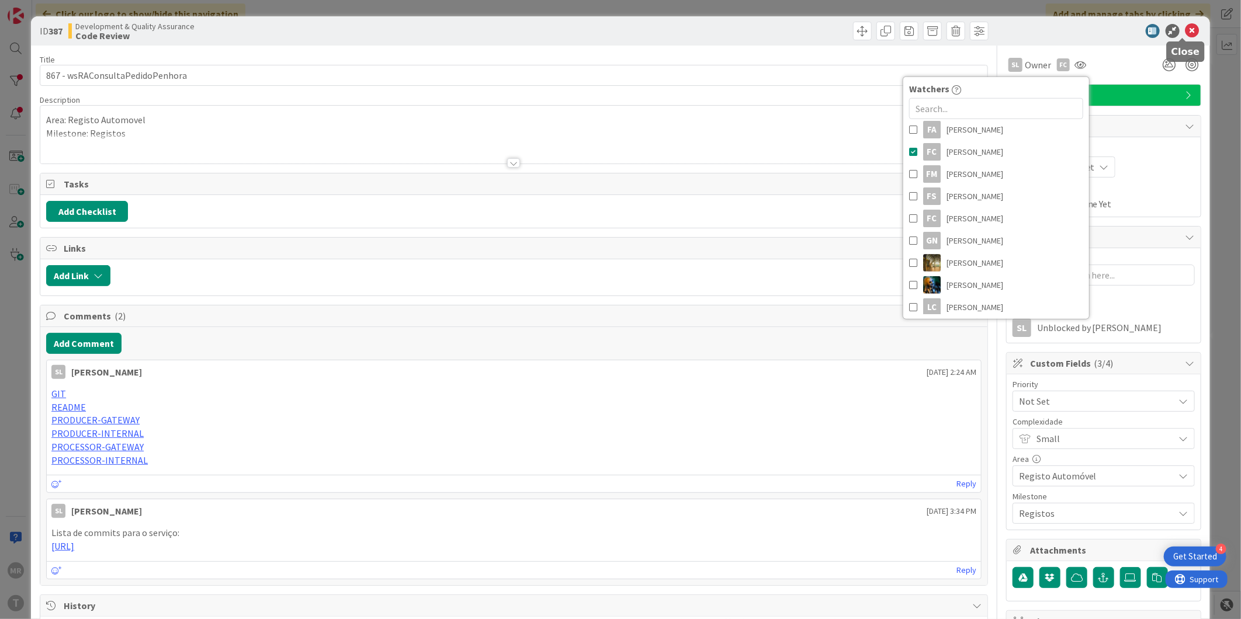
click at [1185, 25] on icon at bounding box center [1192, 31] width 14 height 14
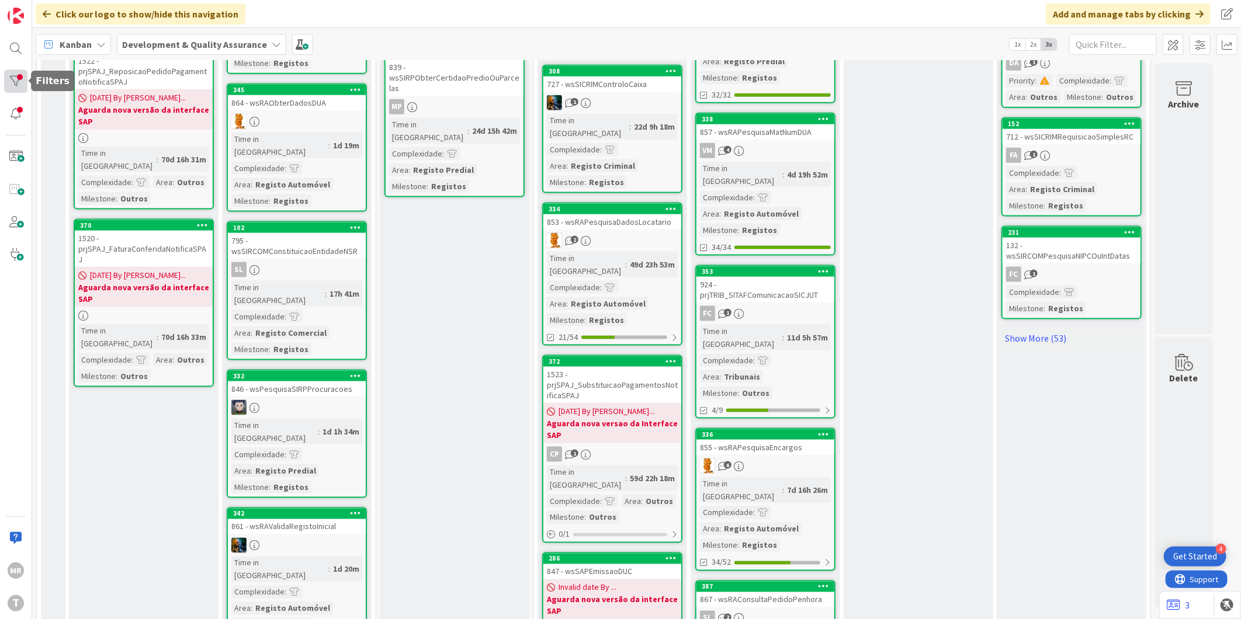
click at [24, 84] on div at bounding box center [15, 81] width 23 height 23
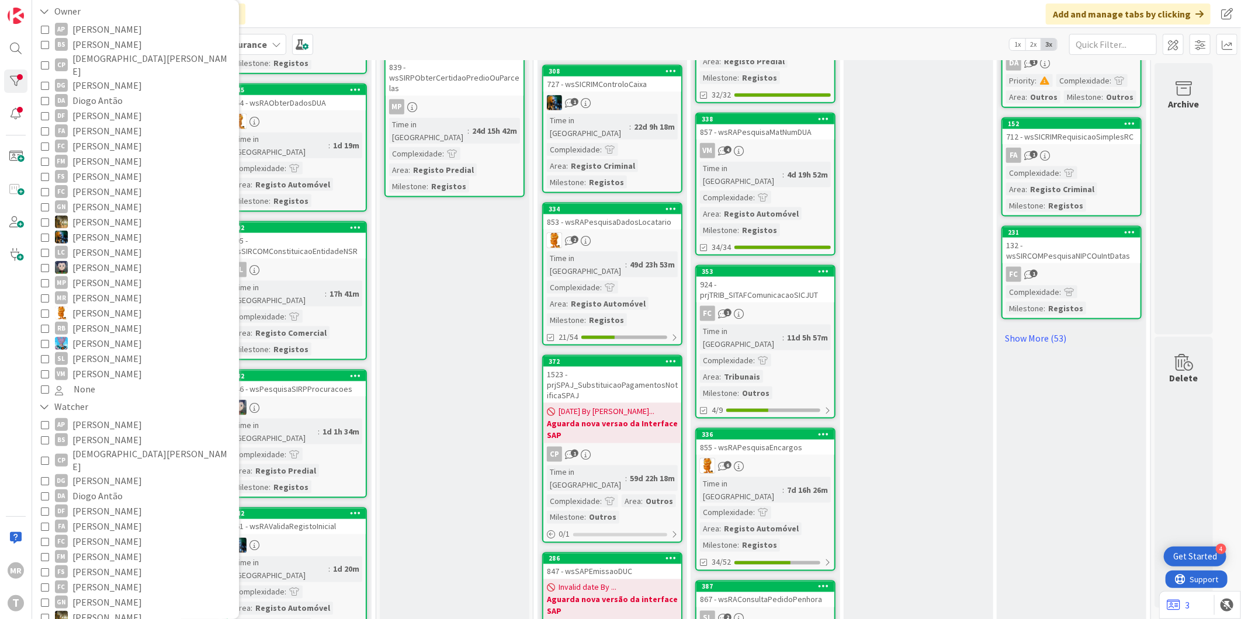
click at [113, 534] on span "[PERSON_NAME]" at bounding box center [107, 541] width 70 height 15
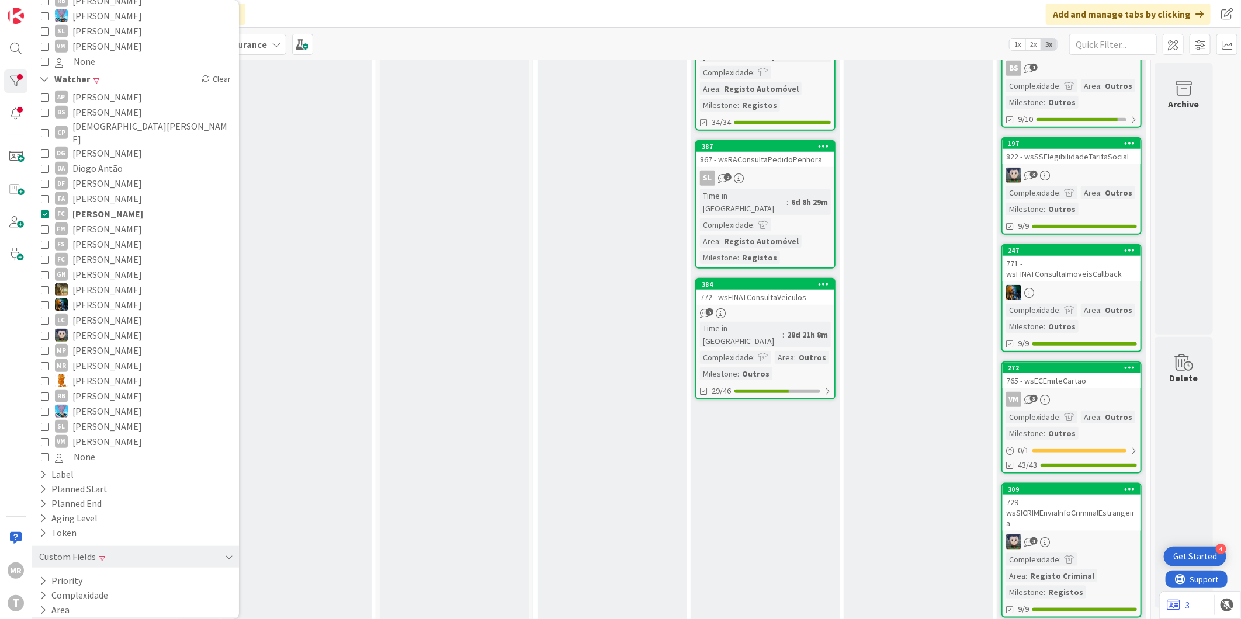
click at [72, 617] on button "Milestone" at bounding box center [66, 624] width 57 height 15
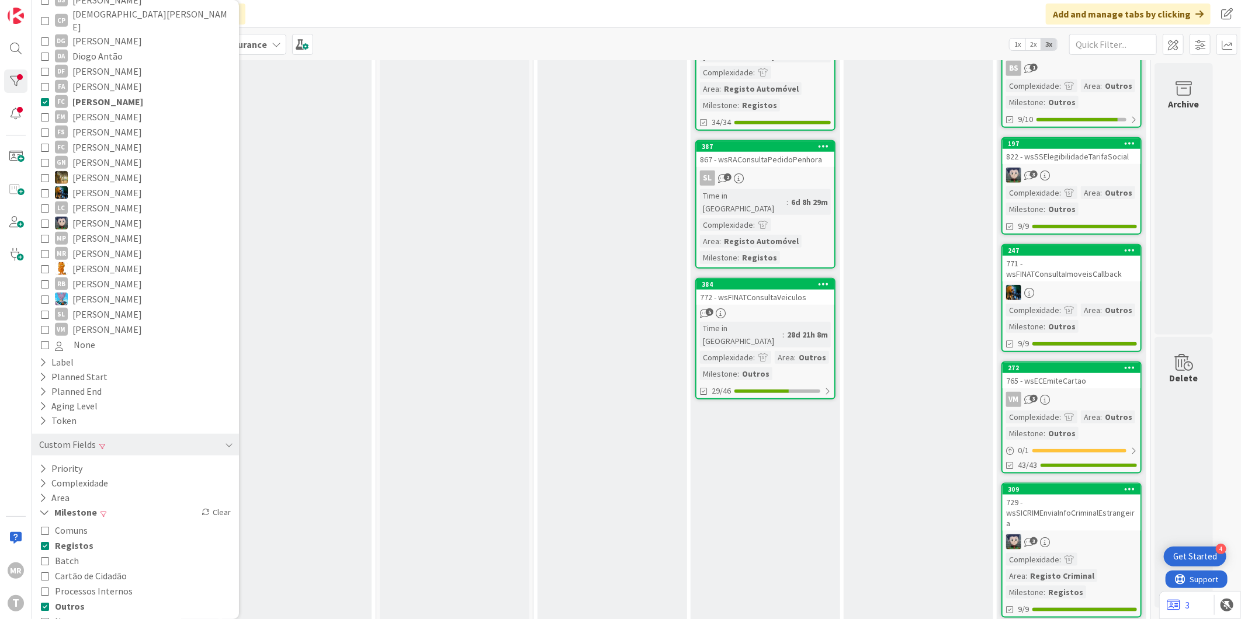
click at [61, 538] on span "Registos" at bounding box center [74, 545] width 39 height 15
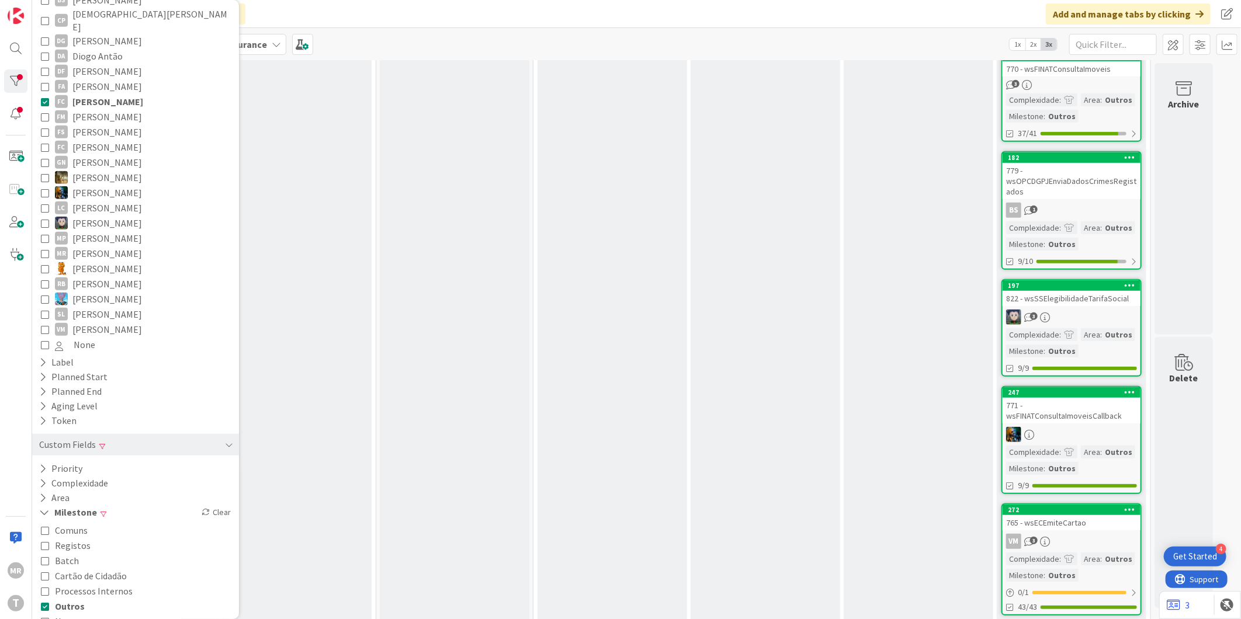
click at [63, 599] on span "Outros" at bounding box center [70, 606] width 30 height 15
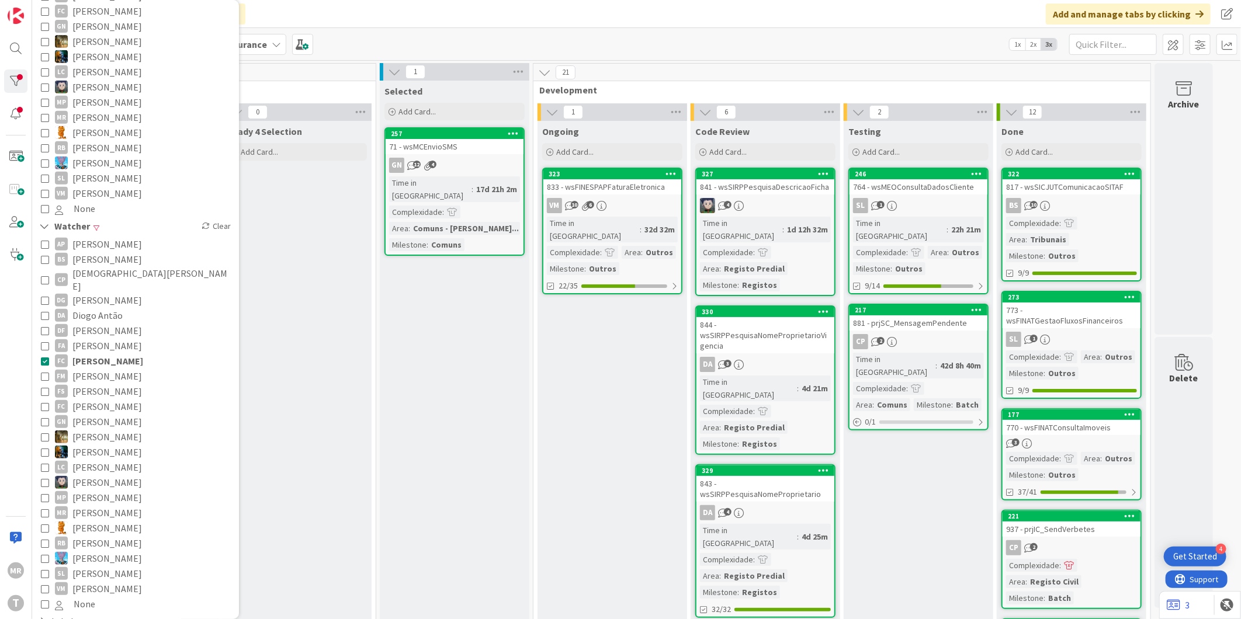
click at [112, 353] on span "[PERSON_NAME]" at bounding box center [107, 360] width 71 height 15
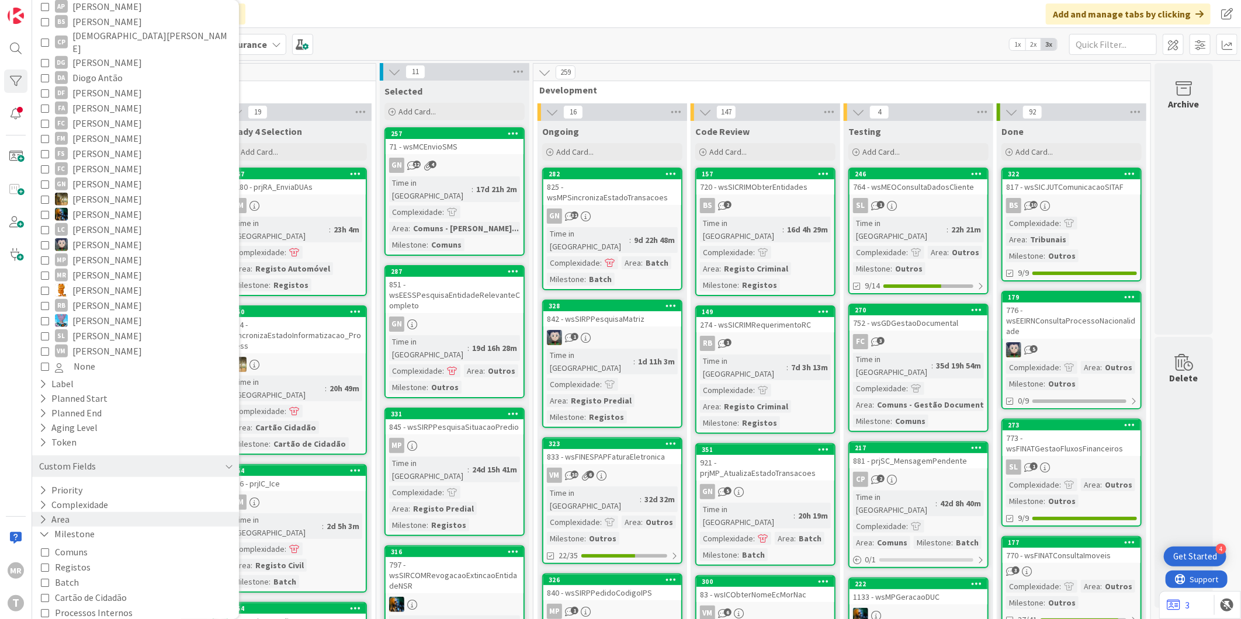
scroll to position [570, 0]
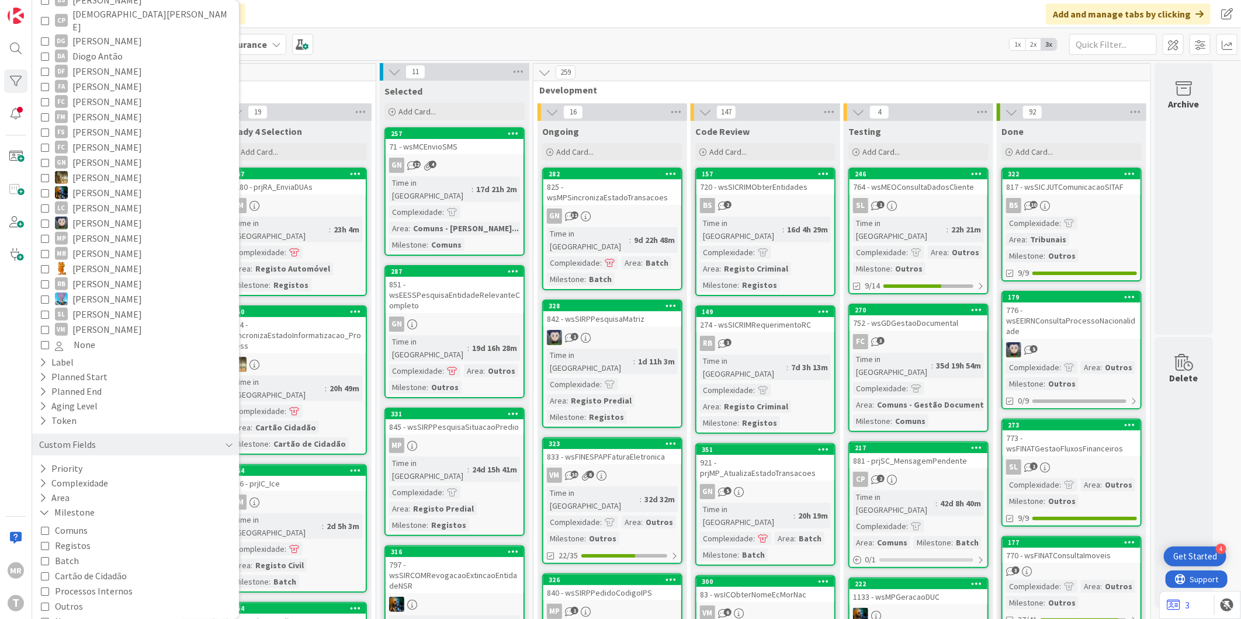
click at [71, 538] on span "Registos" at bounding box center [73, 545] width 36 height 15
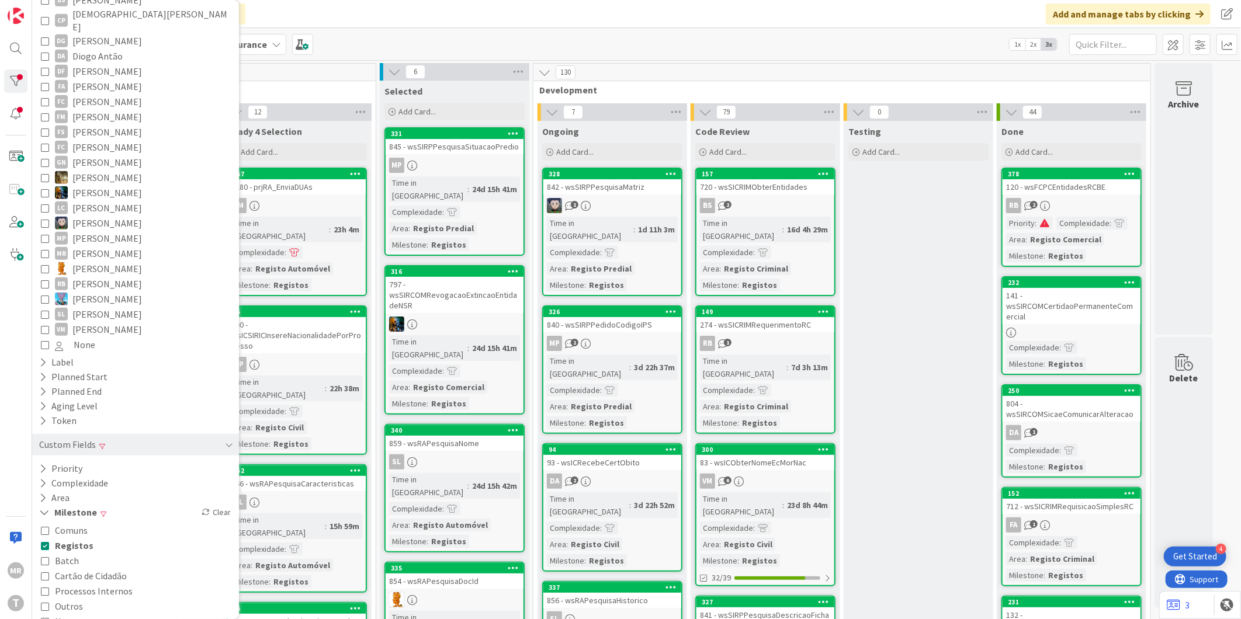
click at [63, 599] on span "Outros" at bounding box center [69, 606] width 28 height 15
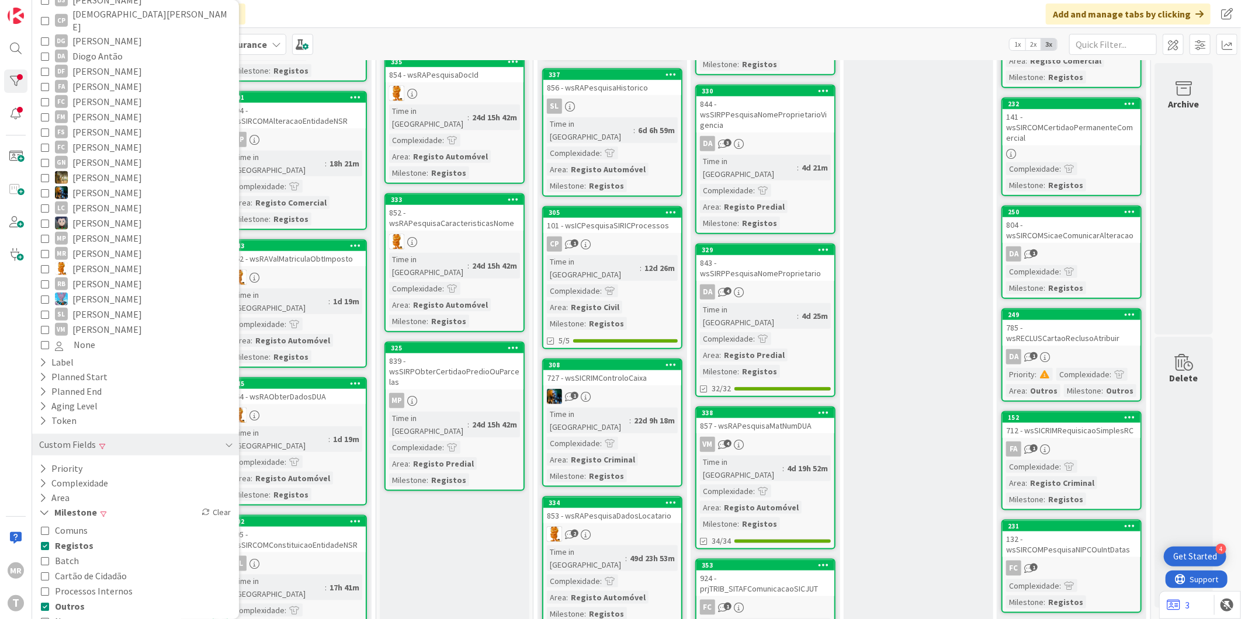
scroll to position [908, 0]
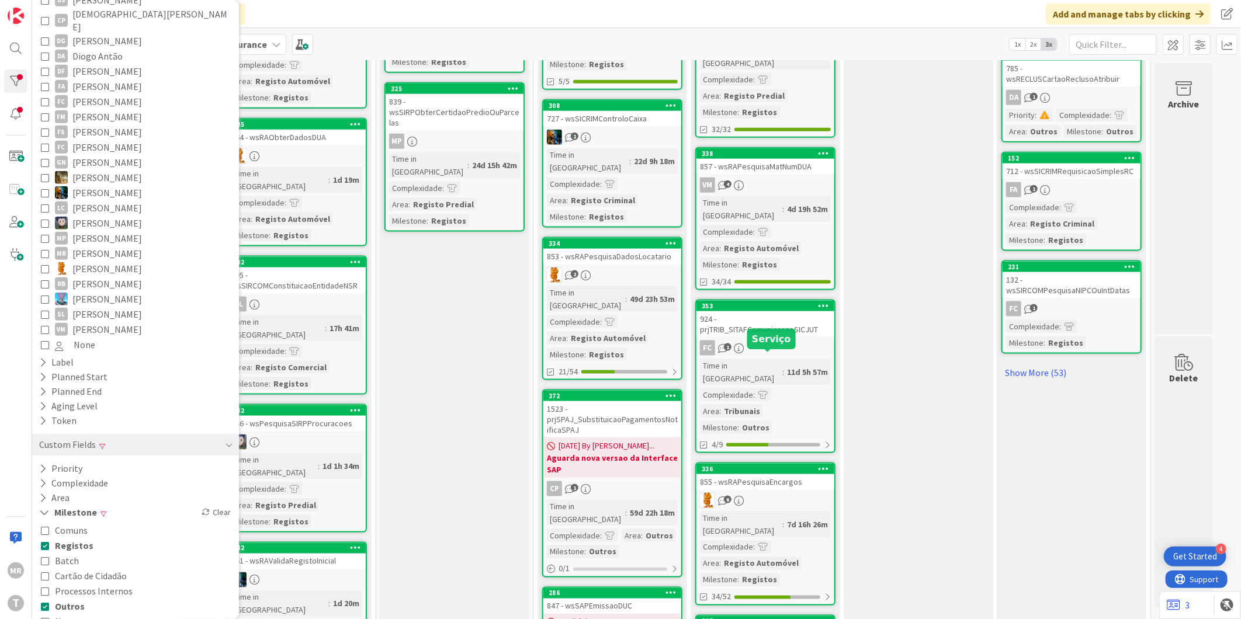
click at [798, 465] on div "336" at bounding box center [768, 469] width 133 height 8
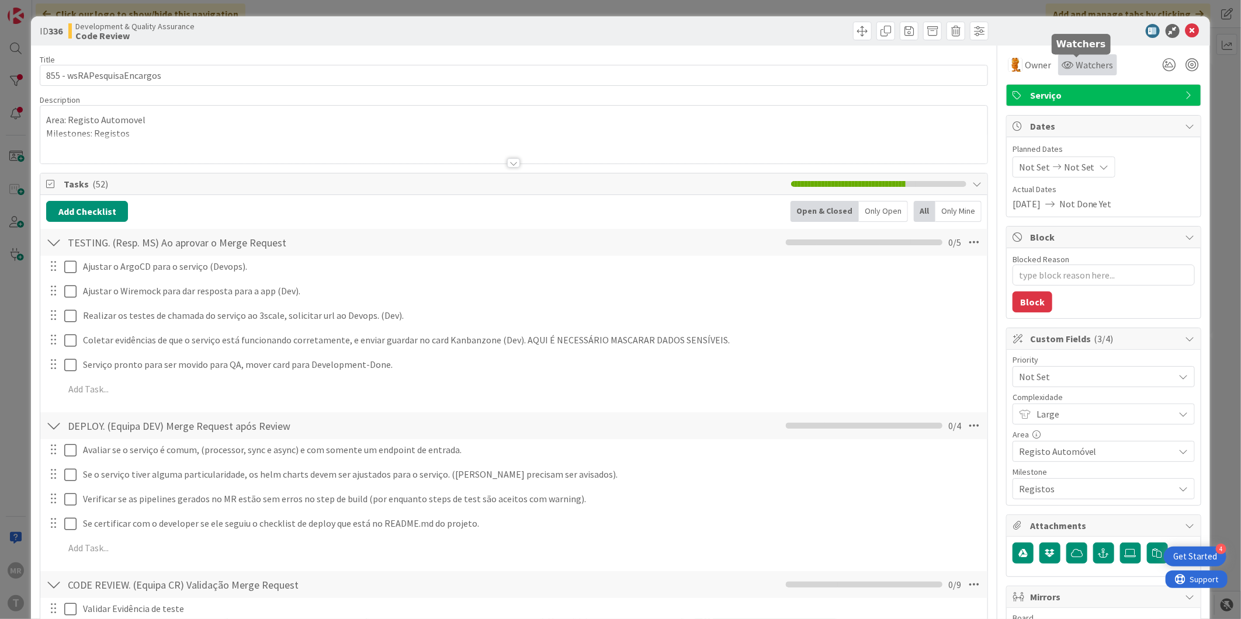
click at [1075, 69] on span "Watchers" at bounding box center [1094, 65] width 38 height 14
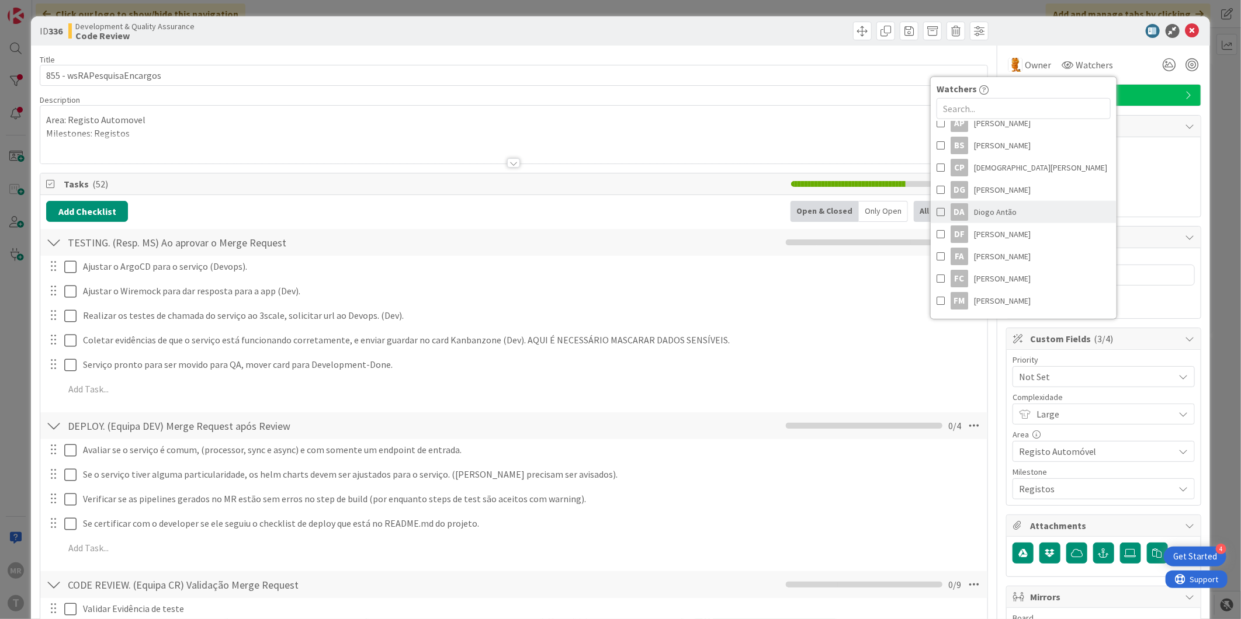
scroll to position [130, 0]
click at [984, 216] on span "[PERSON_NAME]" at bounding box center [1002, 217] width 57 height 18
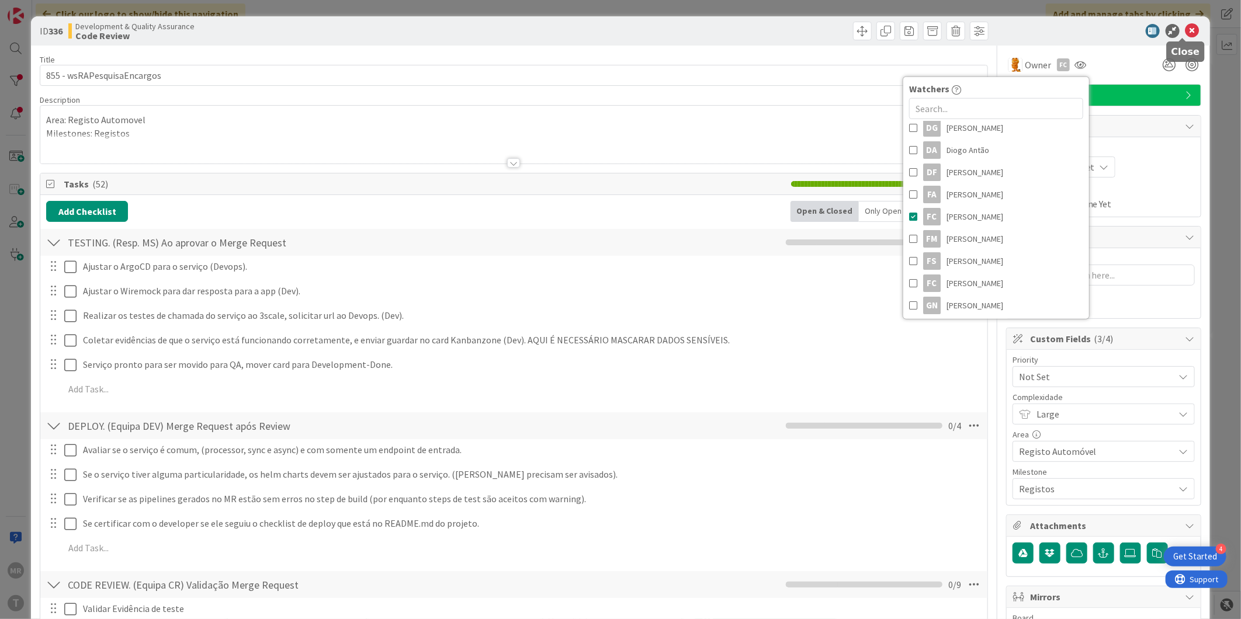
click at [1185, 27] on icon at bounding box center [1192, 31] width 14 height 14
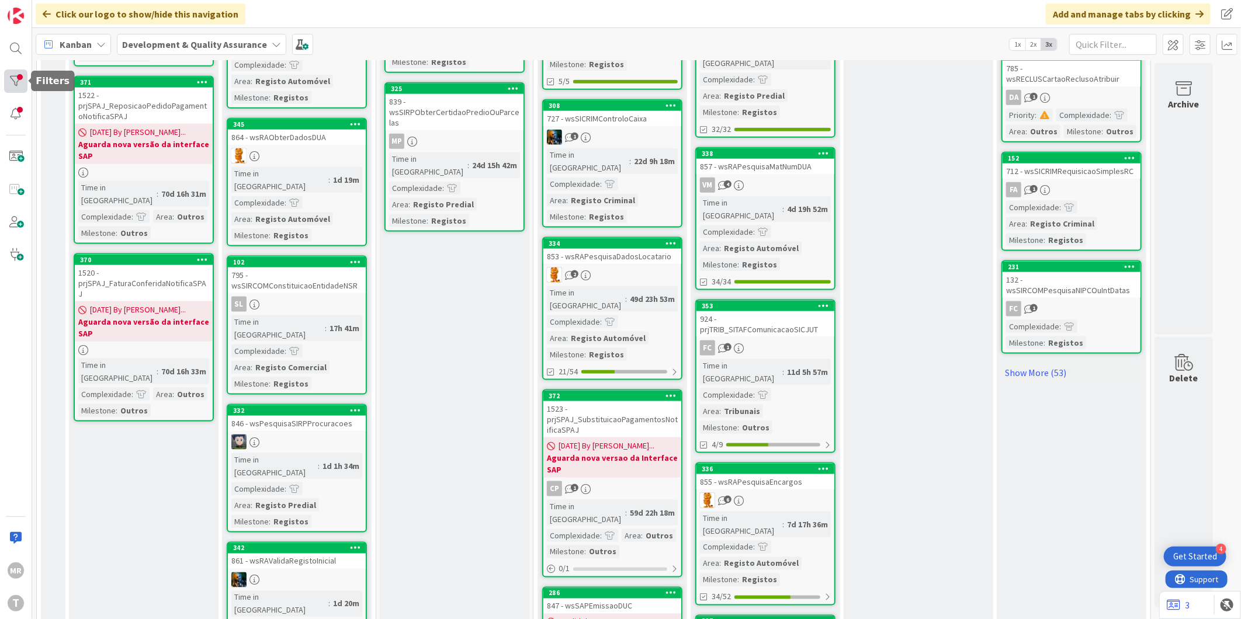
click at [15, 77] on div at bounding box center [15, 81] width 23 height 23
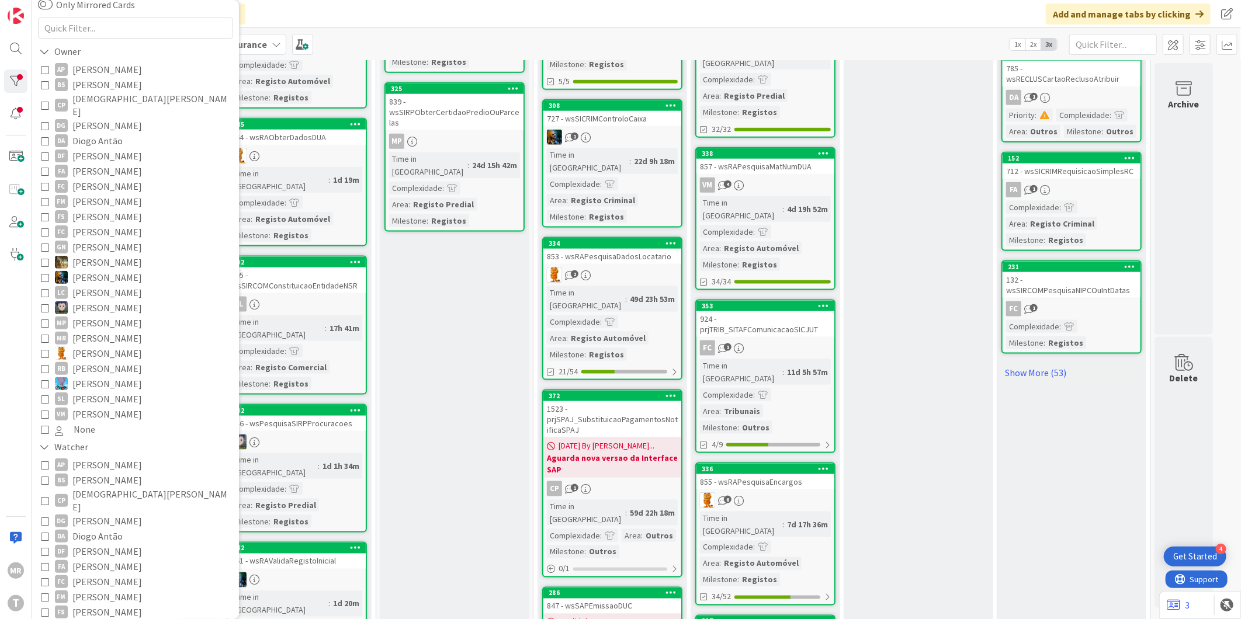
scroll to position [195, 0]
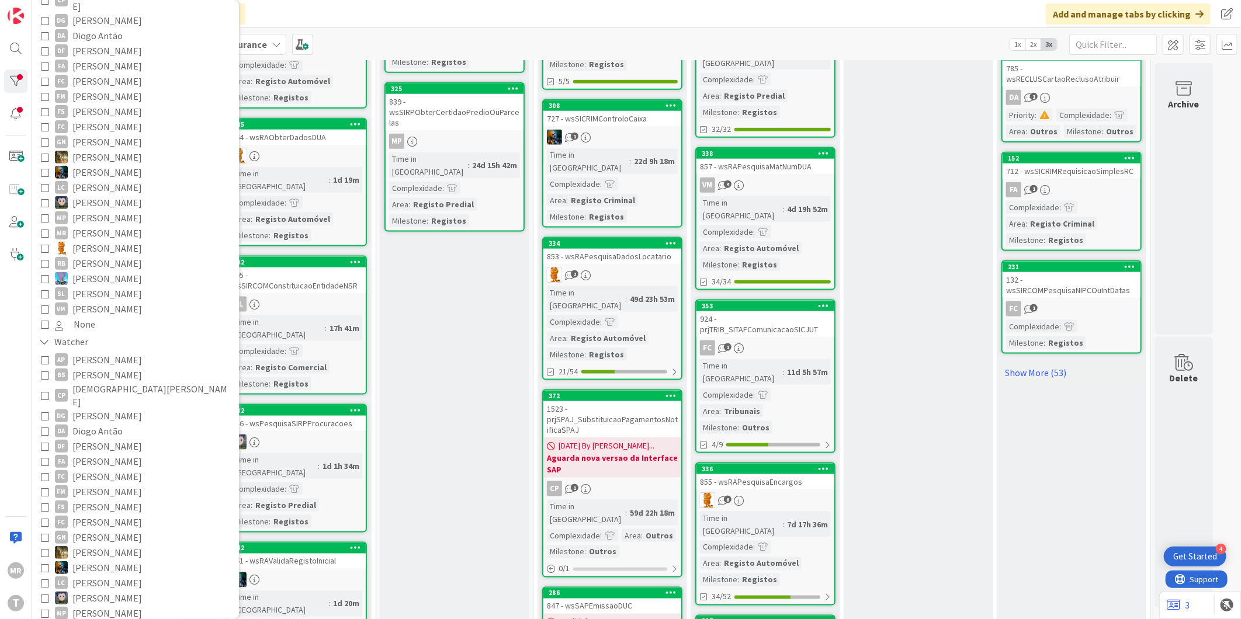
click at [108, 469] on span "[PERSON_NAME]" at bounding box center [107, 476] width 70 height 15
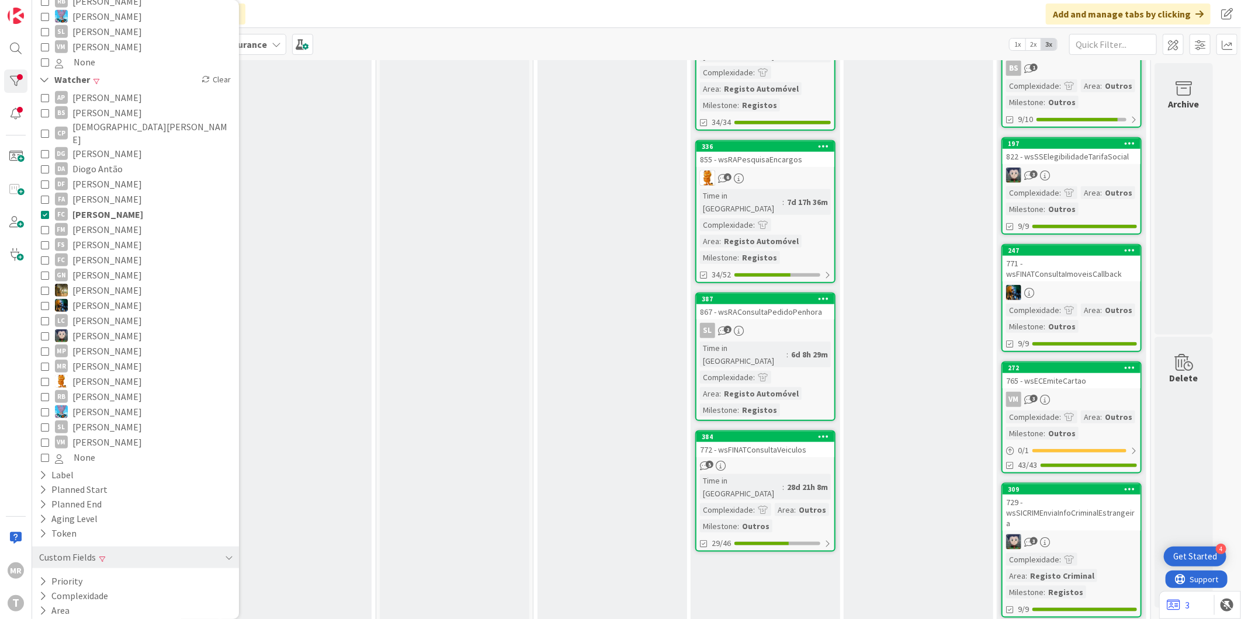
scroll to position [457, 0]
click at [85, 617] on button "Milestone" at bounding box center [66, 624] width 57 height 15
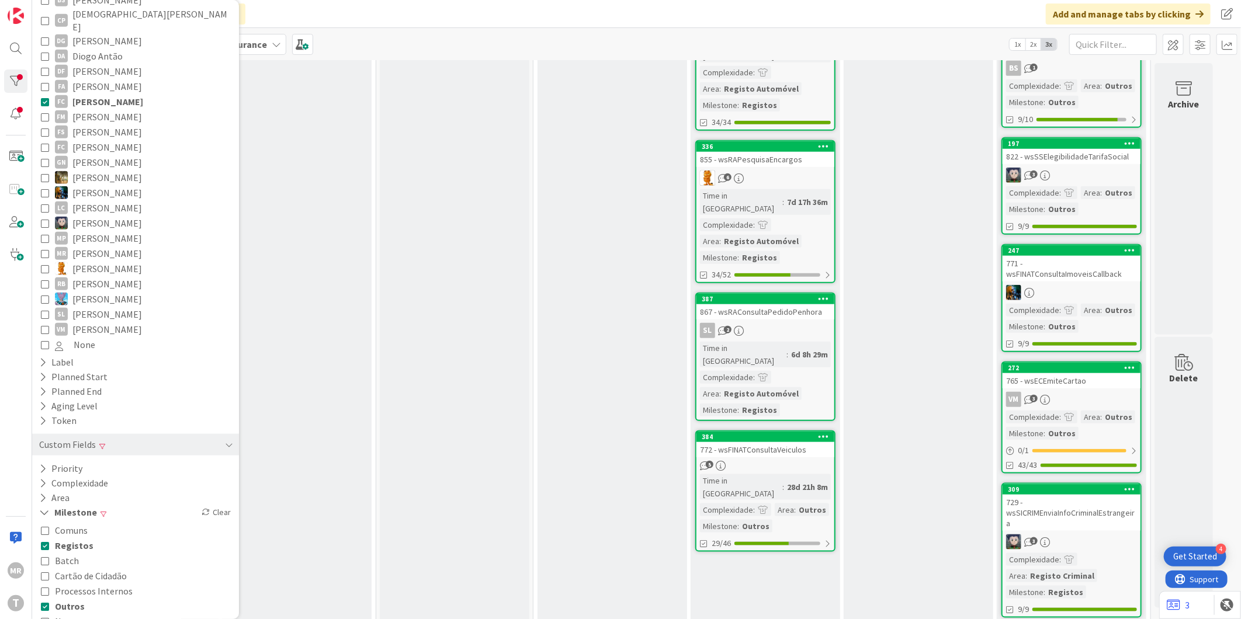
click at [69, 599] on span "Outros" at bounding box center [70, 606] width 30 height 15
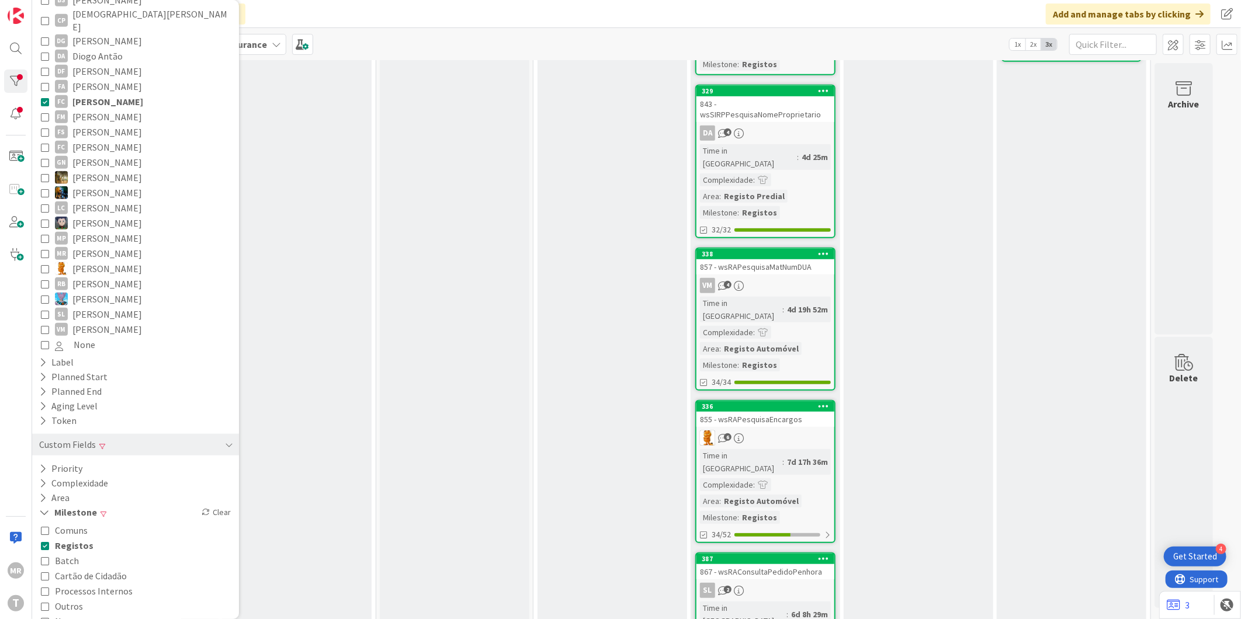
click at [71, 538] on span "Registos" at bounding box center [74, 545] width 39 height 15
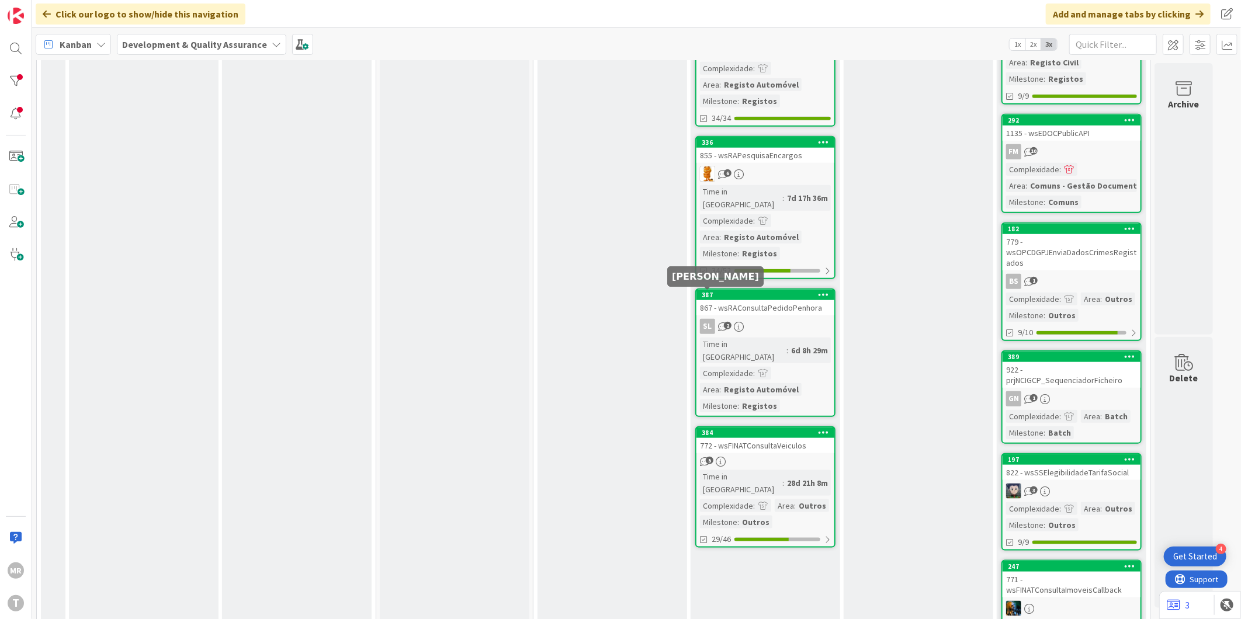
scroll to position [649, 0]
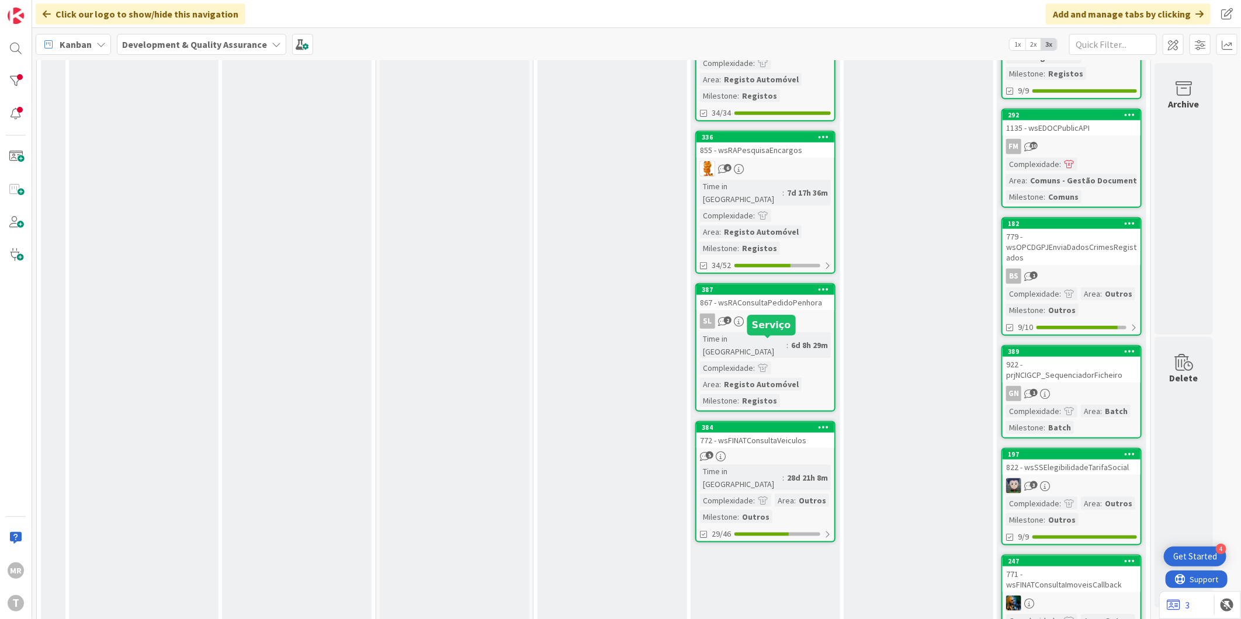
click at [746, 423] on div "384" at bounding box center [768, 427] width 133 height 8
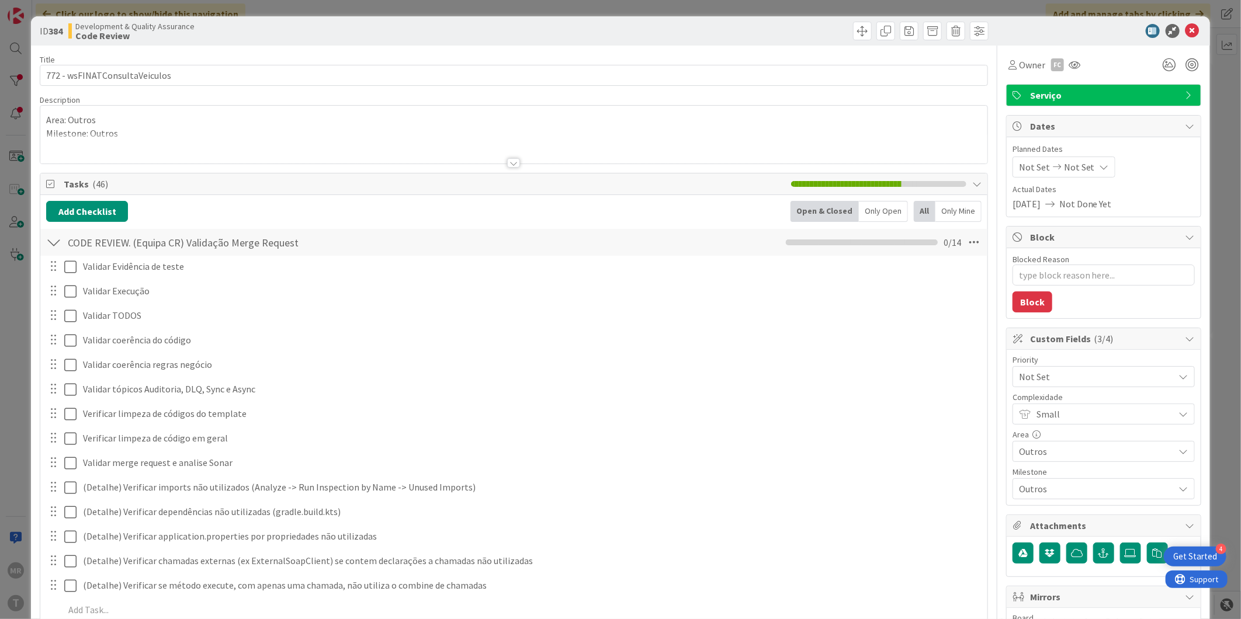
type textarea "x"
click at [1185, 25] on icon at bounding box center [1192, 31] width 14 height 14
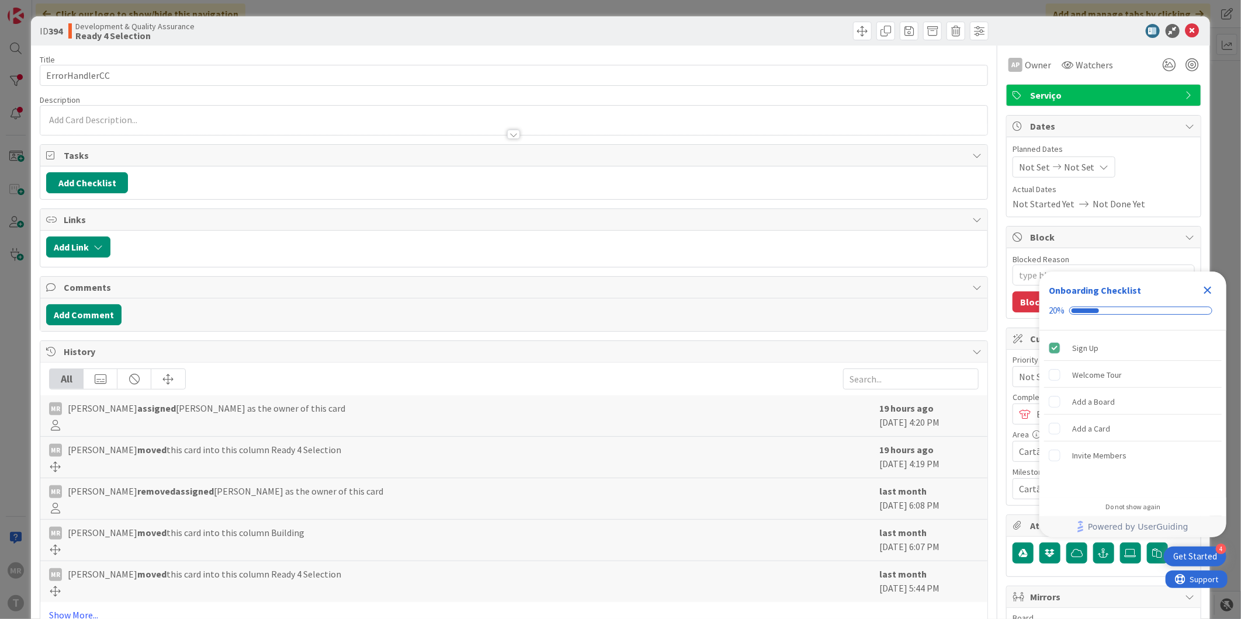
type textarea "x"
click at [1202, 293] on icon "Close Checklist" at bounding box center [1207, 290] width 14 height 14
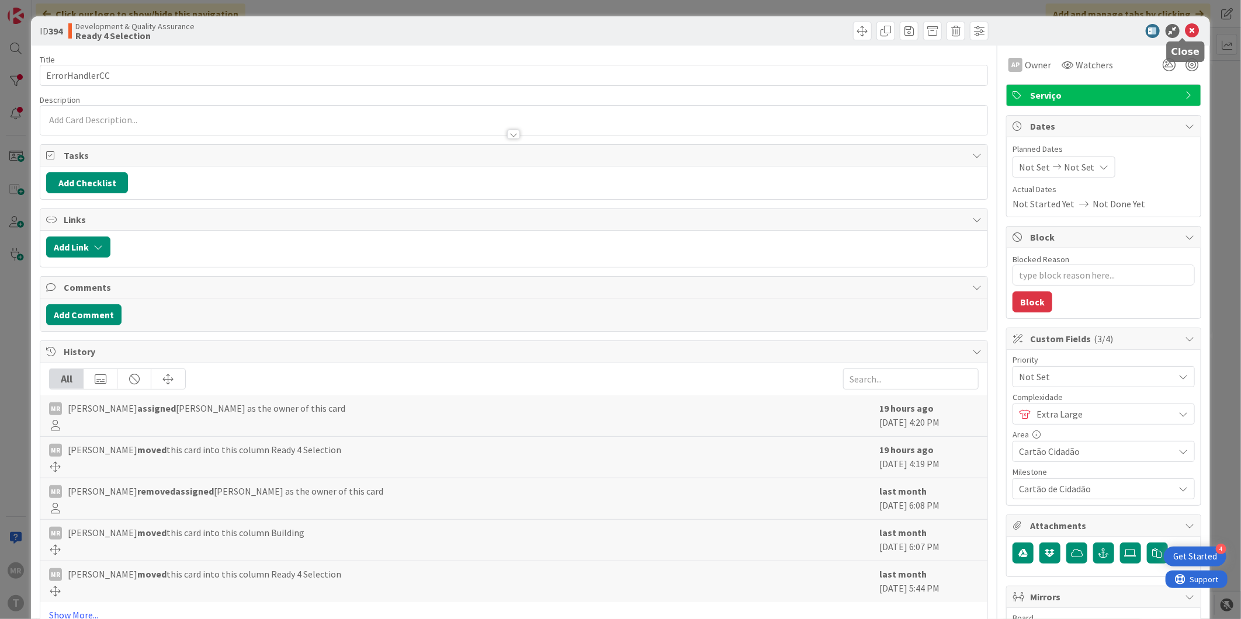
click at [1188, 30] on icon at bounding box center [1192, 31] width 14 height 14
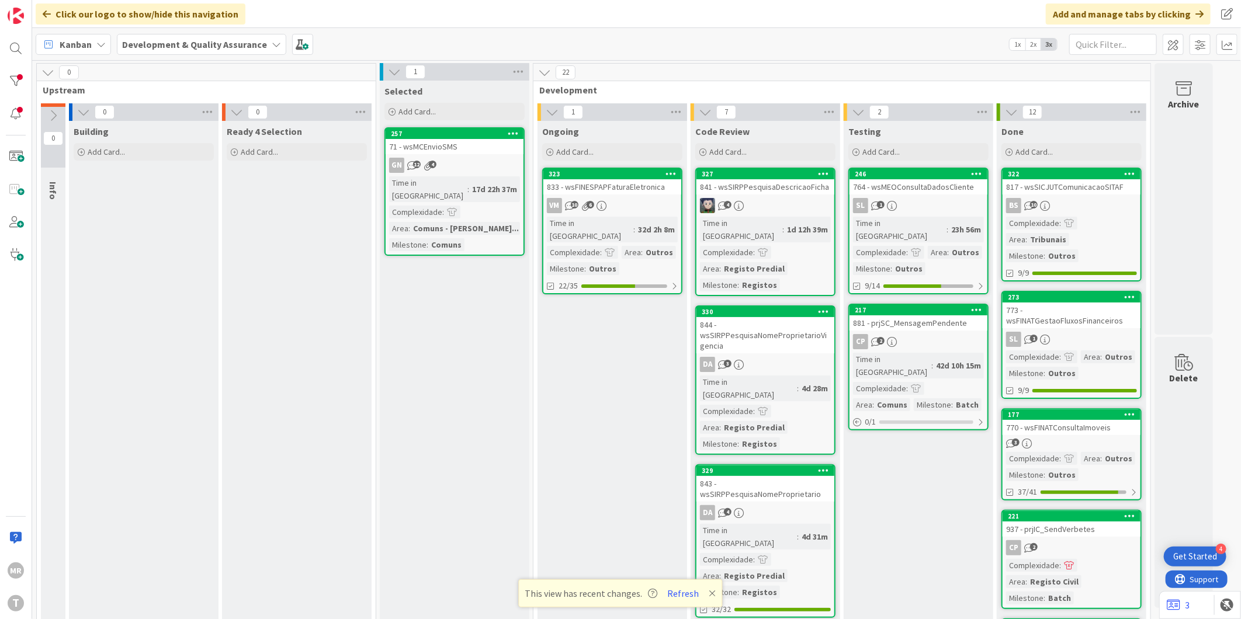
drag, startPoint x: 685, startPoint y: 592, endPoint x: 627, endPoint y: 602, distance: 59.3
click at [685, 592] on button "Refresh" at bounding box center [684, 593] width 40 height 15
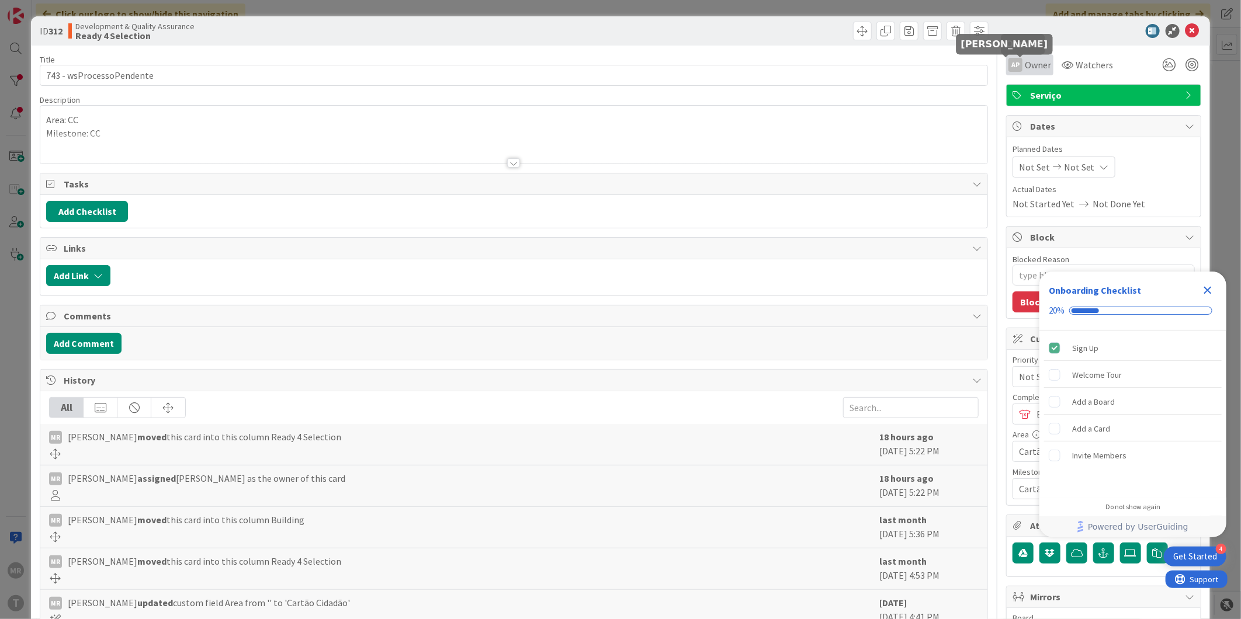
click at [1012, 67] on div "AP" at bounding box center [1015, 65] width 14 height 14
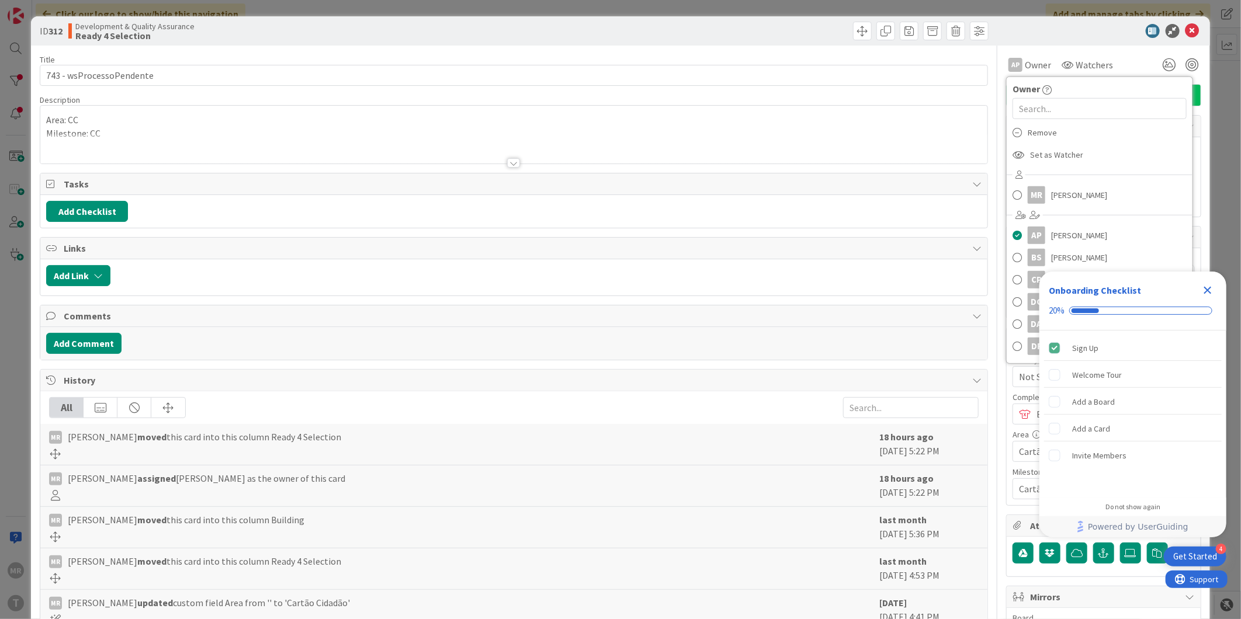
click at [1212, 291] on icon "Close Checklist" at bounding box center [1207, 290] width 14 height 14
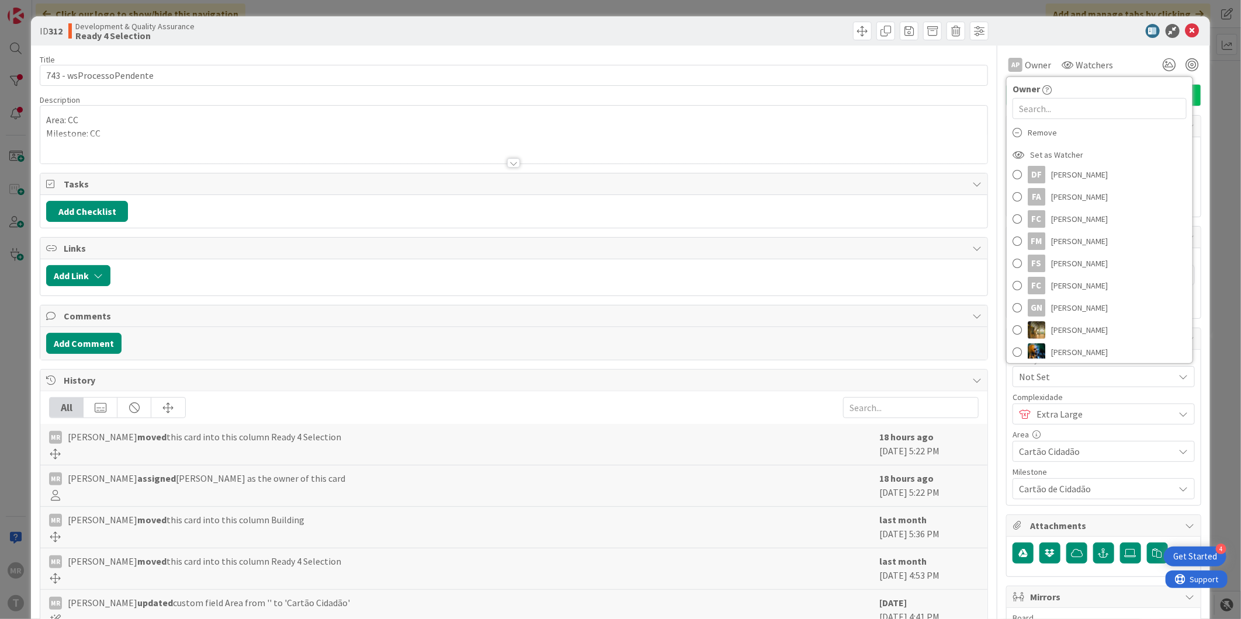
scroll to position [195, 0]
click at [1091, 301] on link "[PERSON_NAME]" at bounding box center [1099, 307] width 186 height 22
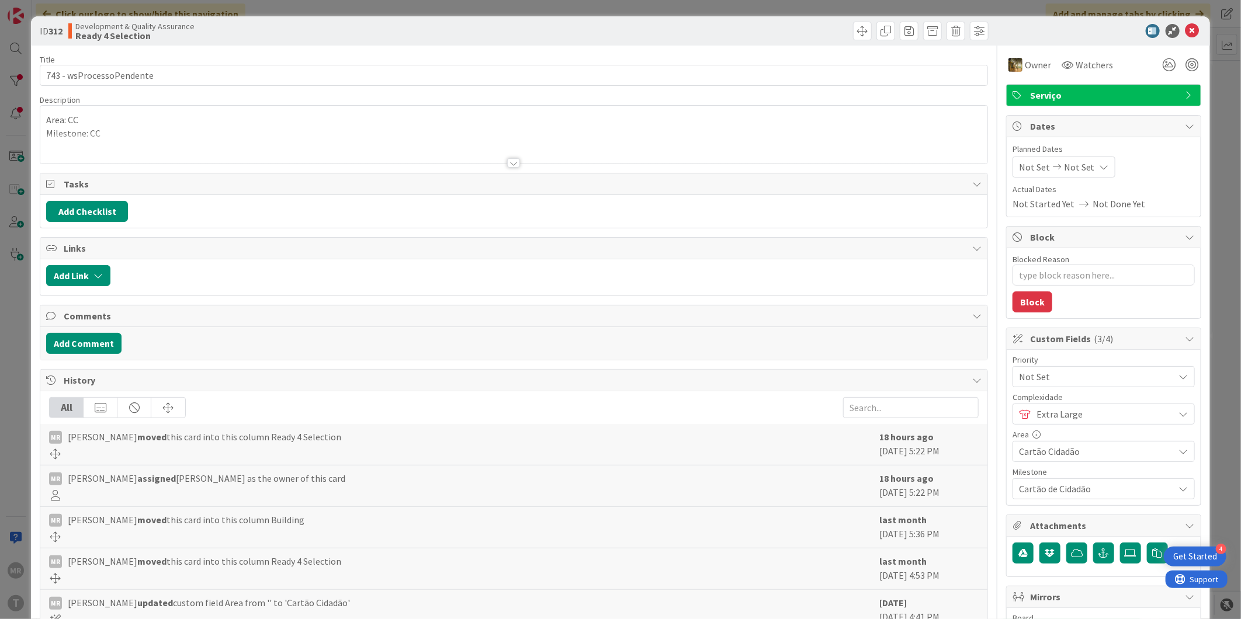
type textarea "x"
click at [1185, 32] on icon at bounding box center [1192, 31] width 14 height 14
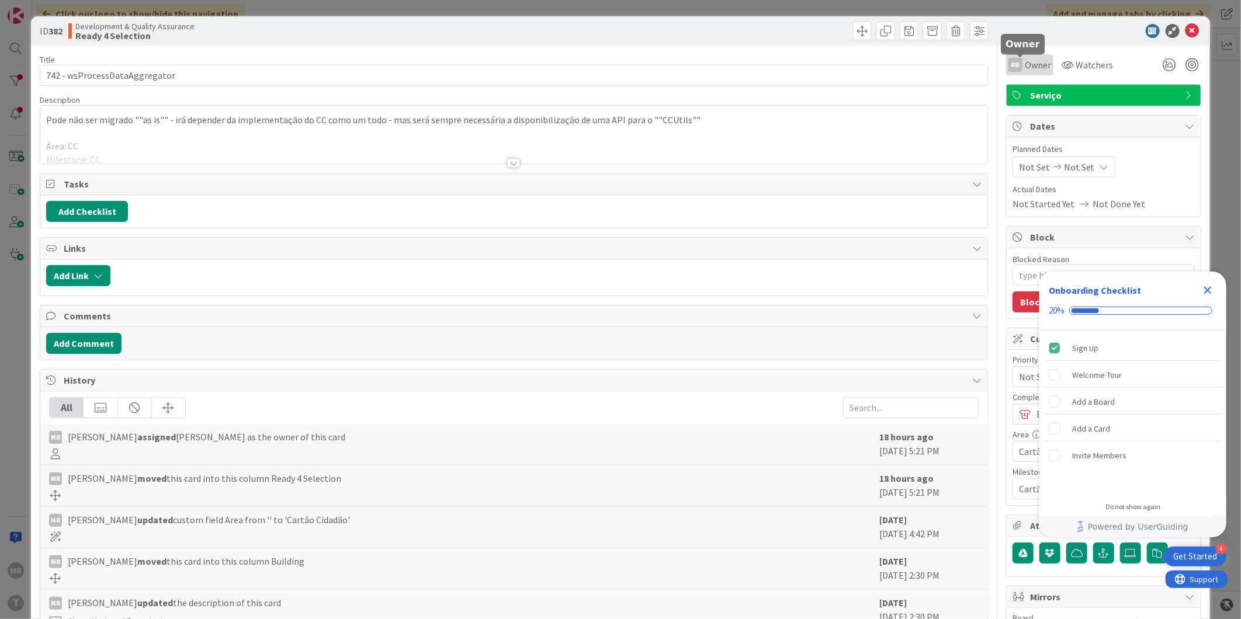
click at [1029, 69] on span "Owner" at bounding box center [1038, 65] width 26 height 14
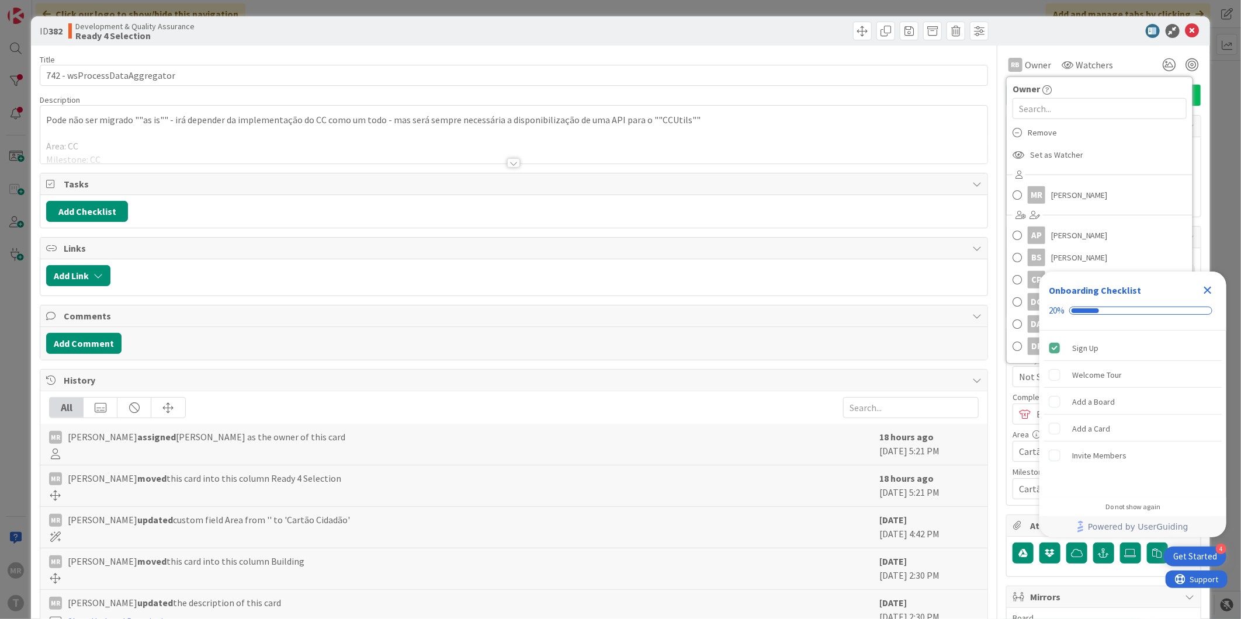
click at [1207, 290] on icon "Close Checklist" at bounding box center [1208, 291] width 8 height 8
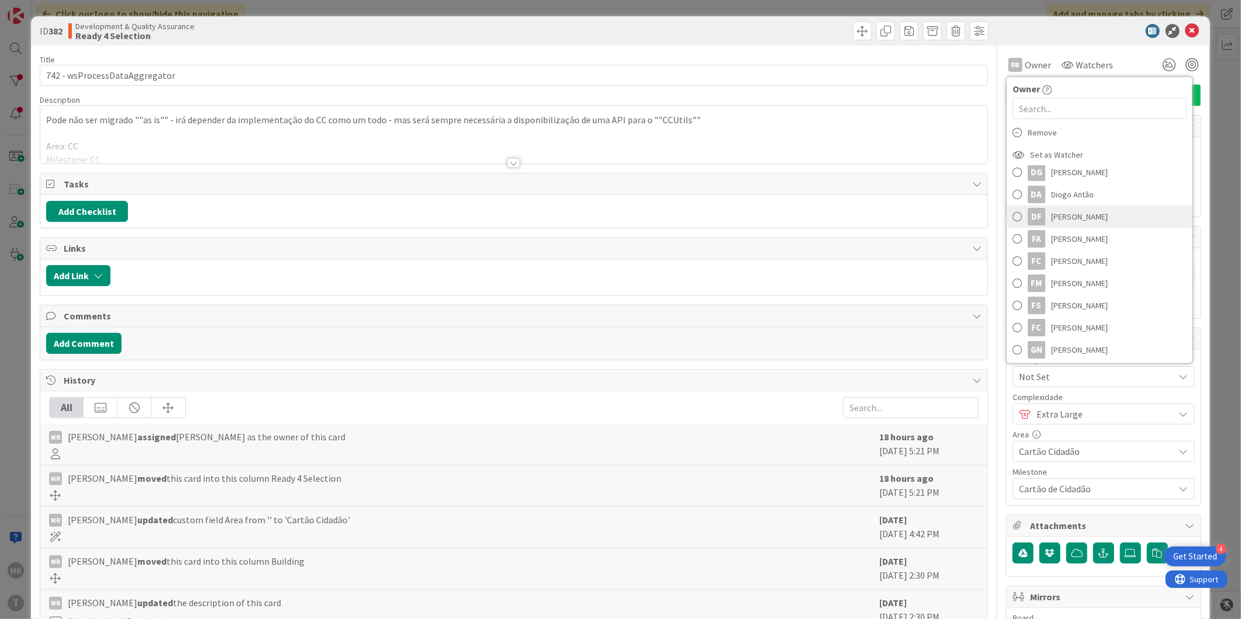
scroll to position [195, 0]
click at [1067, 311] on span "[PERSON_NAME]" at bounding box center [1079, 307] width 57 height 18
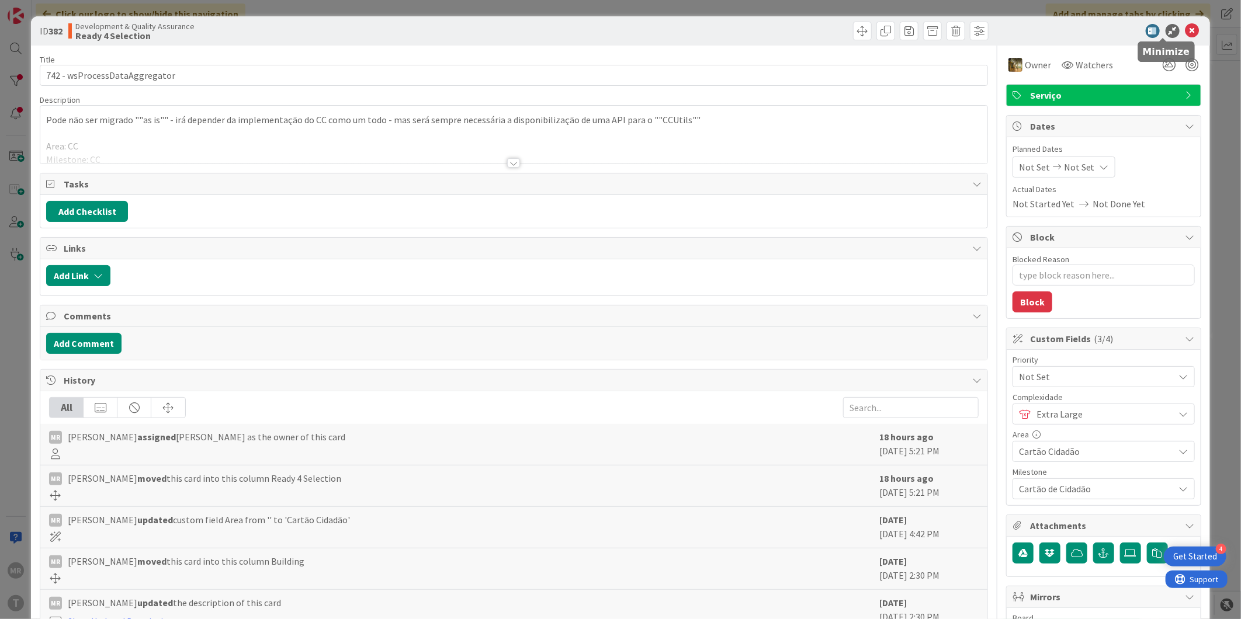
type textarea "x"
click at [1185, 27] on icon at bounding box center [1192, 31] width 14 height 14
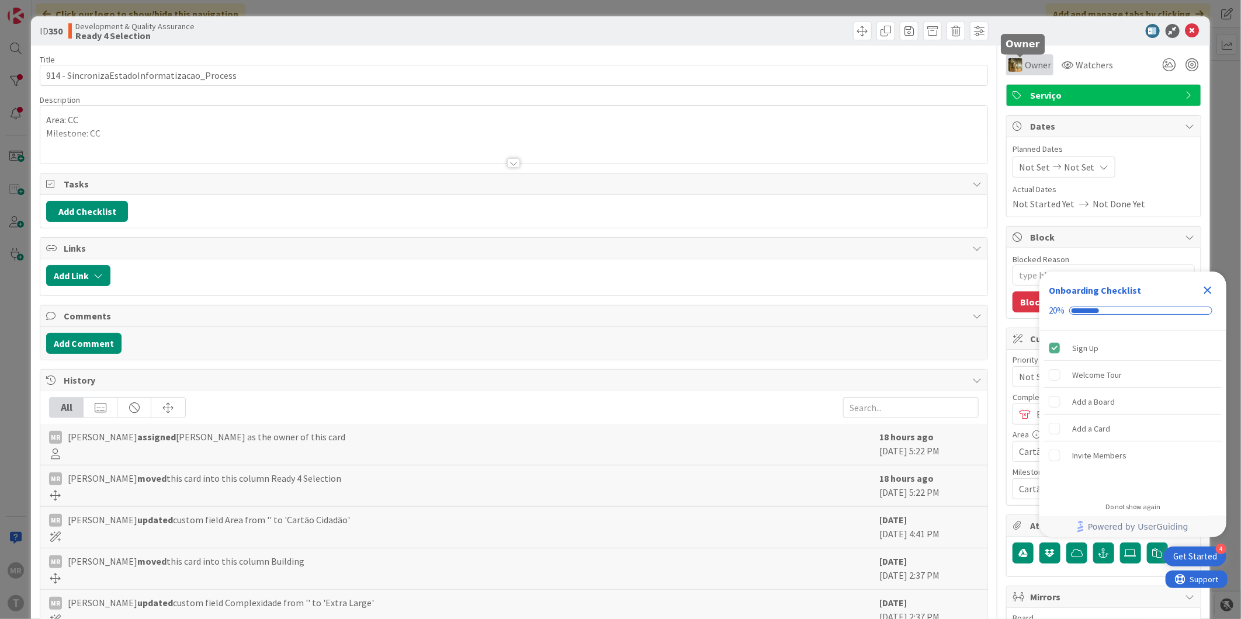
click at [1029, 70] on span "Owner" at bounding box center [1038, 65] width 26 height 14
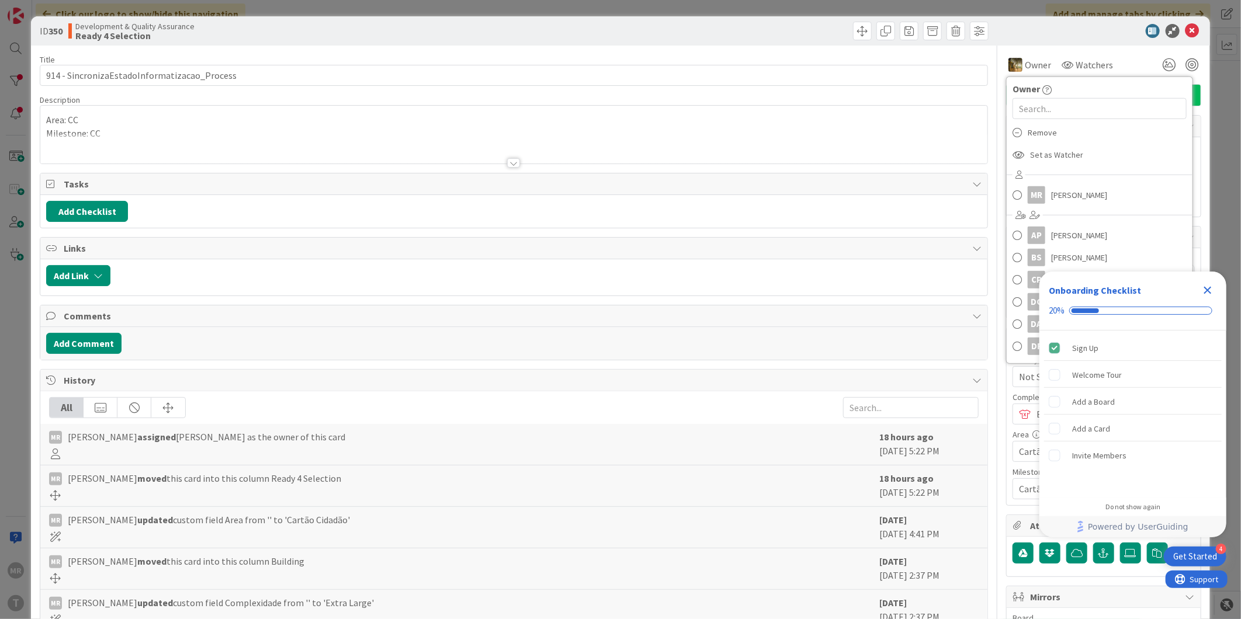
click at [1215, 293] on div "Close Checklist" at bounding box center [1207, 290] width 19 height 19
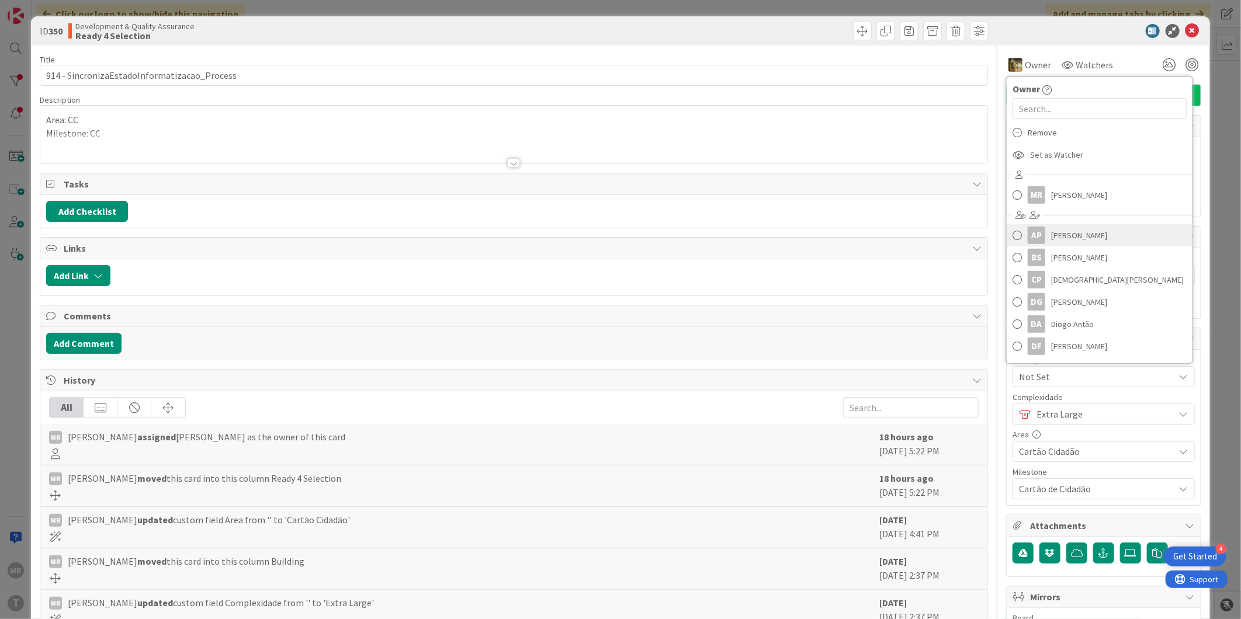
click at [1095, 232] on span "[PERSON_NAME]" at bounding box center [1079, 236] width 57 height 18
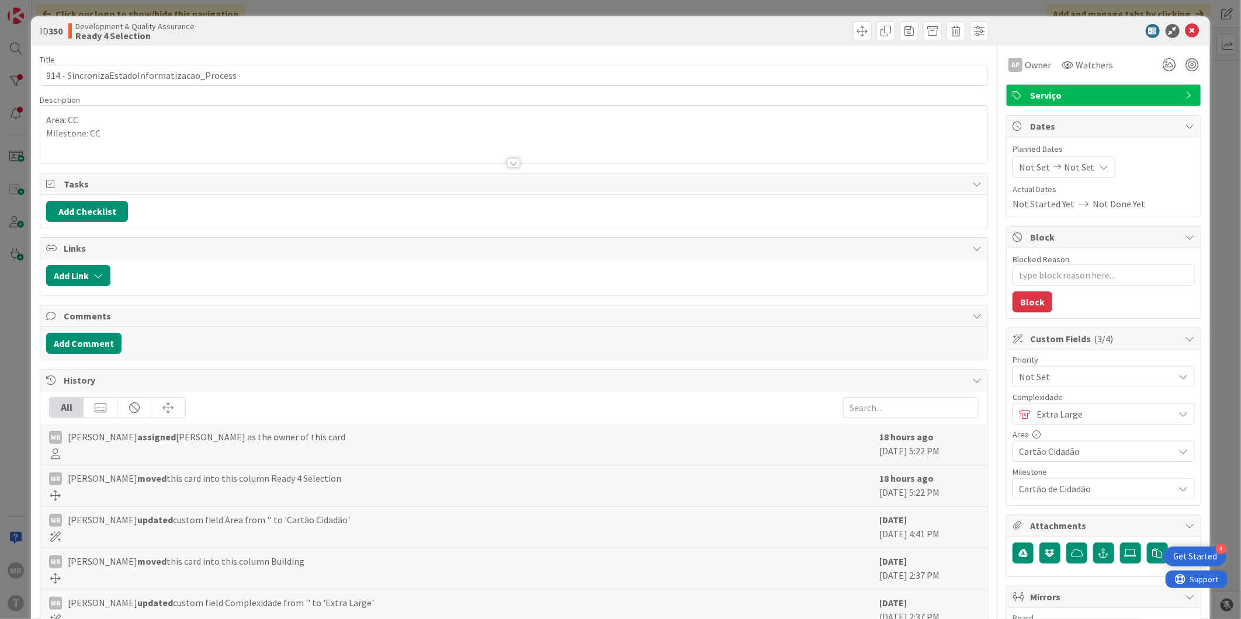
type textarea "x"
click at [1185, 31] on icon at bounding box center [1192, 31] width 14 height 14
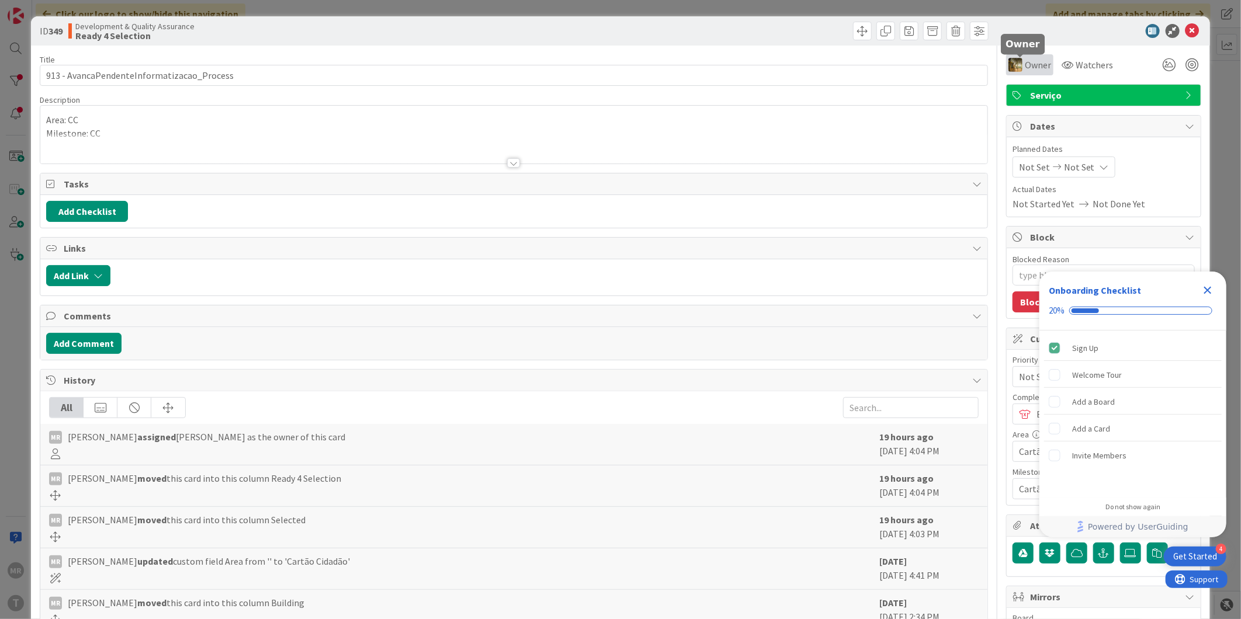
click at [1025, 67] on span "Owner" at bounding box center [1038, 65] width 26 height 14
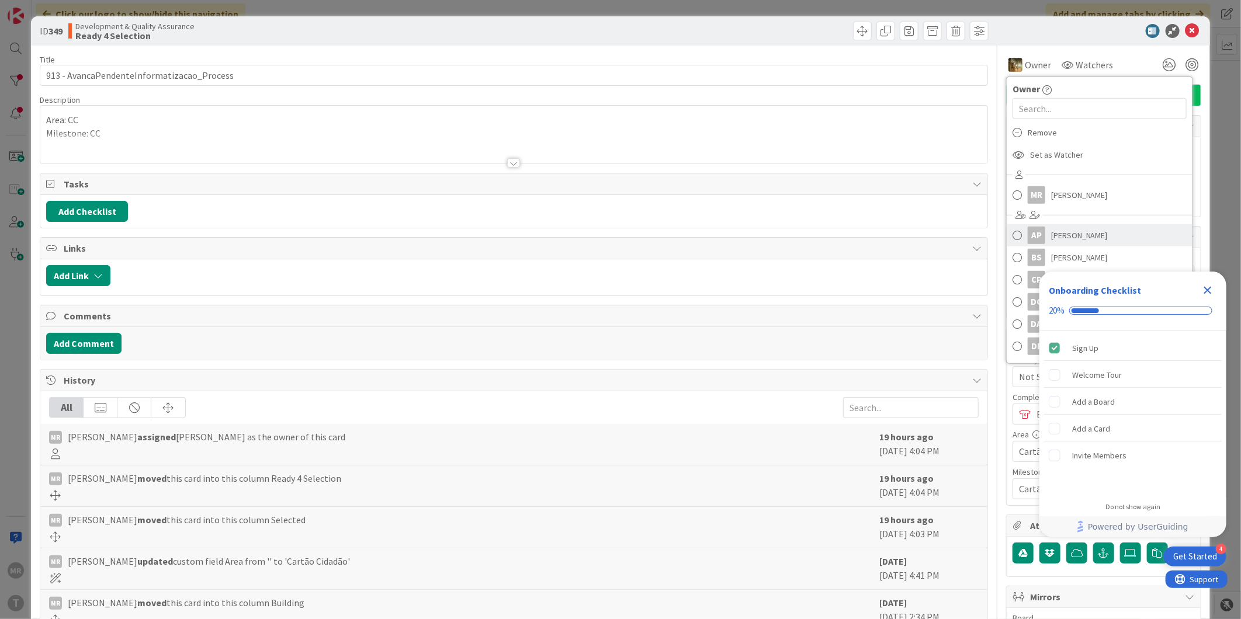
click at [1062, 237] on span "[PERSON_NAME]" at bounding box center [1079, 236] width 57 height 18
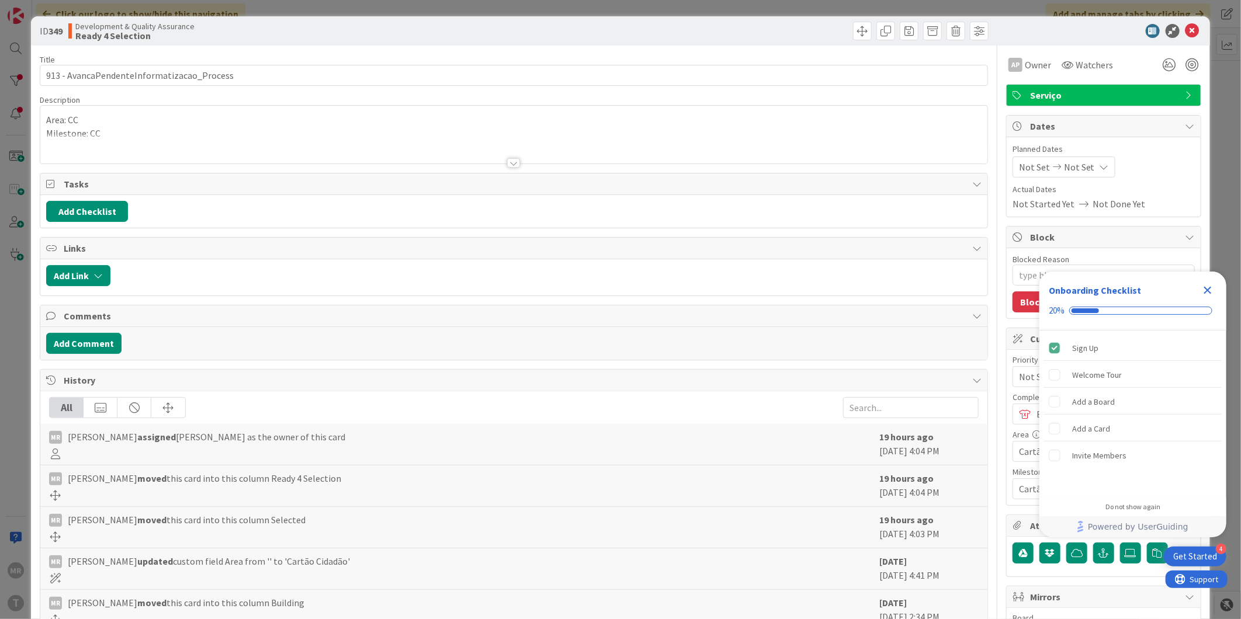
type textarea "x"
click at [1186, 27] on icon at bounding box center [1192, 31] width 14 height 14
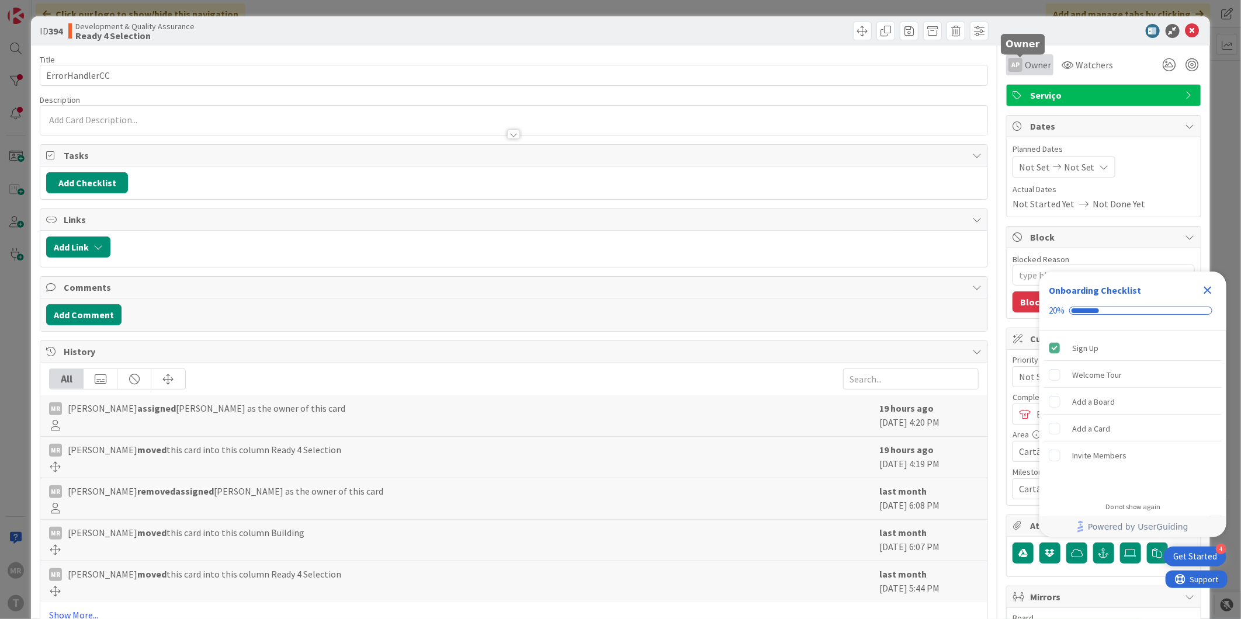
click at [1025, 67] on span "Owner" at bounding box center [1038, 65] width 26 height 14
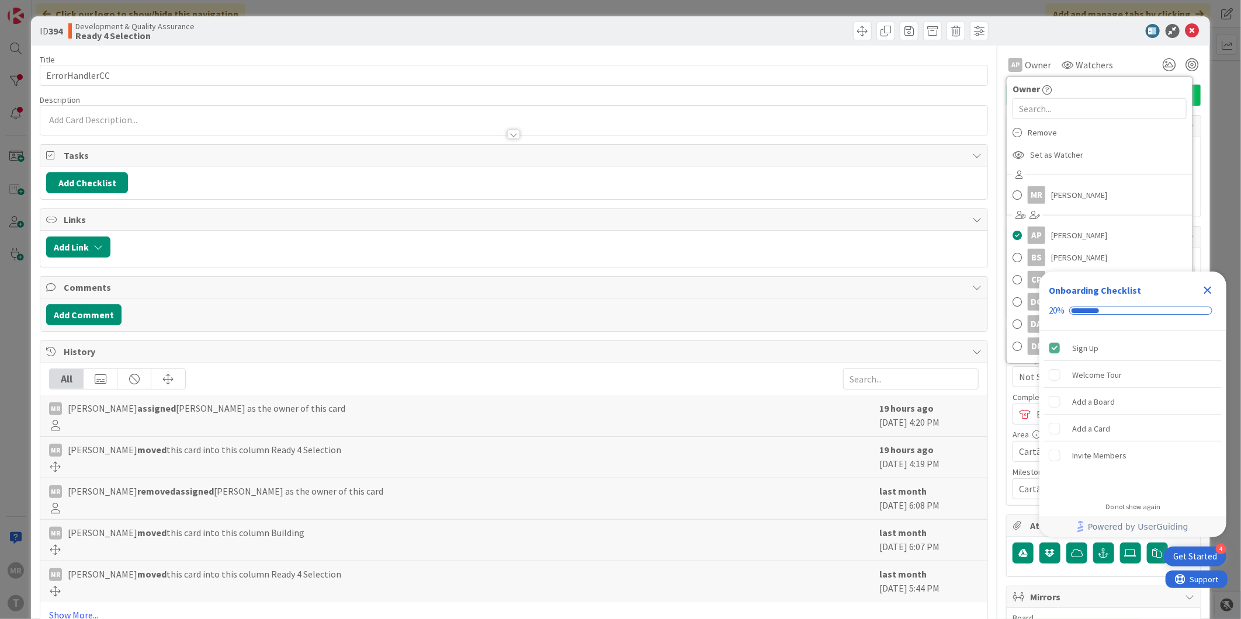
click at [1207, 291] on icon "Close Checklist" at bounding box center [1208, 291] width 8 height 8
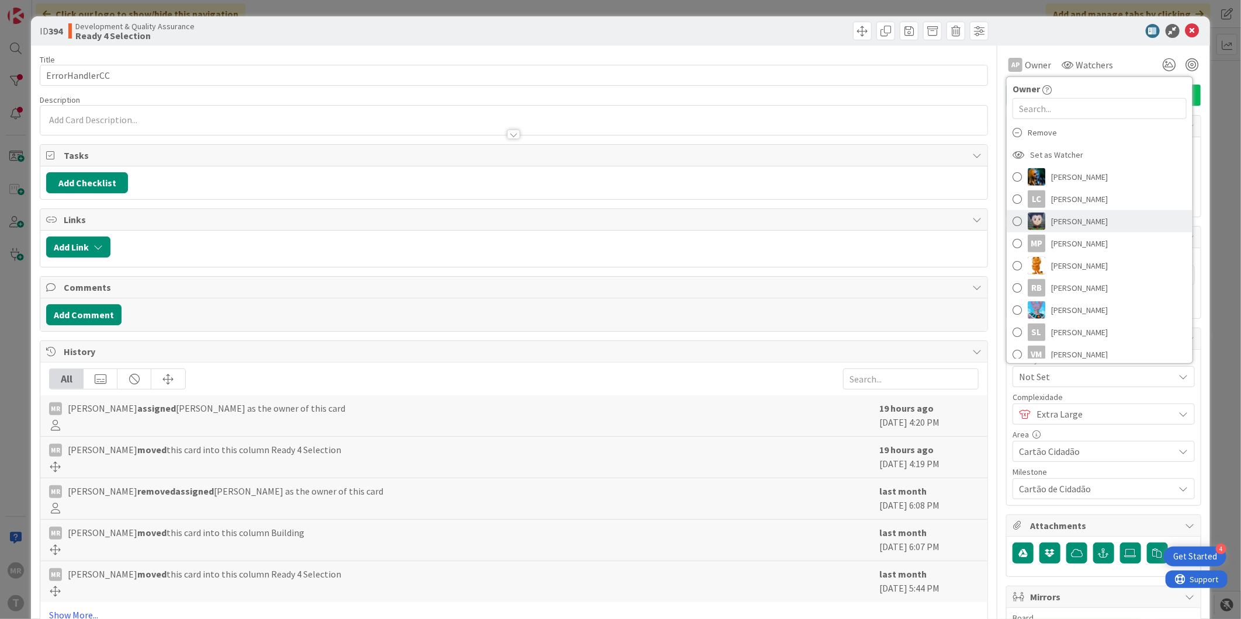
scroll to position [353, 0]
click at [1067, 283] on span "[PERSON_NAME]" at bounding box center [1079, 282] width 57 height 18
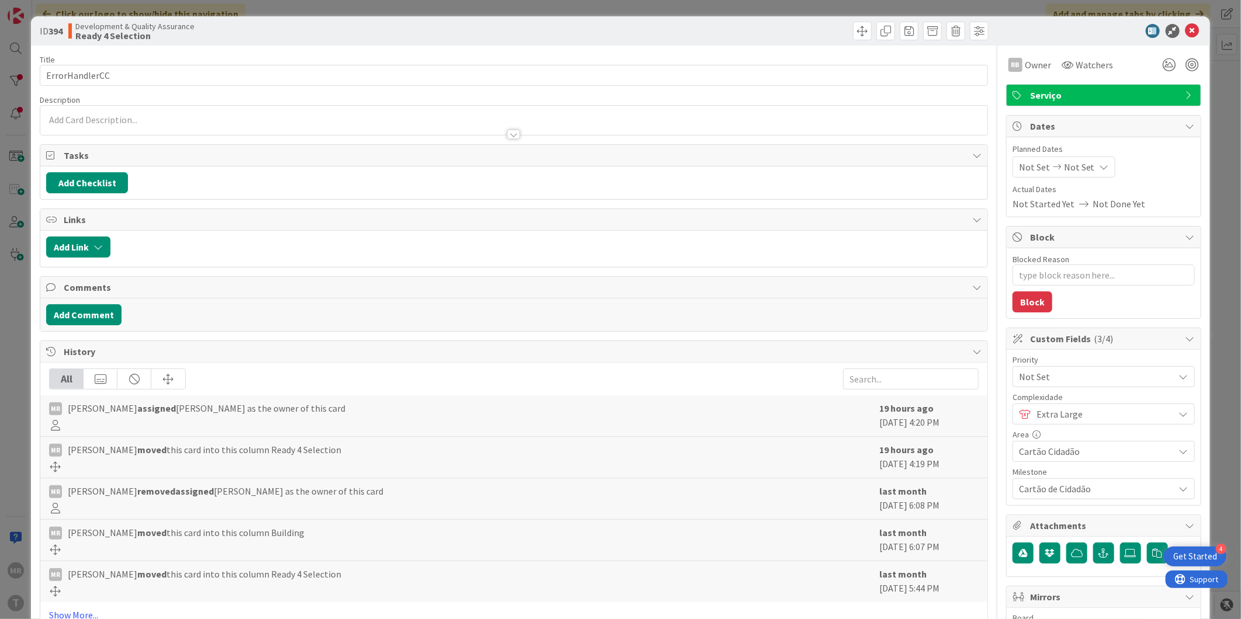
type textarea "x"
click at [1185, 32] on icon at bounding box center [1192, 31] width 14 height 14
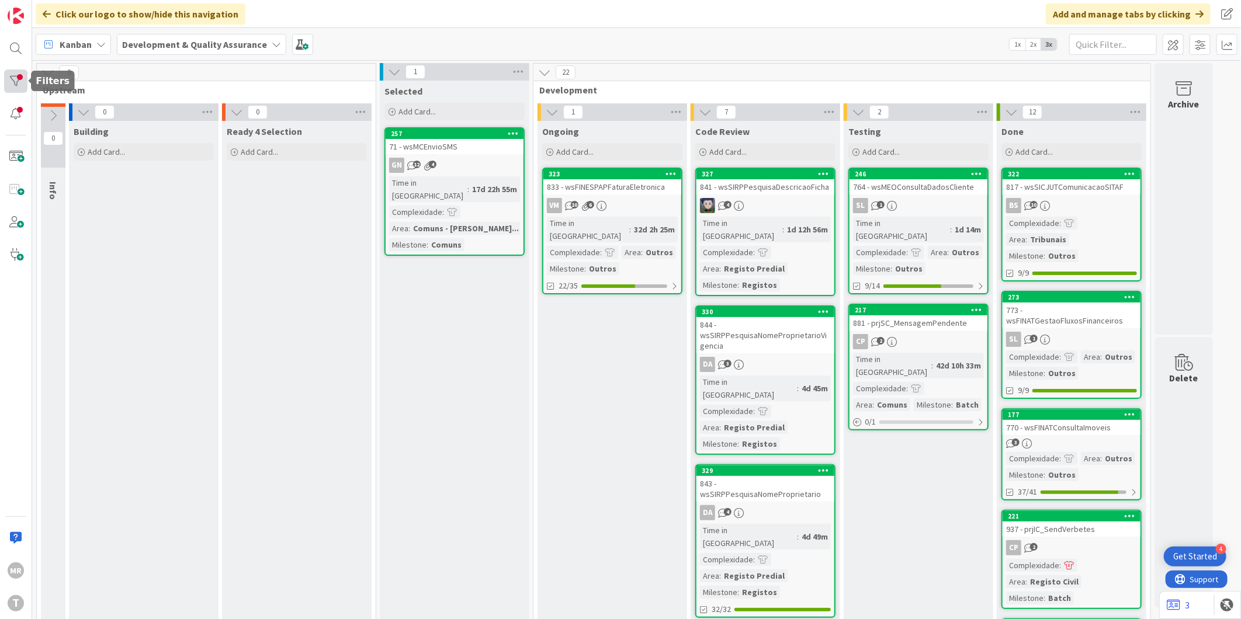
click at [10, 74] on div at bounding box center [15, 81] width 23 height 23
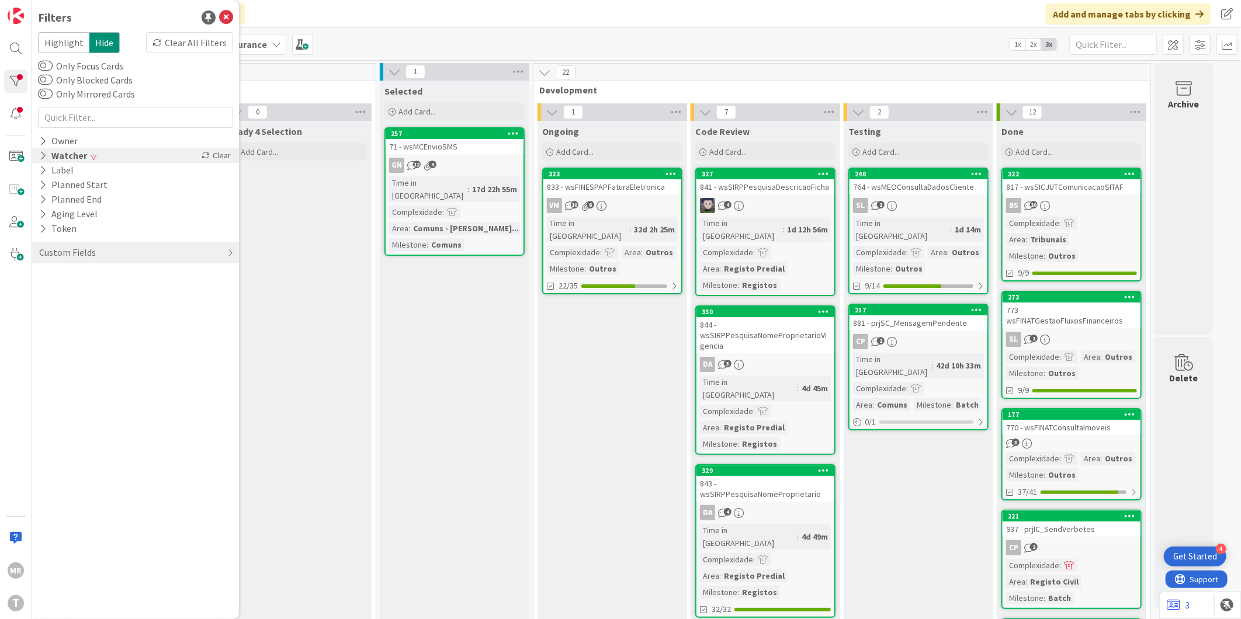
click at [44, 155] on icon at bounding box center [43, 156] width 8 height 10
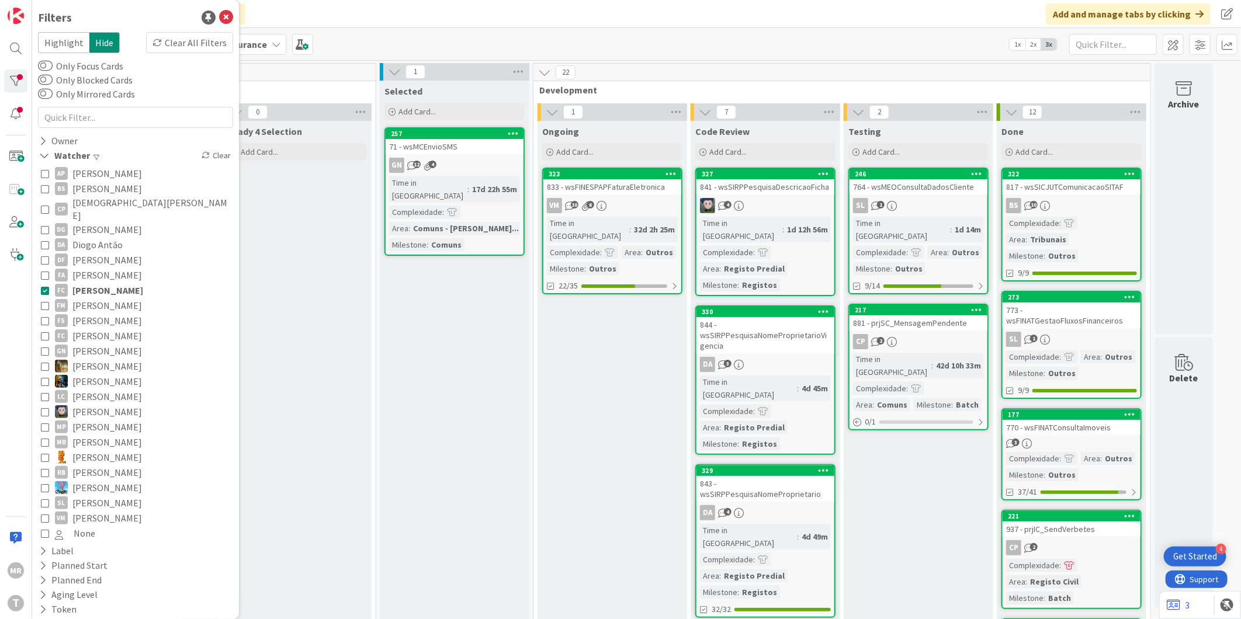
click at [78, 283] on span "[PERSON_NAME]" at bounding box center [107, 290] width 71 height 15
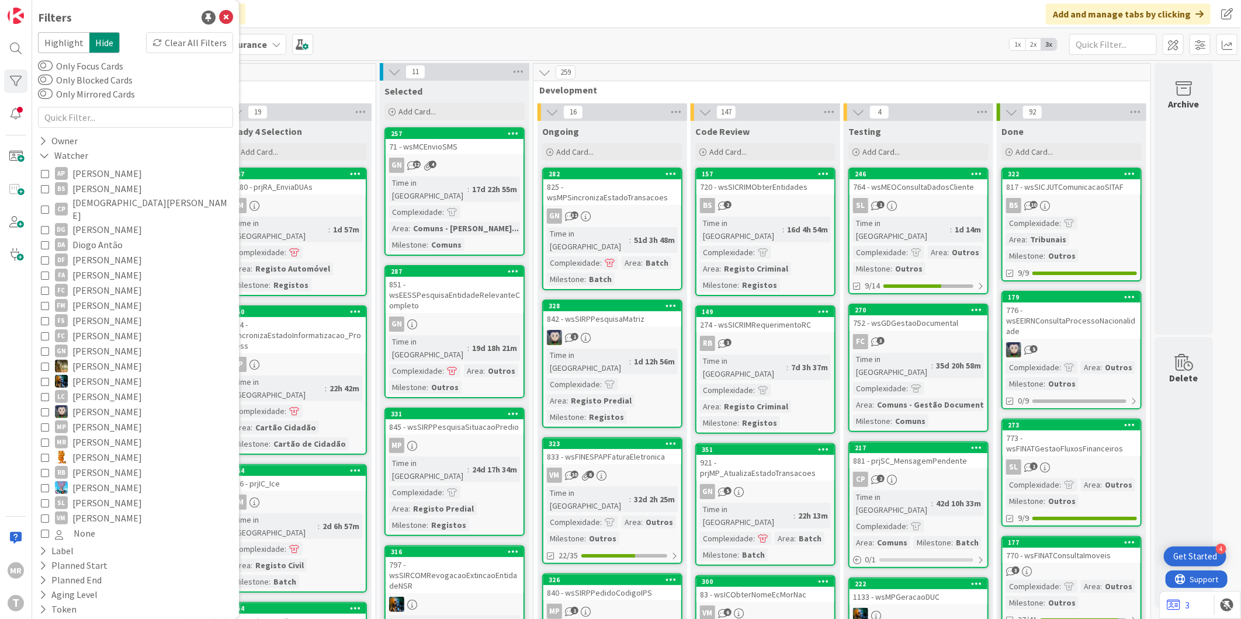
click at [71, 172] on button "AP [PERSON_NAME]" at bounding box center [135, 173] width 189 height 15
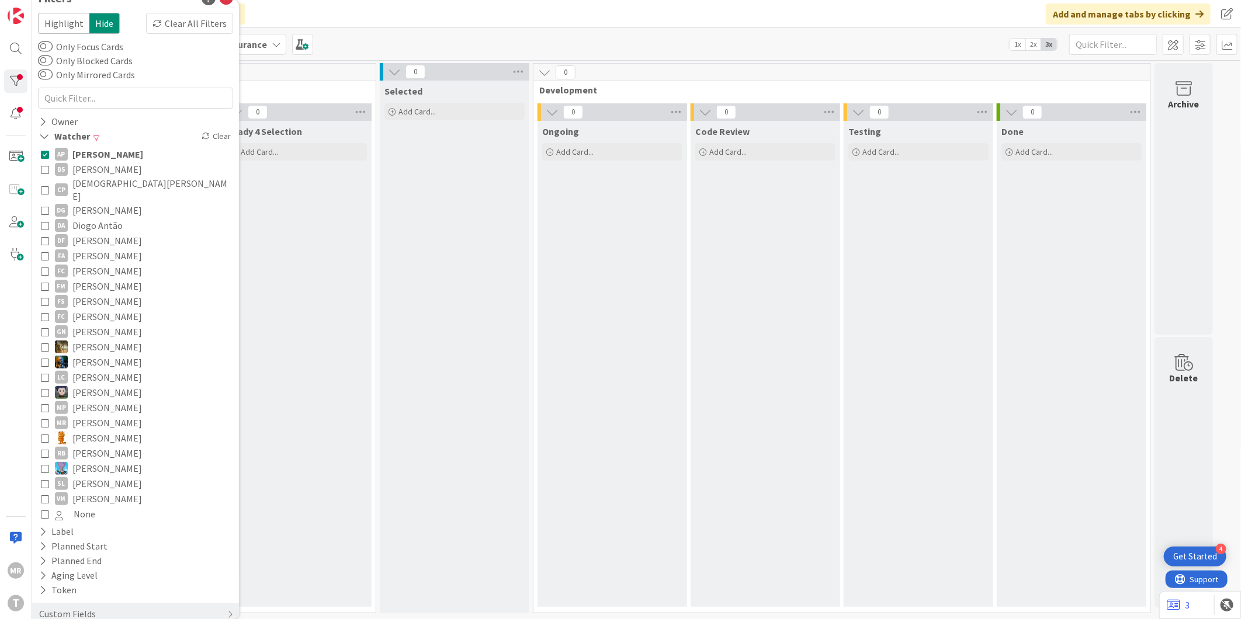
scroll to position [29, 0]
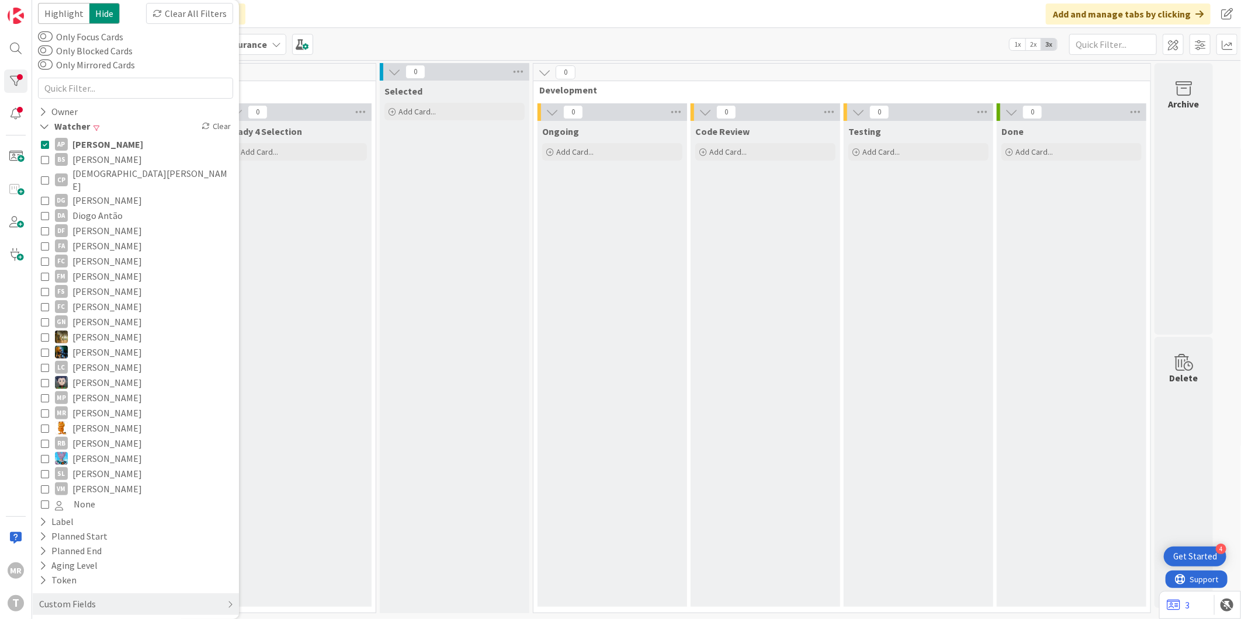
click at [392, 386] on div "Selected Add Card..." at bounding box center [455, 347] width 150 height 533
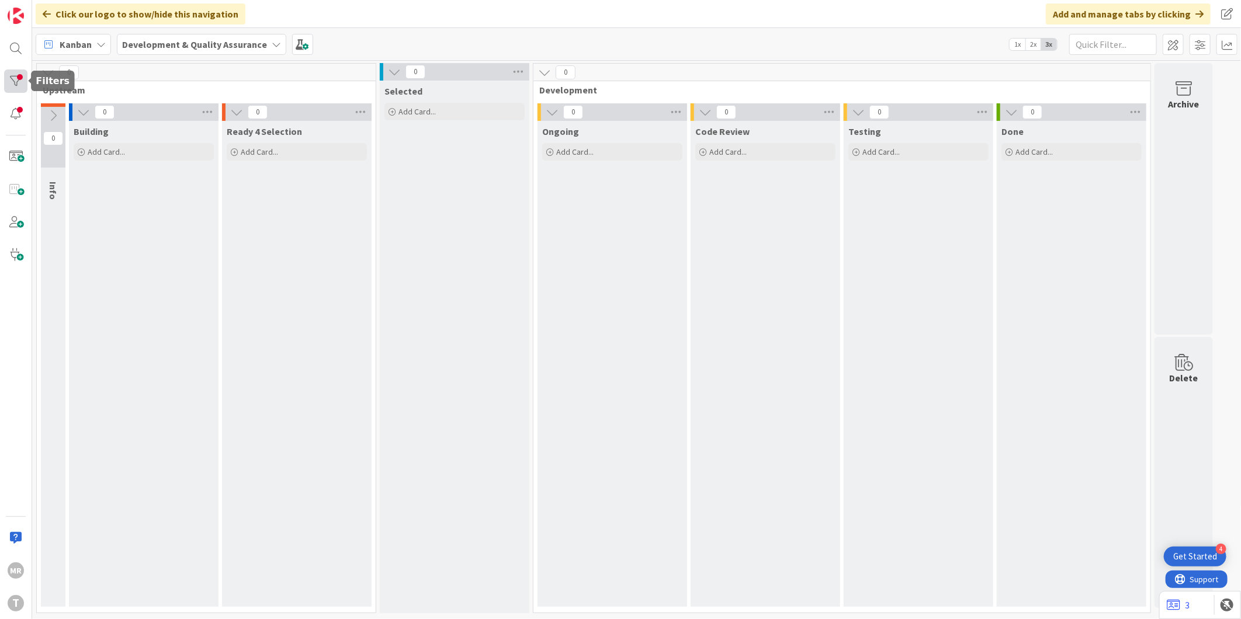
click at [11, 74] on div at bounding box center [15, 81] width 23 height 23
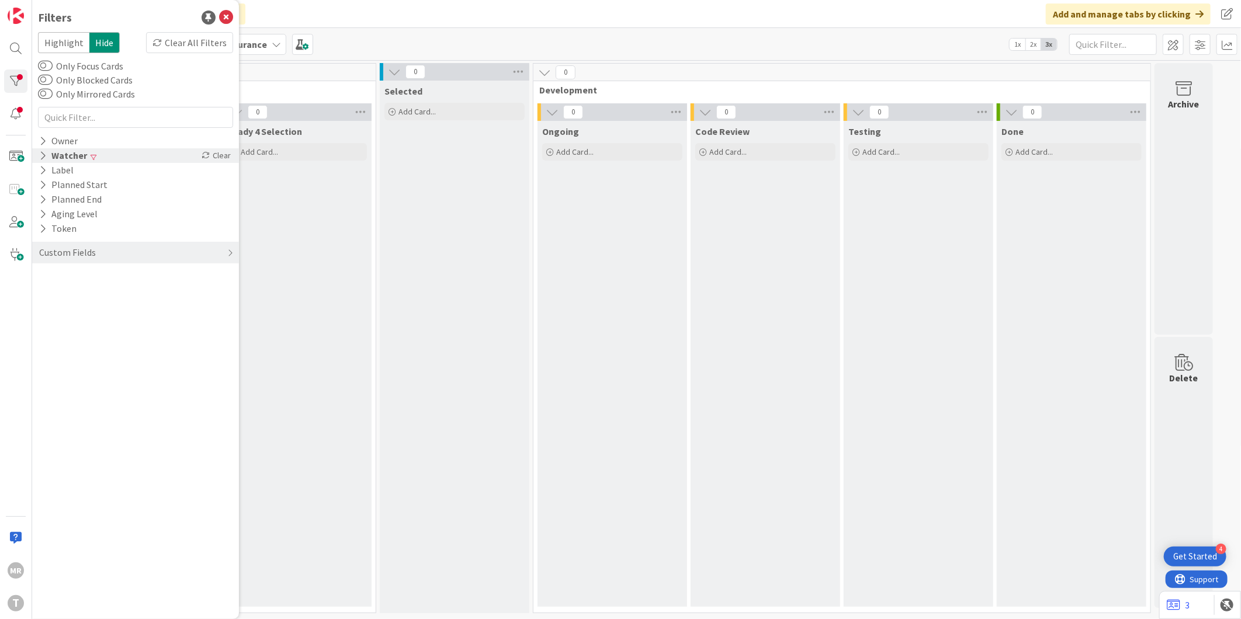
click at [39, 159] on icon at bounding box center [43, 156] width 8 height 10
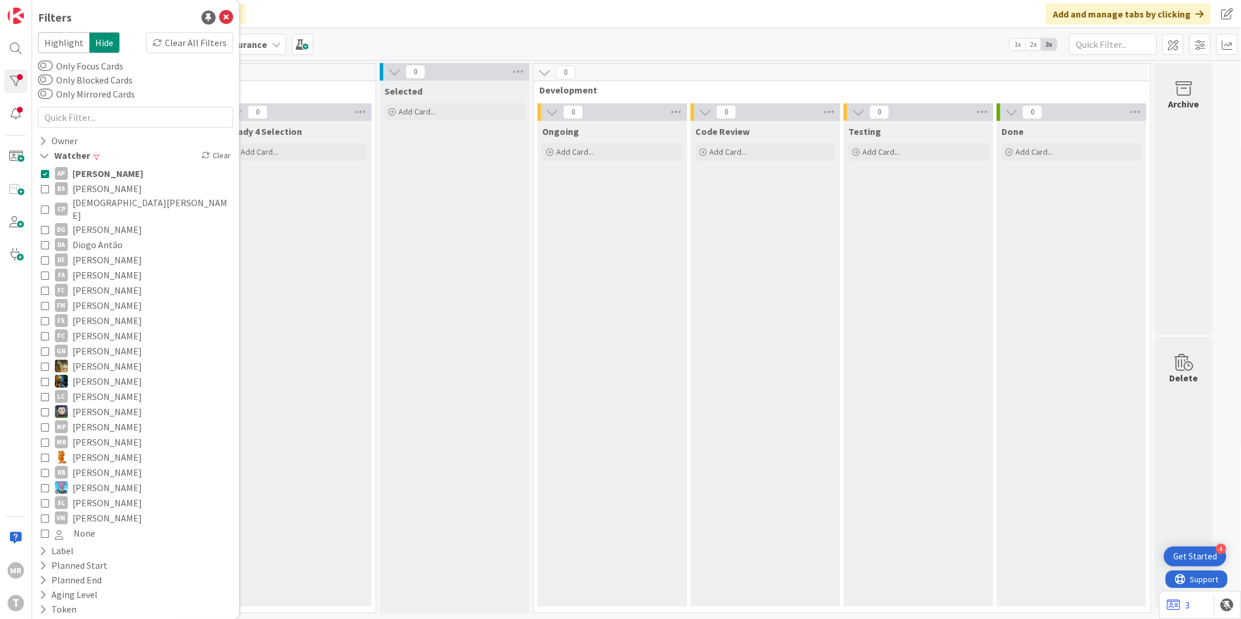
click at [40, 177] on div "AP [PERSON_NAME] BS [PERSON_NAME] CP [PERSON_NAME] DG [PERSON_NAME] DF [PERSON_…" at bounding box center [135, 353] width 195 height 381
drag, startPoint x: 41, startPoint y: 143, endPoint x: 41, endPoint y: 167, distance: 24.5
click at [41, 167] on div "Highlight Hide Clear All Filters Only Focus Cards Only Blocked Cards Only Mirro…" at bounding box center [135, 341] width 195 height 618
click at [44, 171] on icon at bounding box center [45, 173] width 8 height 8
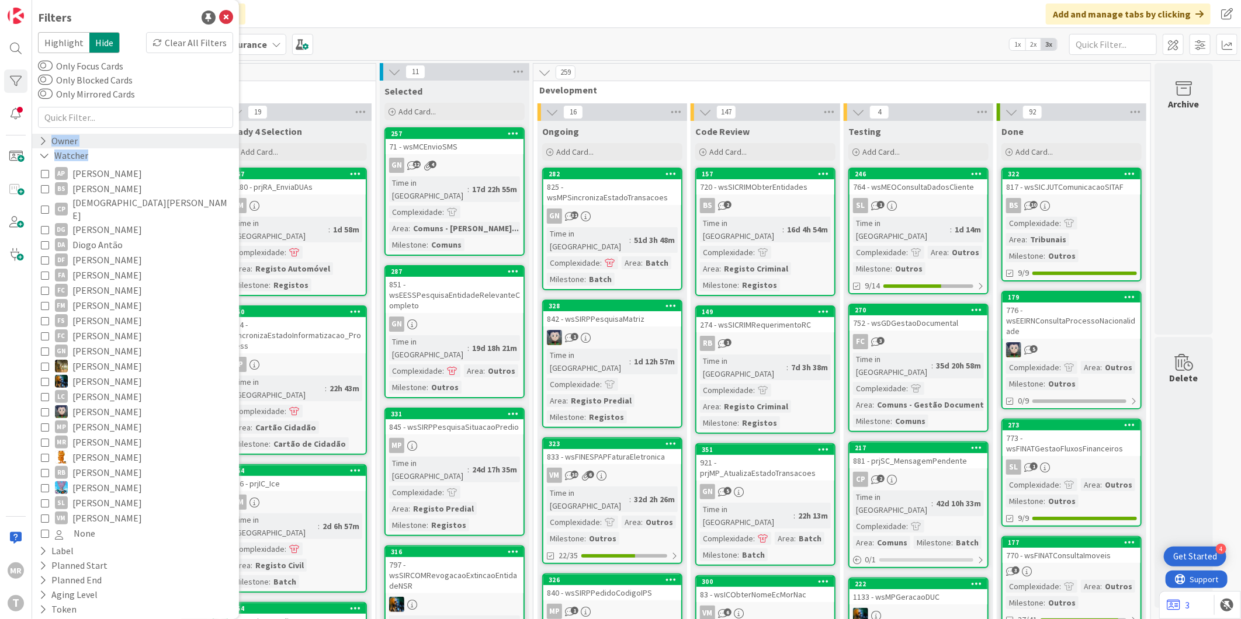
click at [41, 140] on icon at bounding box center [43, 141] width 8 height 10
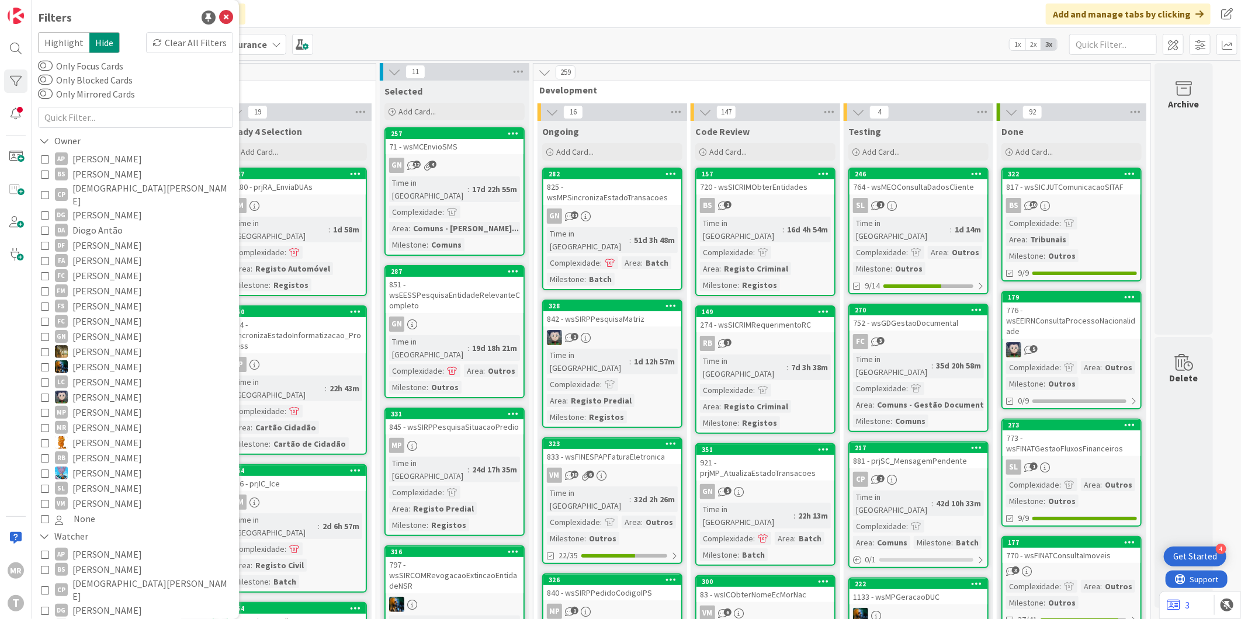
click at [72, 155] on span "[PERSON_NAME]" at bounding box center [107, 158] width 70 height 15
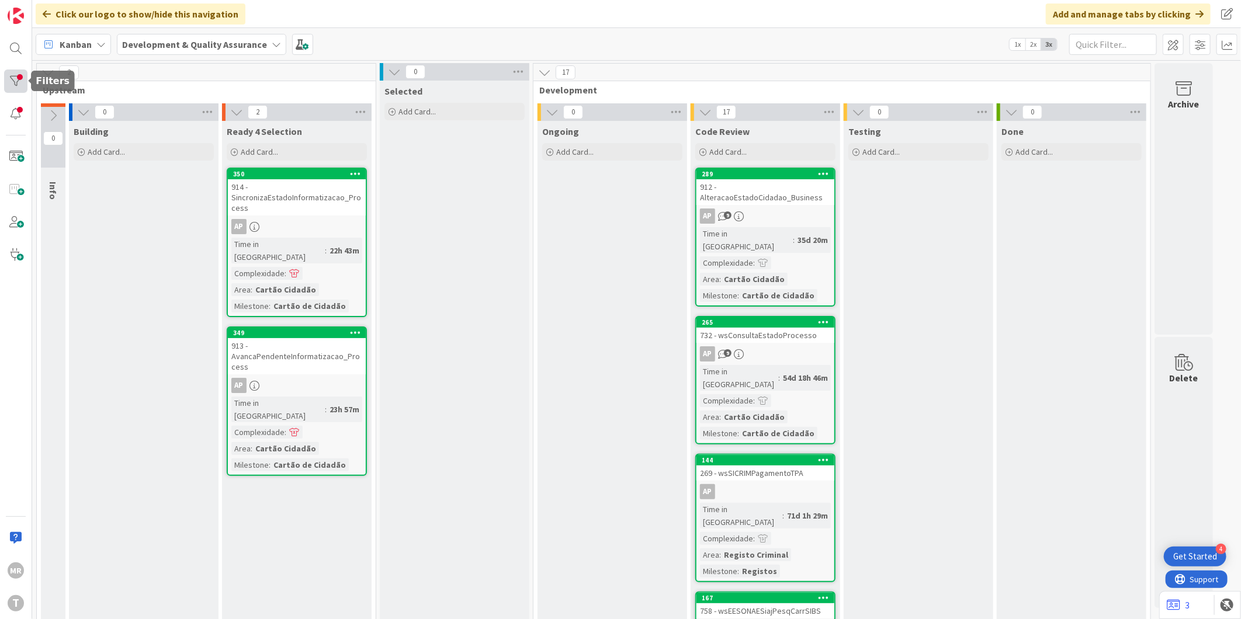
click at [16, 88] on div at bounding box center [15, 81] width 23 height 23
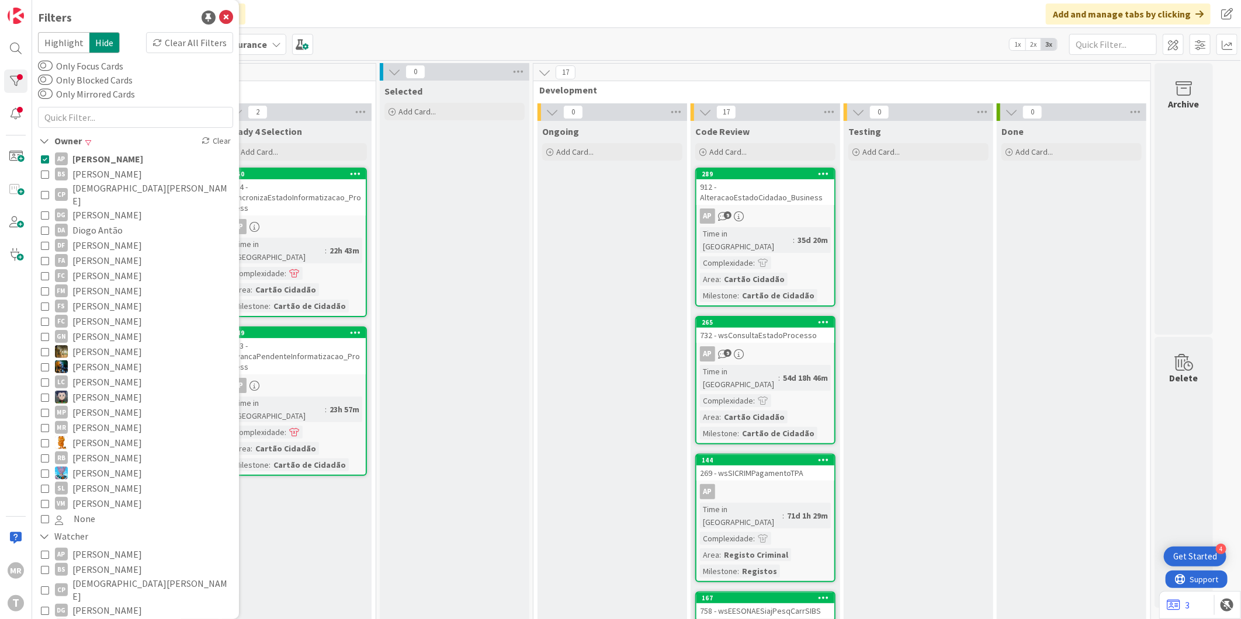
click at [113, 153] on span "[PERSON_NAME]" at bounding box center [107, 158] width 71 height 15
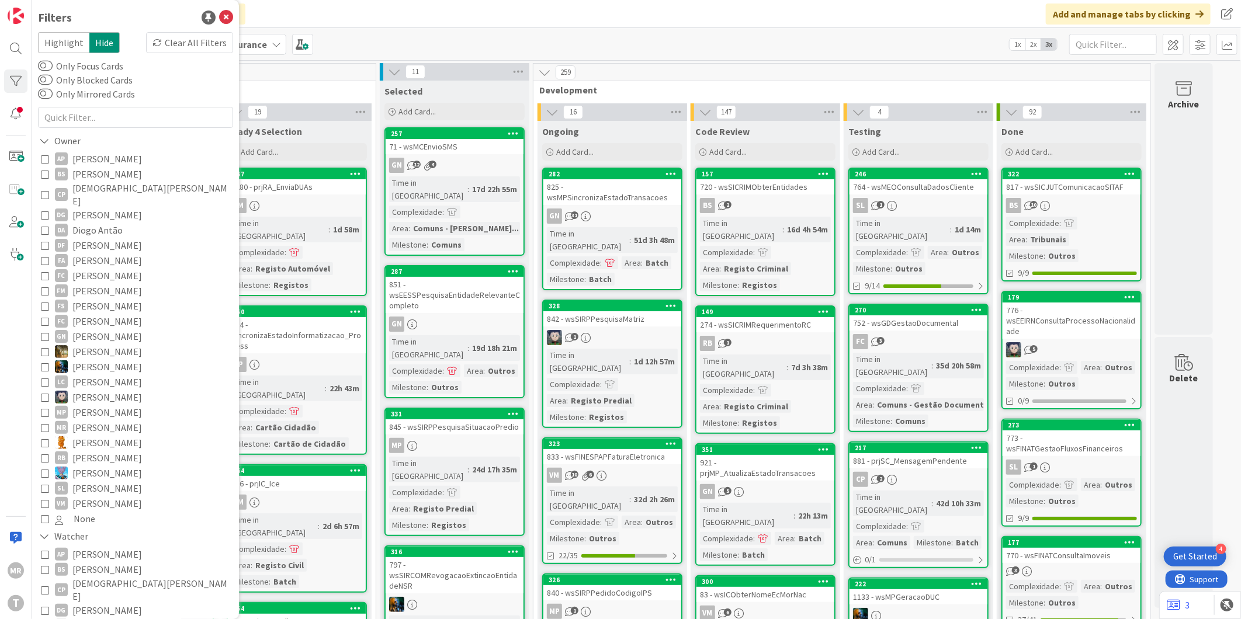
click at [88, 344] on span "[PERSON_NAME]" at bounding box center [107, 351] width 70 height 15
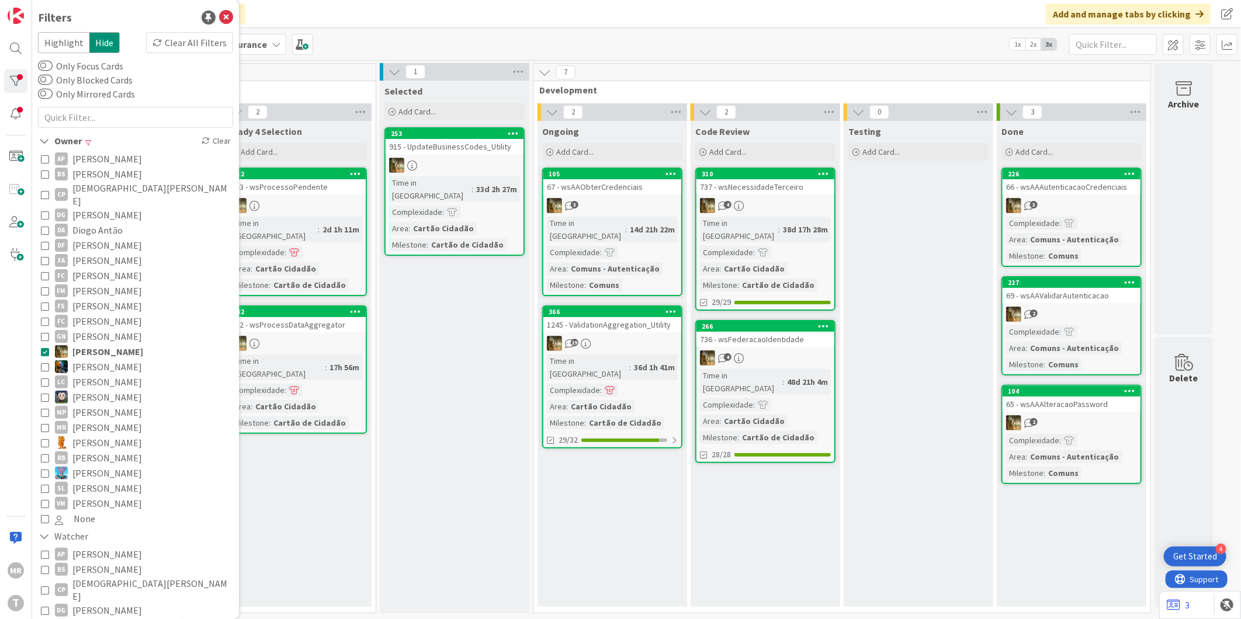
click at [411, 398] on div "Selected Add Card... 253 915 - UpdateBusinessCodes_Utility Time in Column : 33d…" at bounding box center [455, 347] width 150 height 533
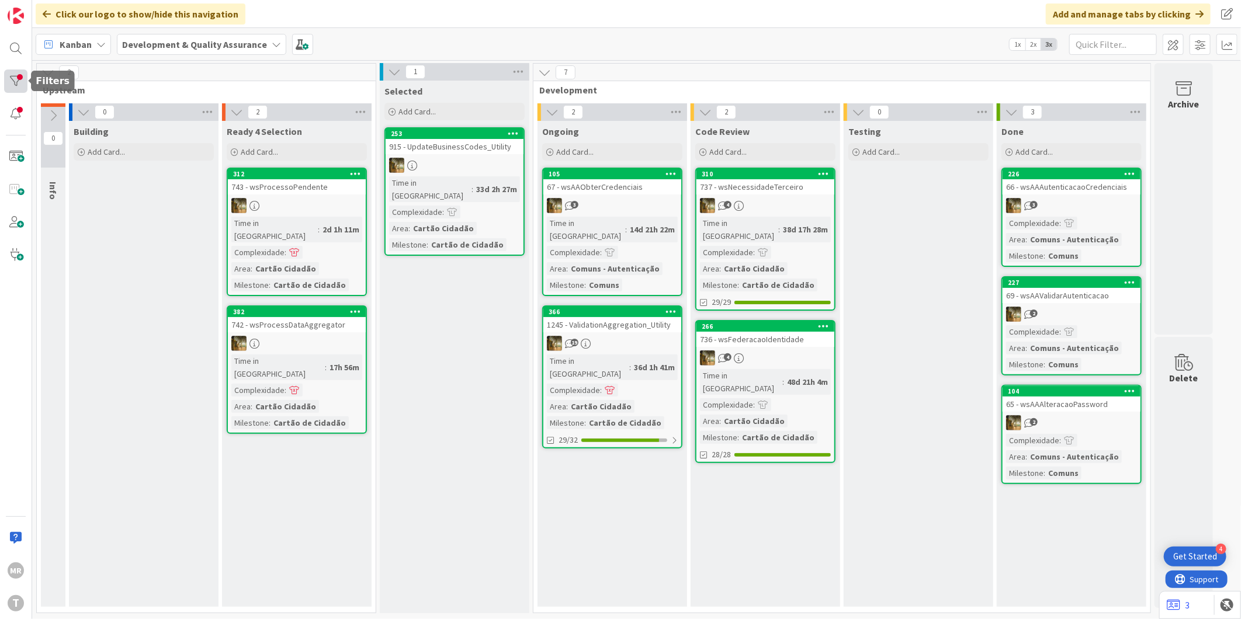
click at [13, 74] on div at bounding box center [15, 81] width 23 height 23
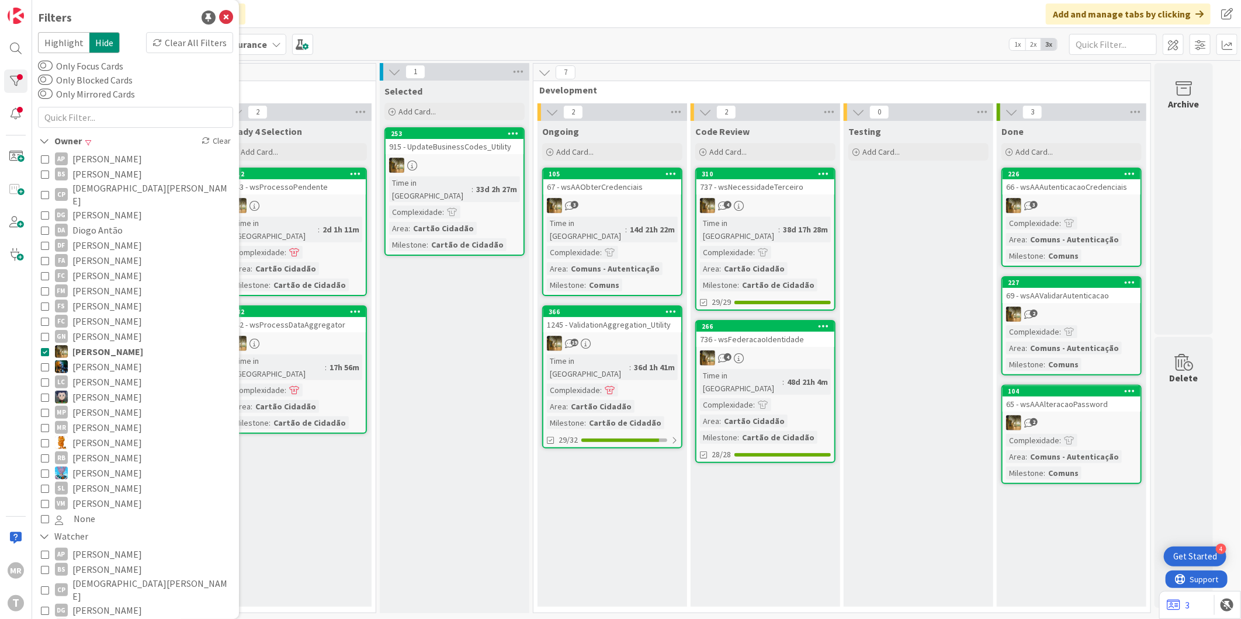
click at [97, 450] on span "[PERSON_NAME]" at bounding box center [107, 457] width 70 height 15
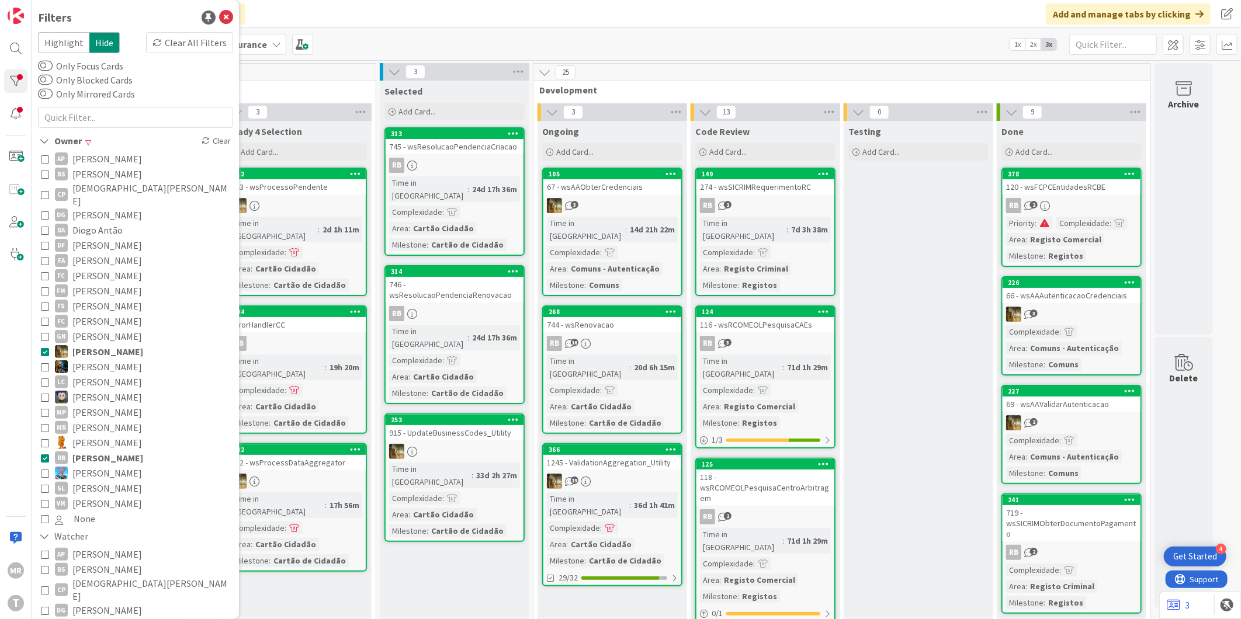
click at [104, 344] on span "[PERSON_NAME]" at bounding box center [107, 351] width 71 height 15
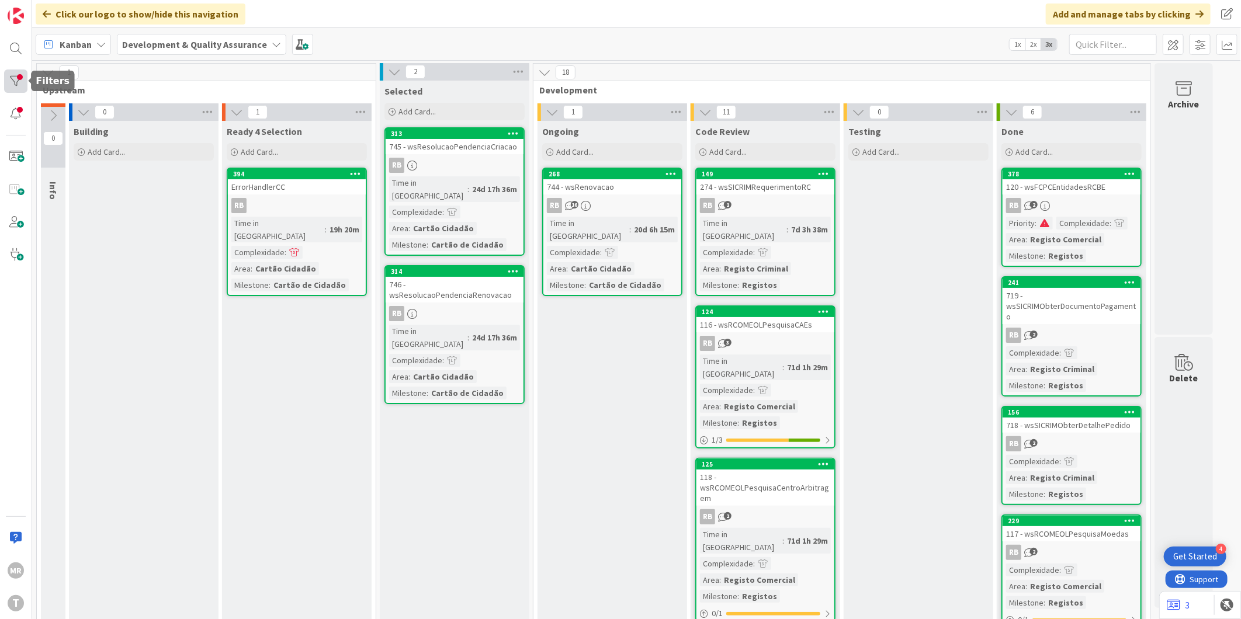
click at [20, 79] on div at bounding box center [15, 81] width 23 height 23
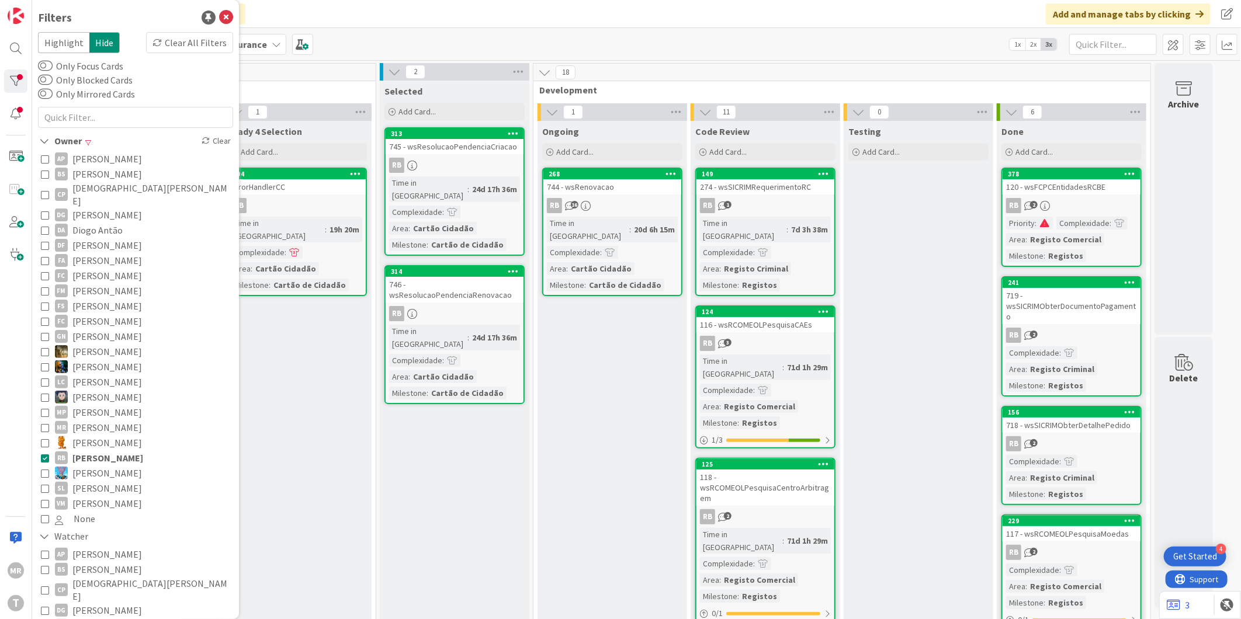
click at [102, 450] on span "[PERSON_NAME]" at bounding box center [107, 457] width 71 height 15
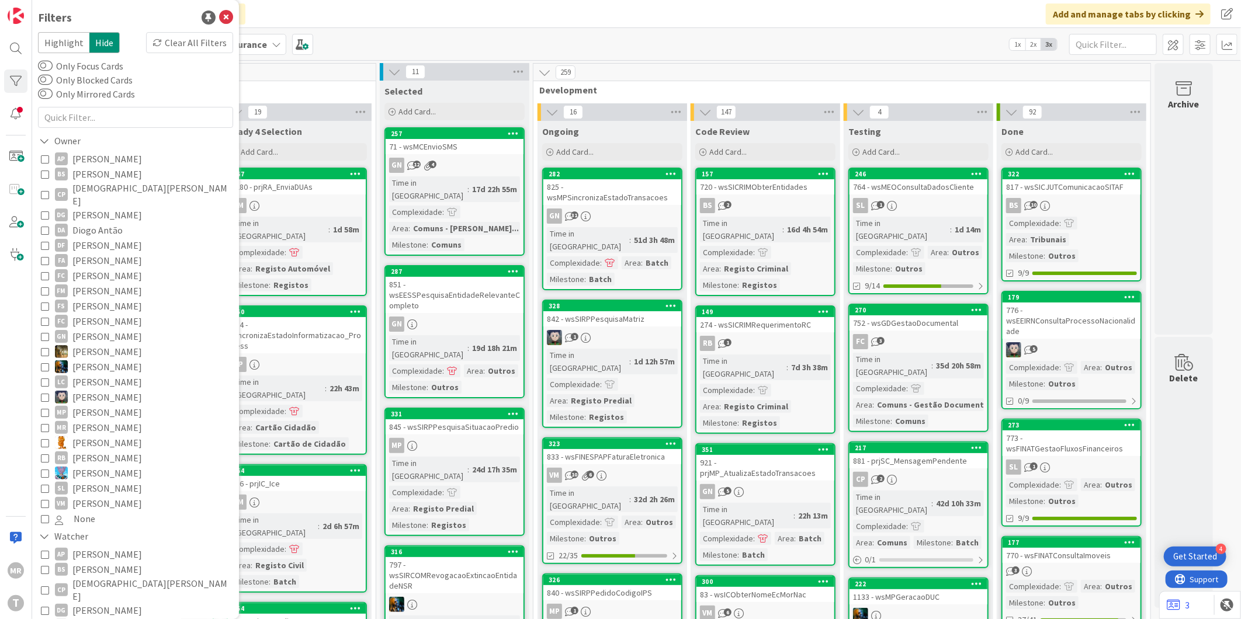
click at [557, 50] on div "Kanban Development & Quality Assurance 1x 2x 3x" at bounding box center [636, 44] width 1209 height 32
